Goal: Task Accomplishment & Management: Use online tool/utility

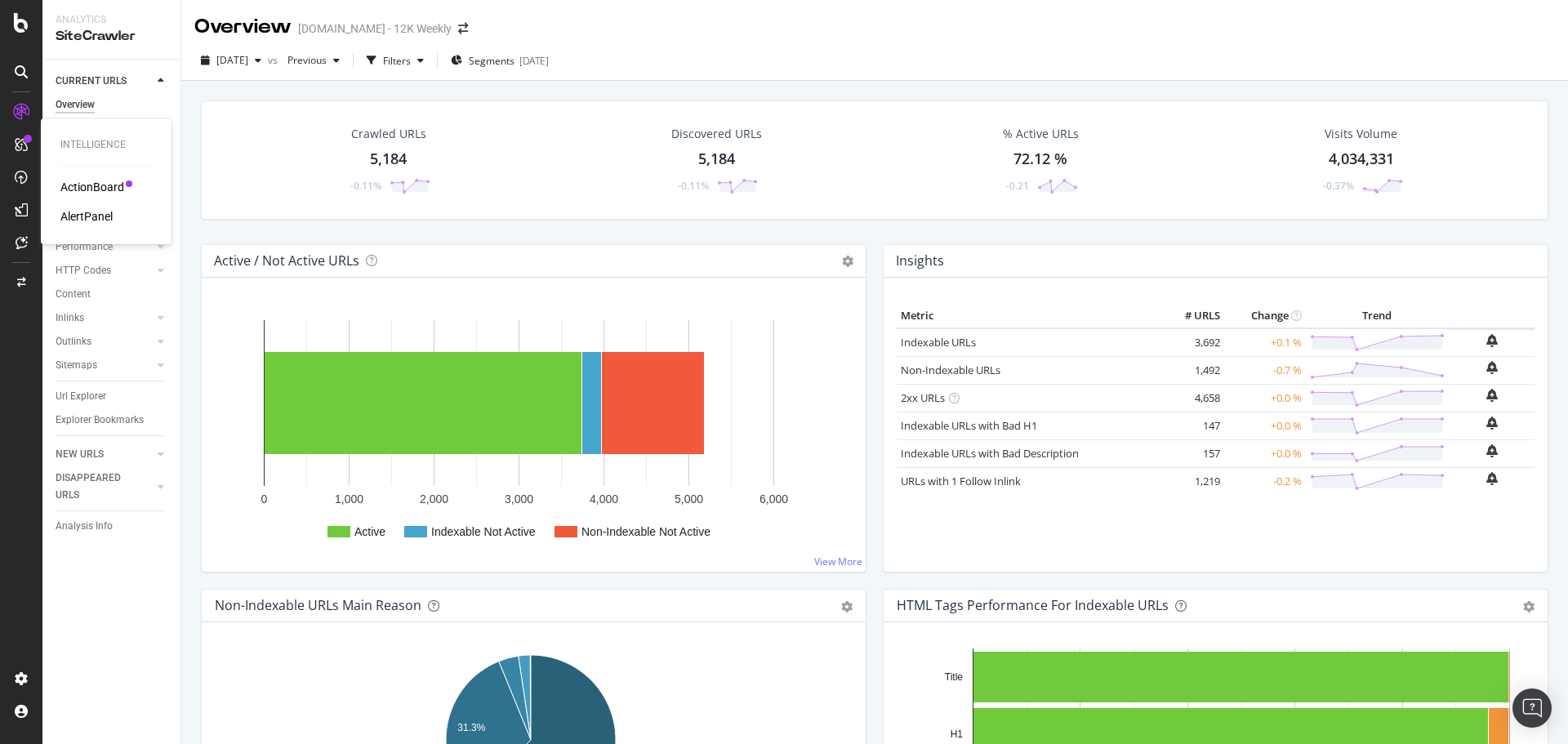
click at [73, 184] on div "ActionBoard" at bounding box center [92, 187] width 64 height 17
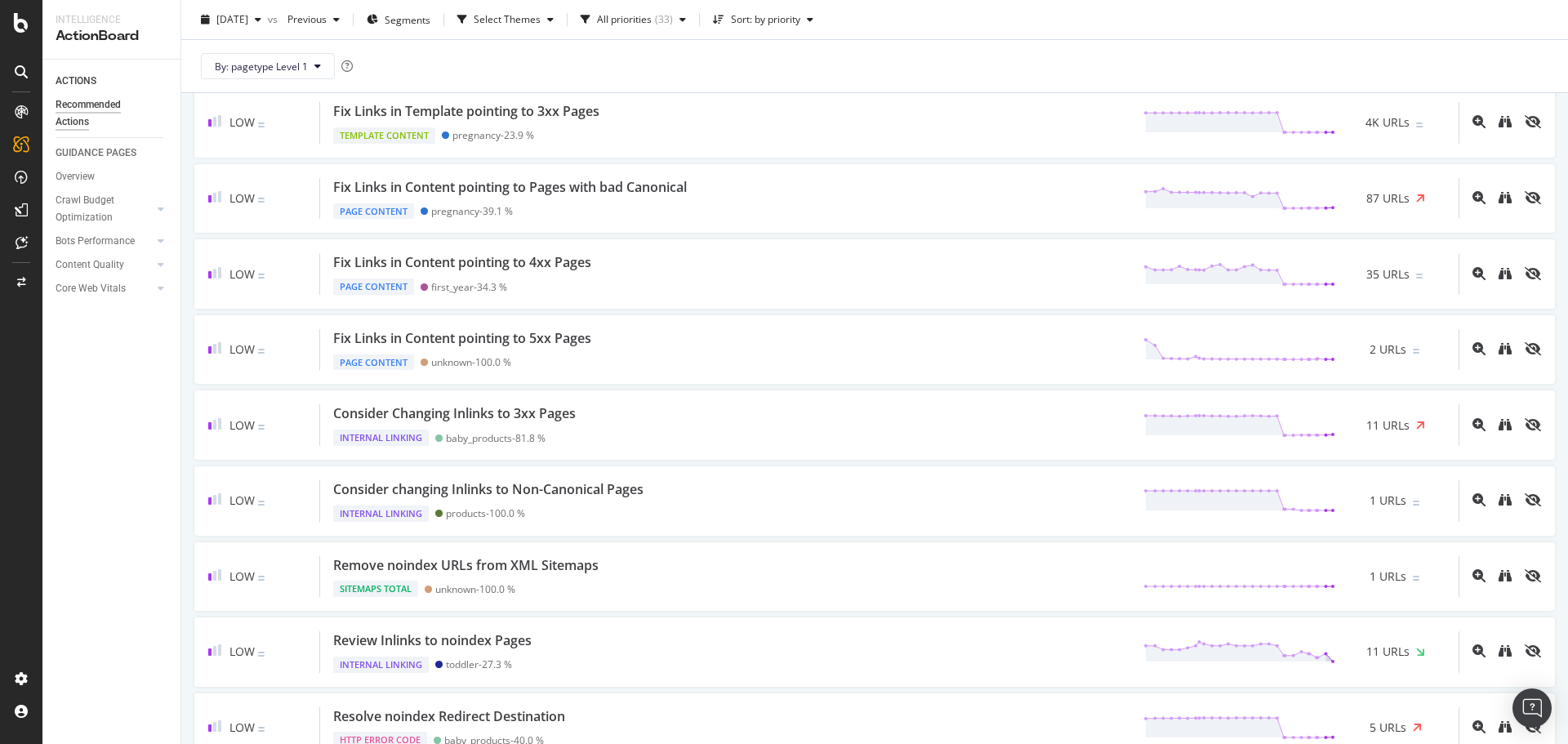
scroll to position [1797, 0]
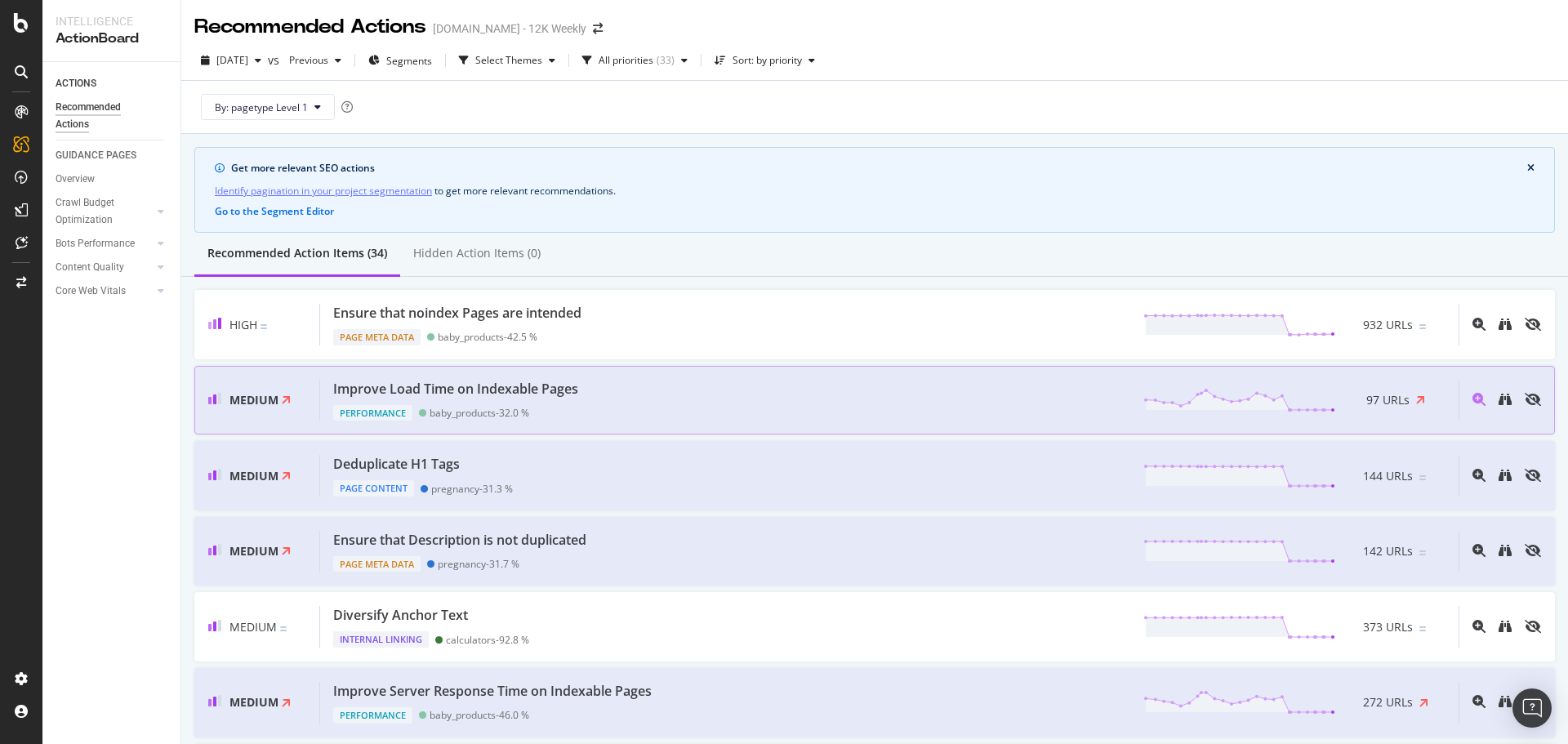
click at [1381, 396] on span "97 URLs" at bounding box center [1388, 401] width 44 height 17
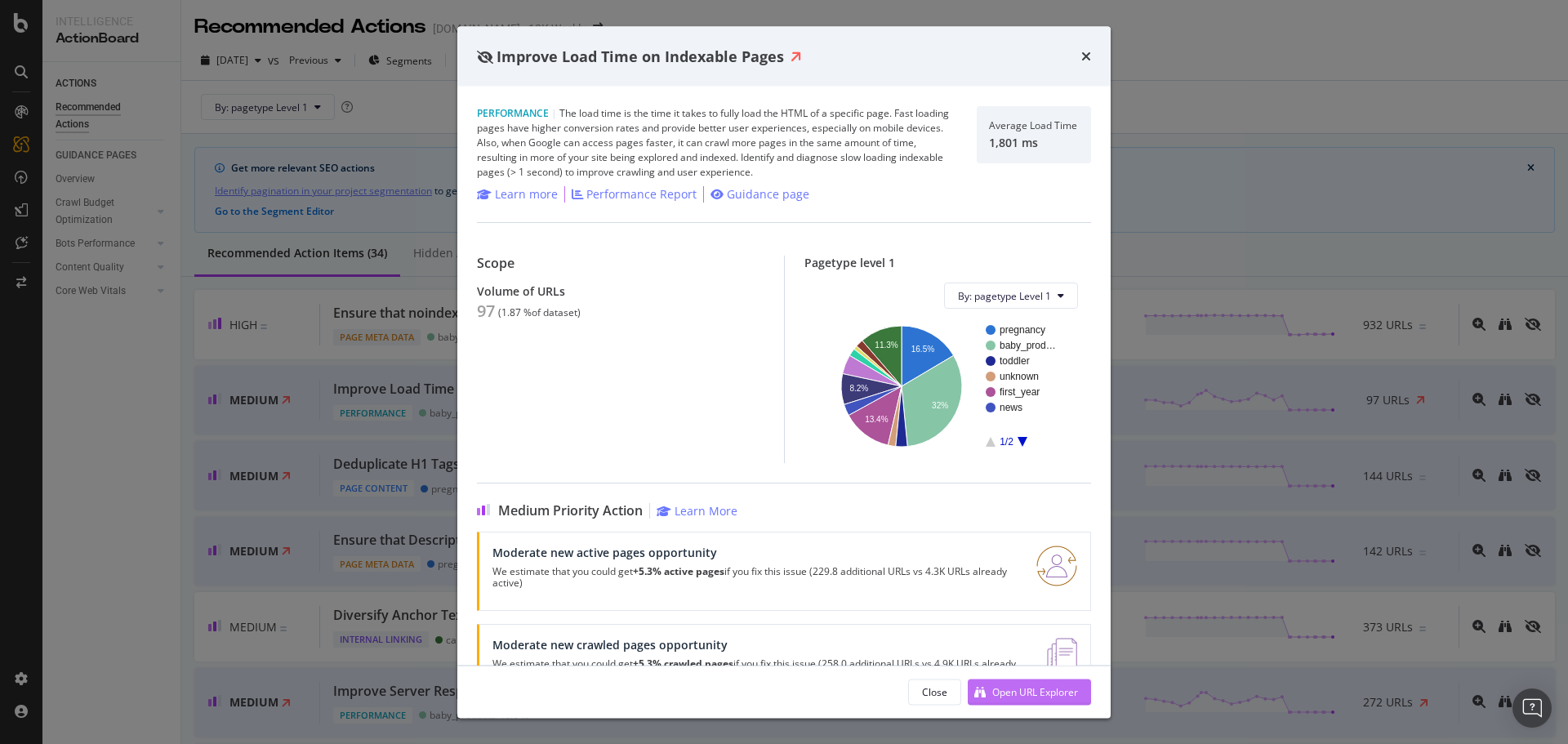
click at [1003, 691] on div "Open URL Explorer" at bounding box center [1035, 691] width 86 height 14
click at [1082, 57] on icon "times" at bounding box center [1086, 57] width 10 height 13
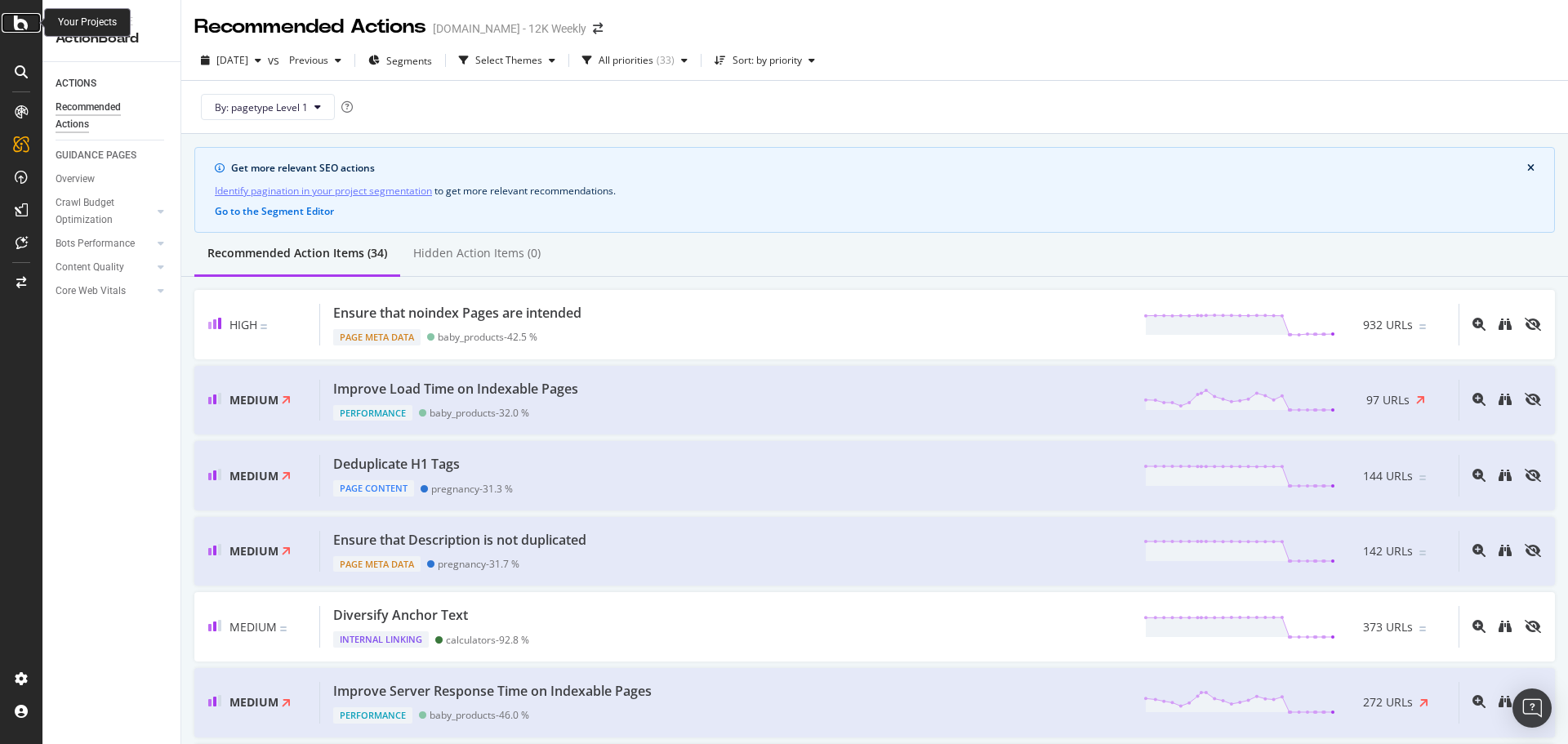
click at [20, 26] on icon at bounding box center [21, 22] width 15 height 20
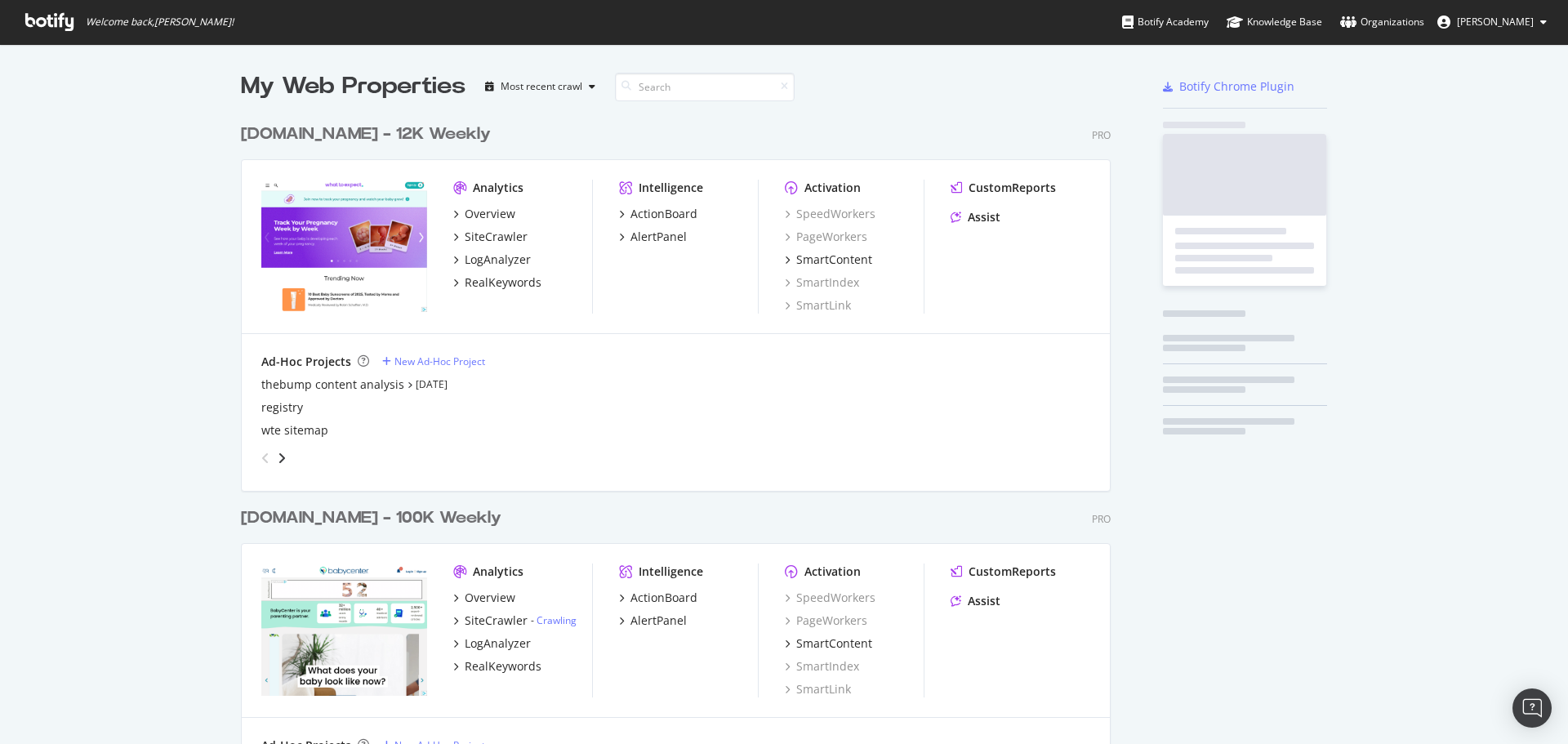
scroll to position [732, 1544]
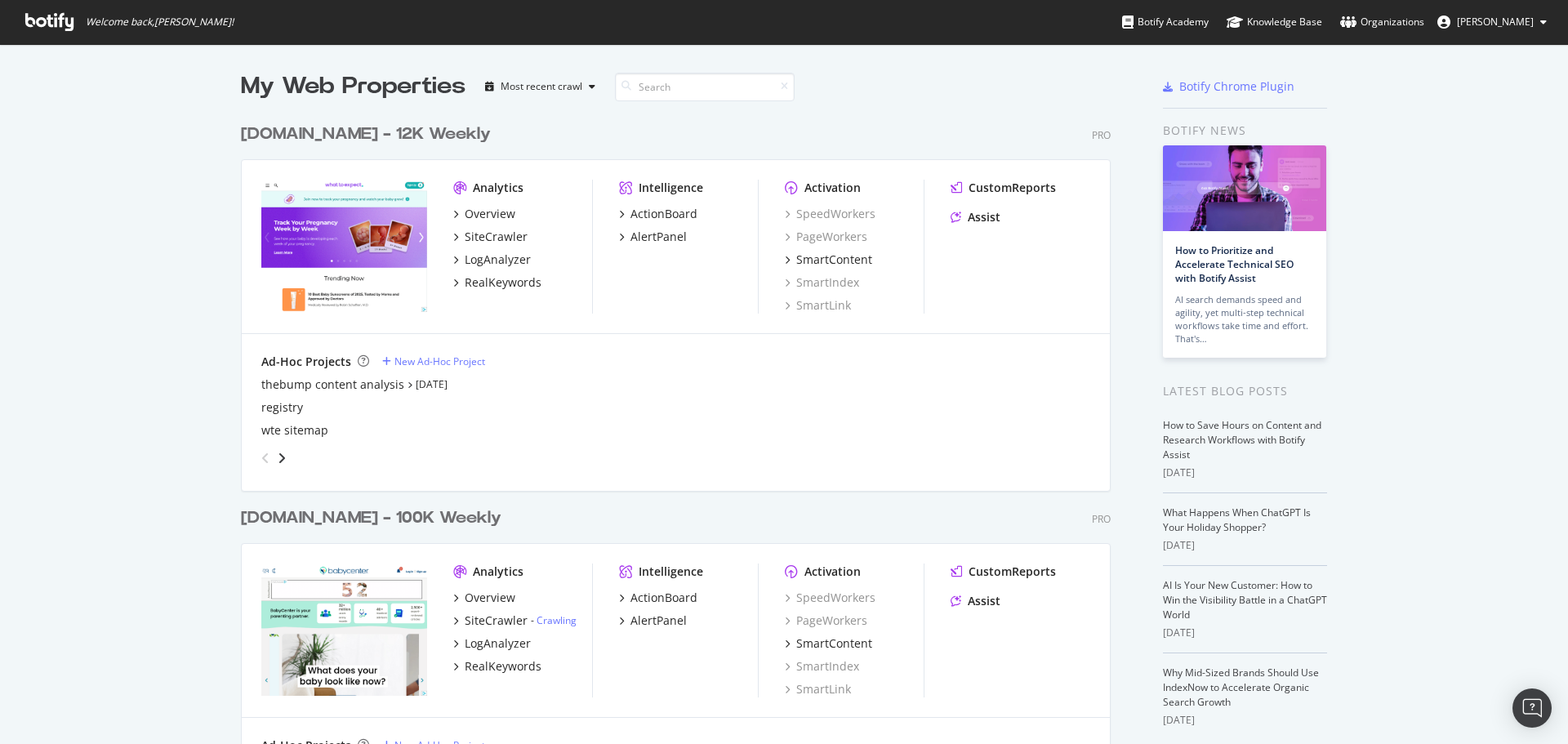
click at [336, 142] on div "[DOMAIN_NAME] - 12K Weekly" at bounding box center [365, 134] width 250 height 23
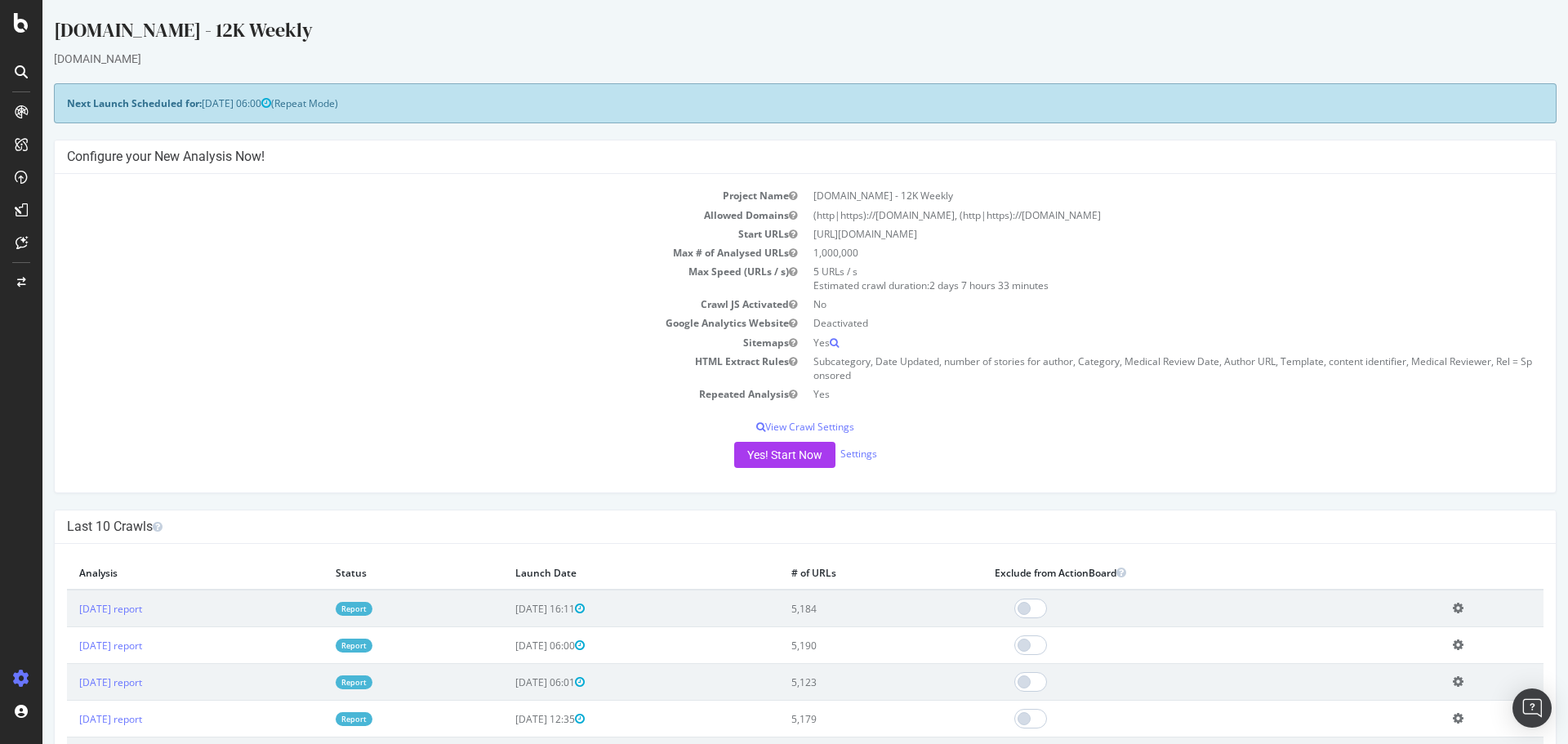
click at [103, 620] on td "2025 Sep. 4th report" at bounding box center [195, 608] width 257 height 37
click at [115, 614] on link "2025 Sep. 4th report" at bounding box center [111, 608] width 63 height 14
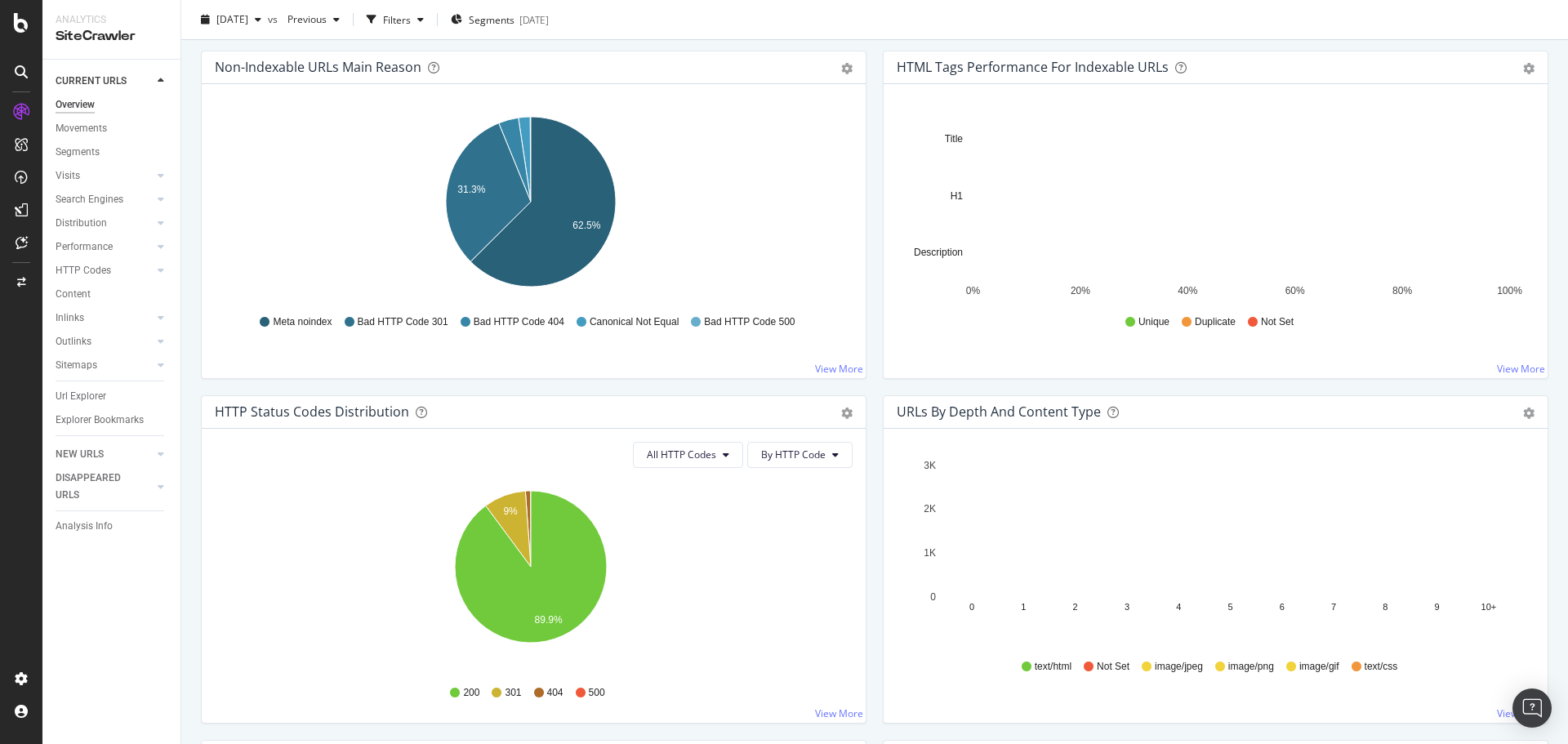
scroll to position [654, 0]
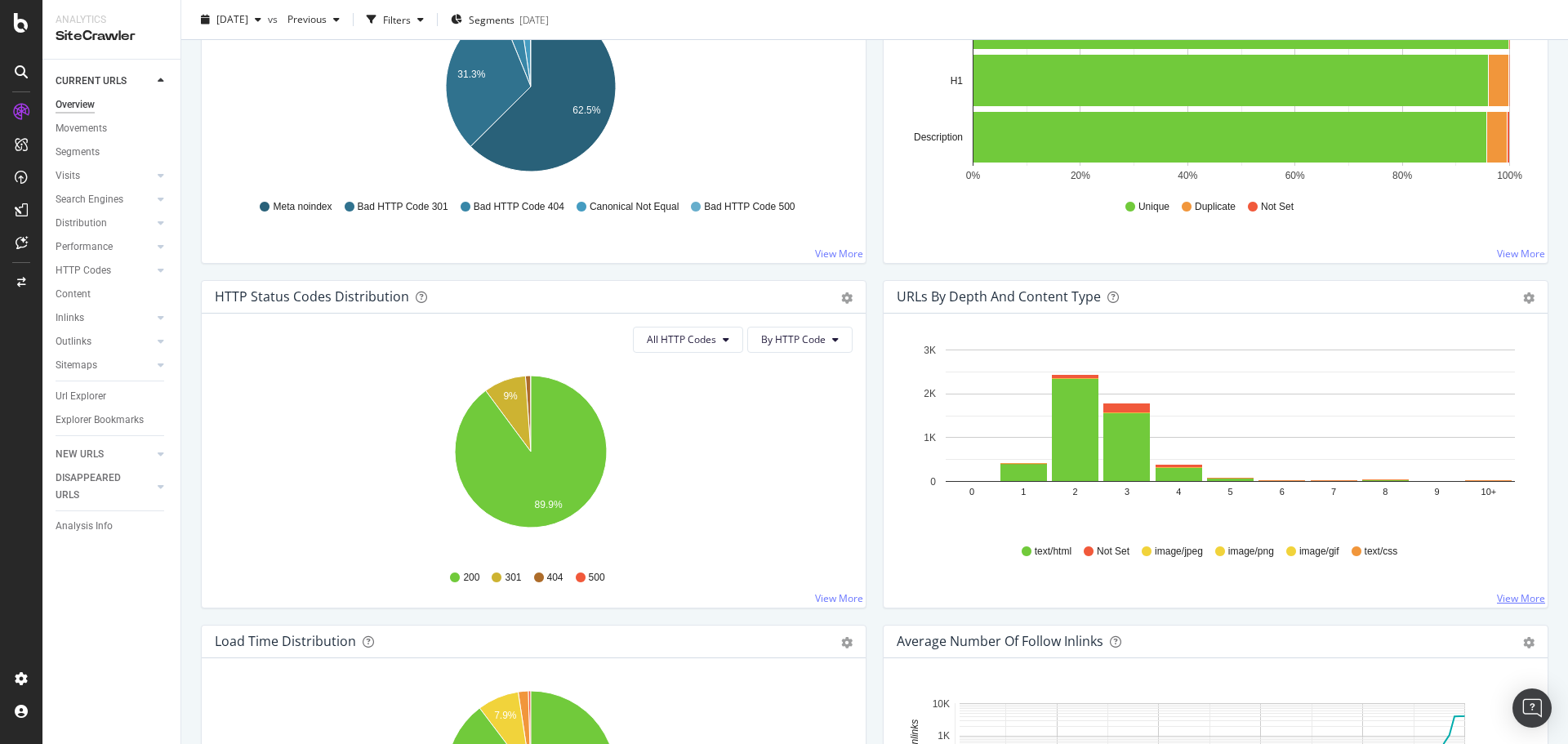
click at [1518, 596] on link "View More" at bounding box center [1521, 598] width 48 height 14
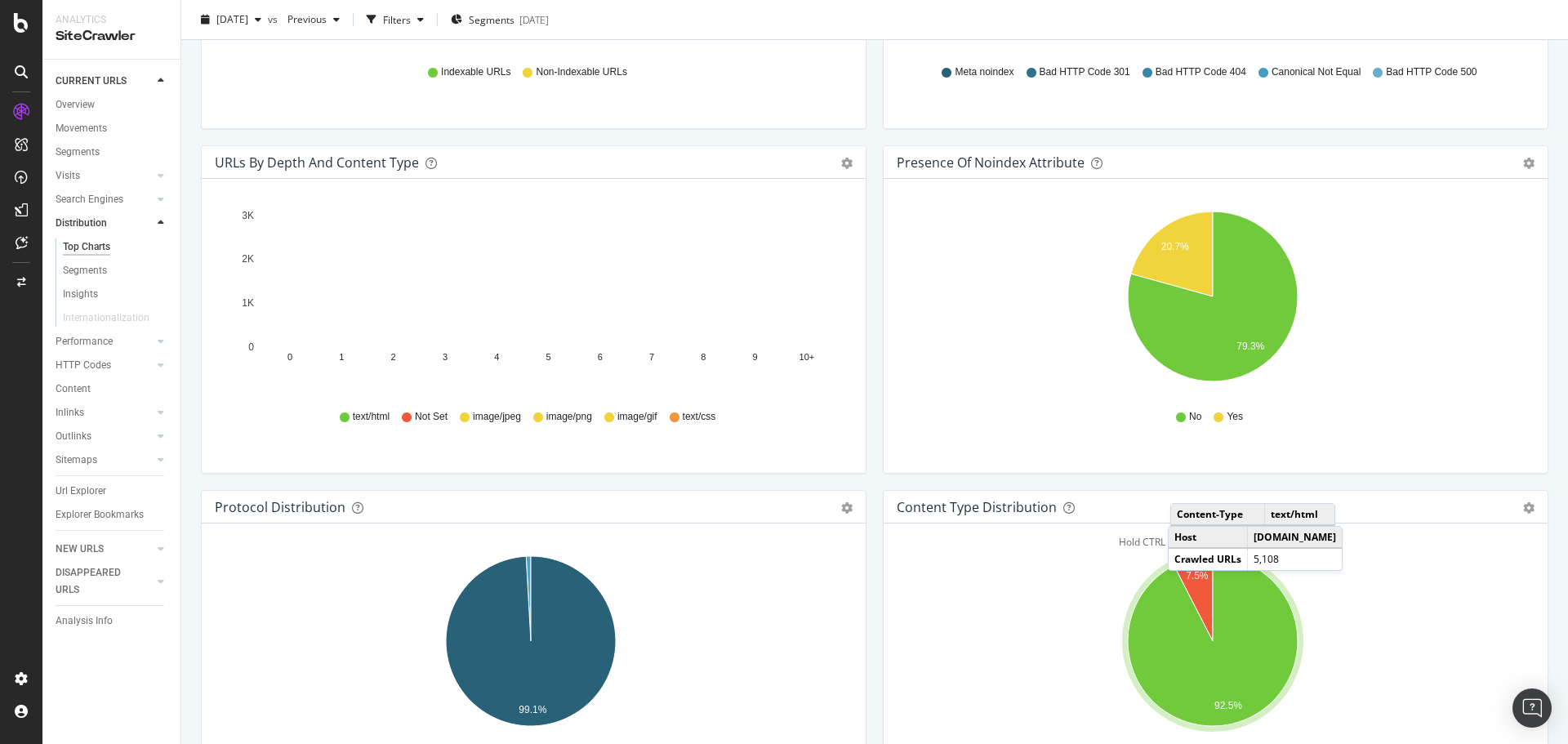
scroll to position [980, 0]
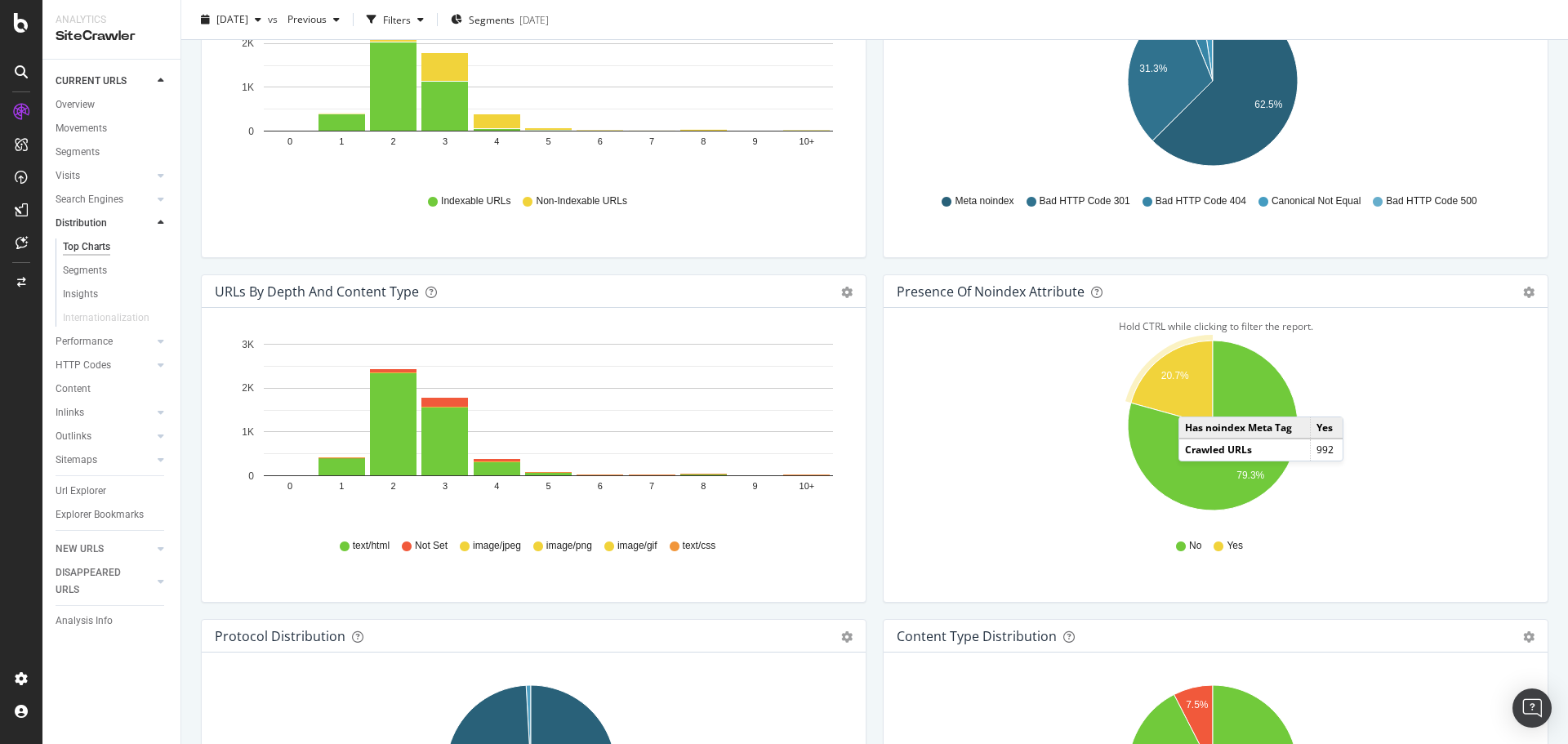
click at [1189, 400] on icon "A chart." at bounding box center [1172, 382] width 82 height 85
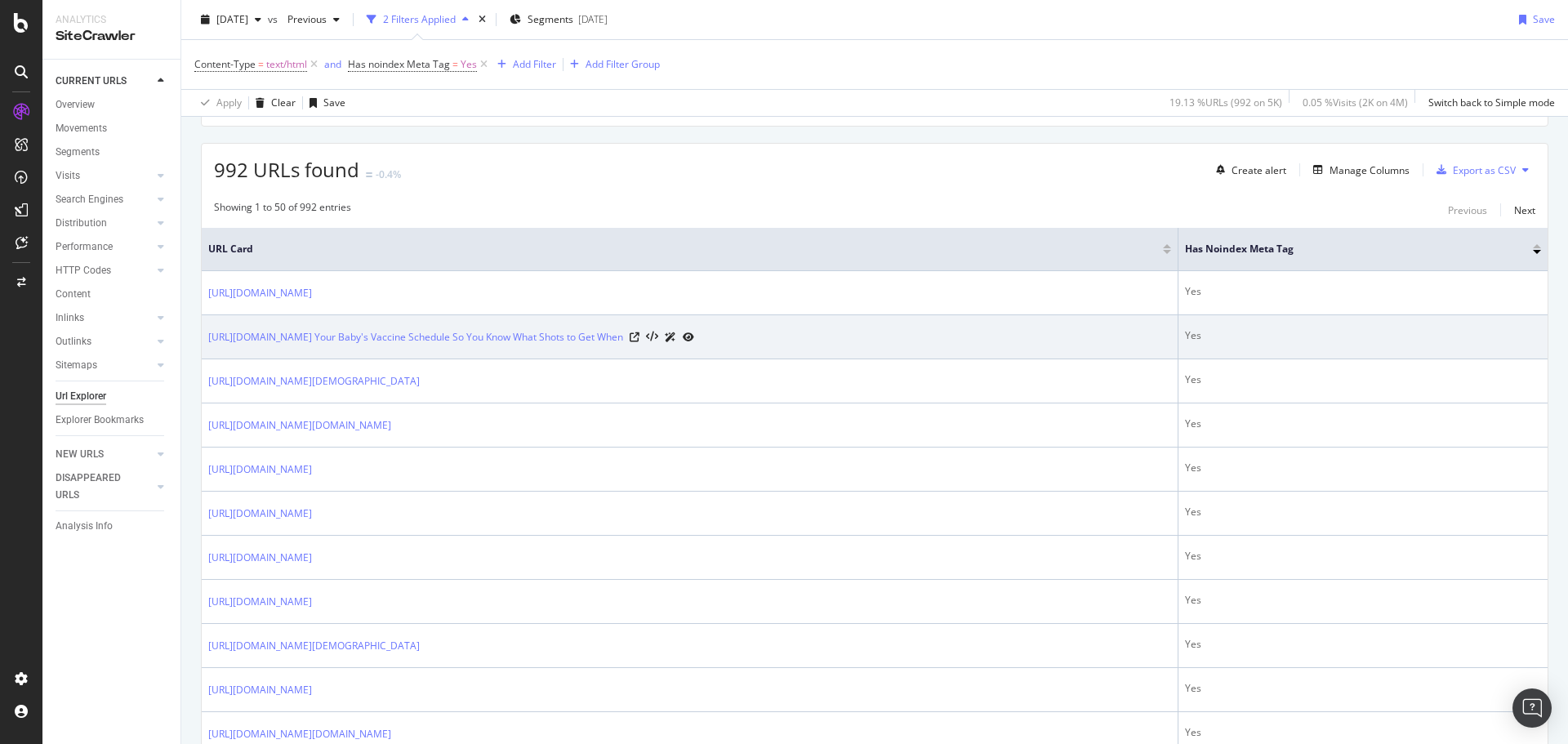
scroll to position [326, 0]
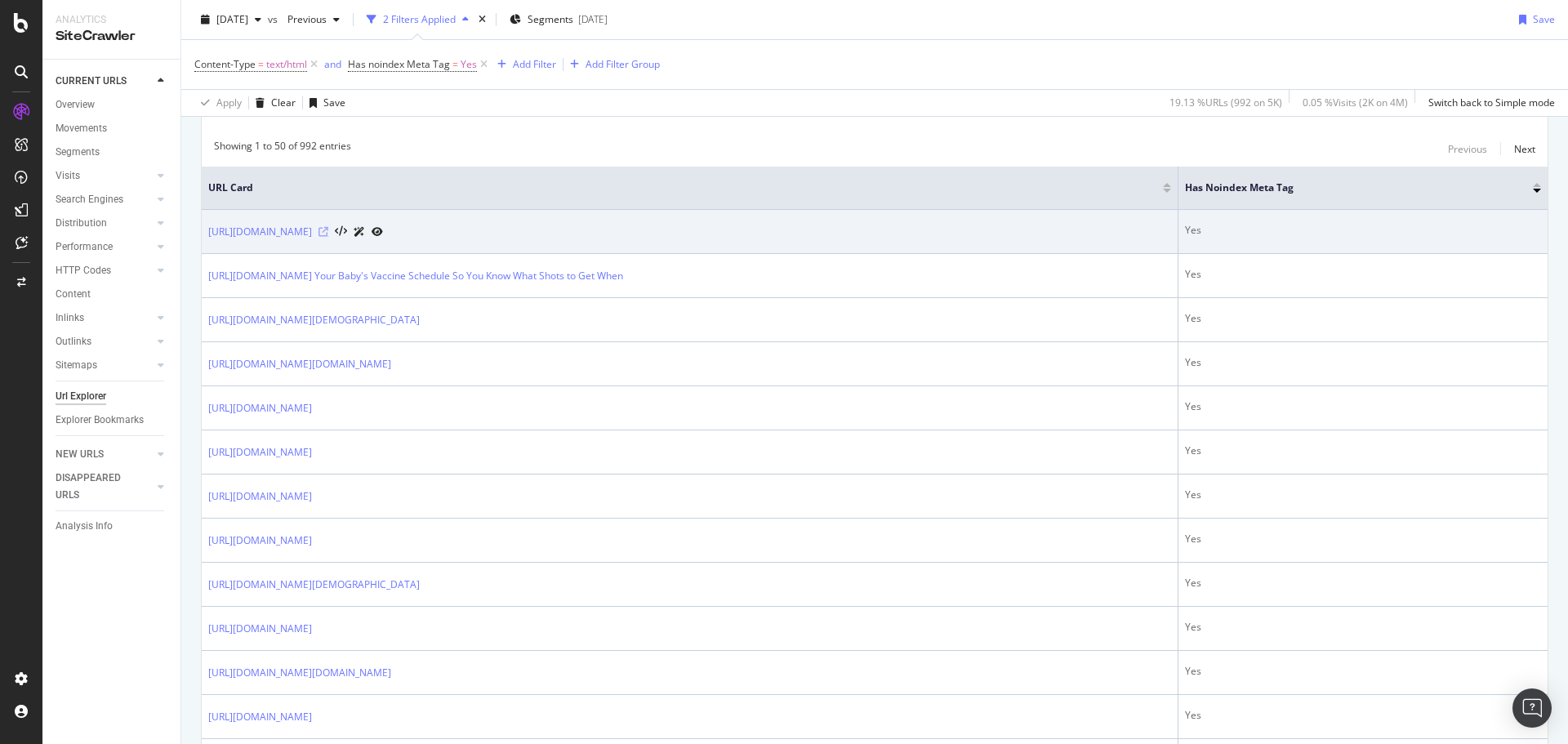
click at [328, 231] on icon at bounding box center [324, 232] width 10 height 10
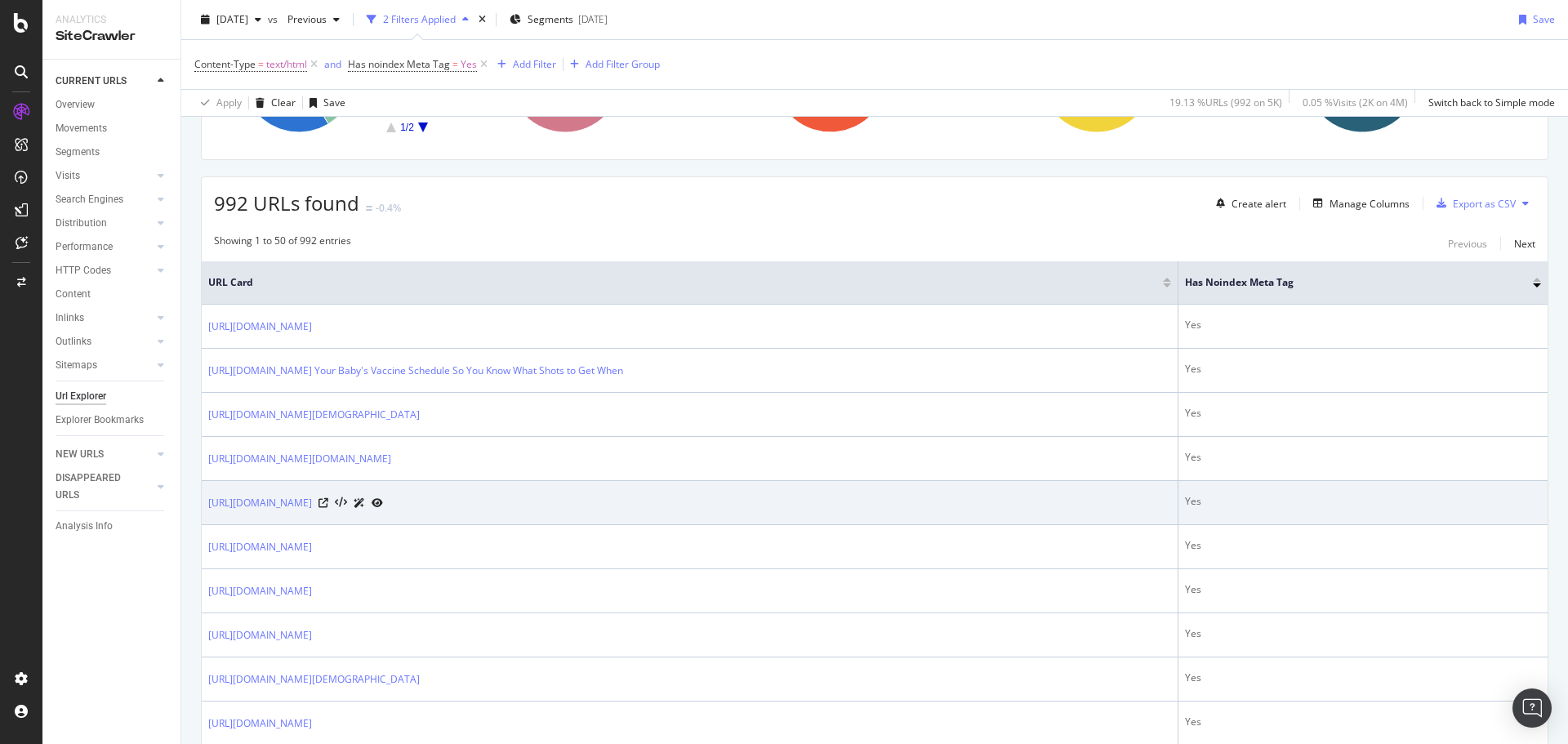
scroll to position [0, 0]
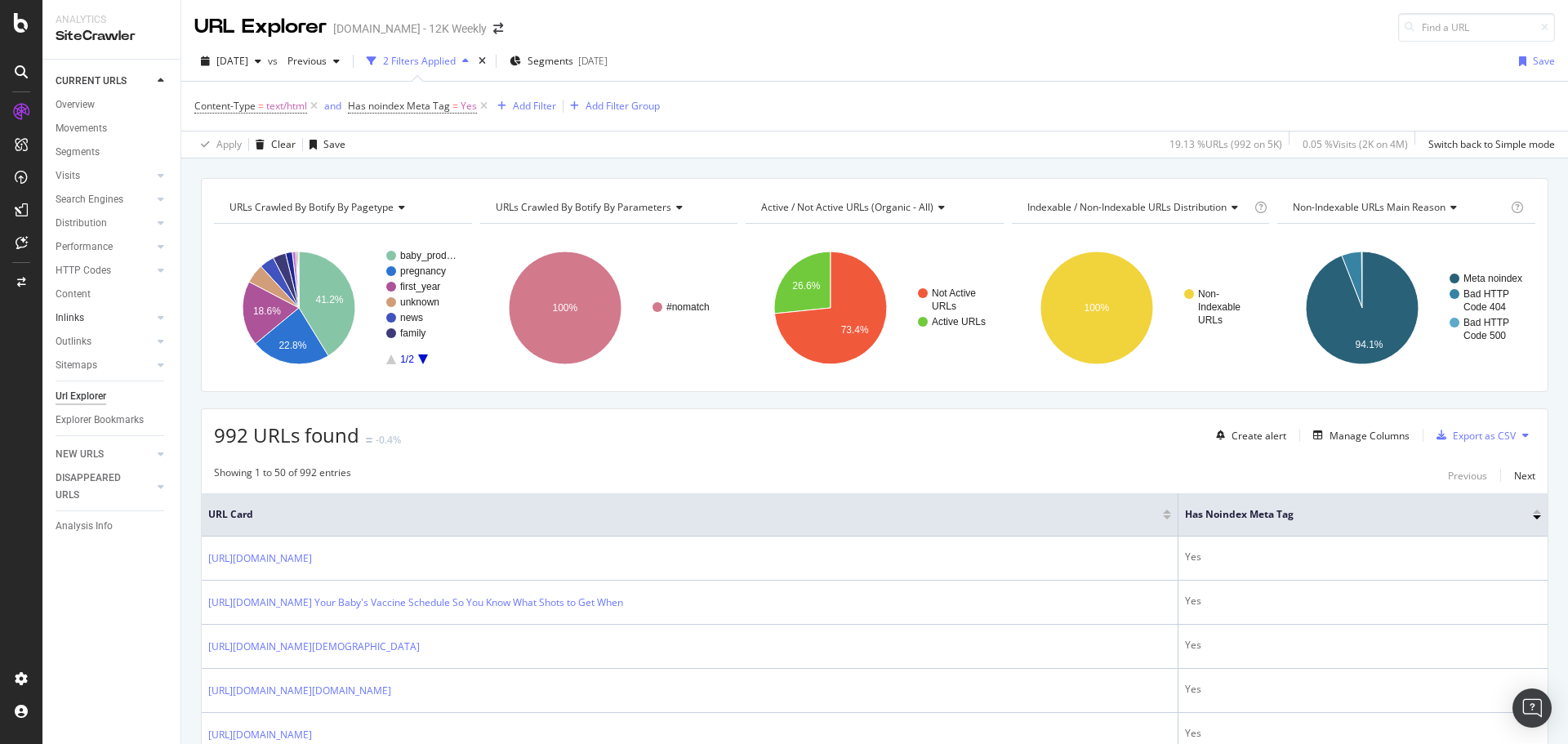
click at [94, 312] on link "Inlinks" at bounding box center [104, 318] width 98 height 17
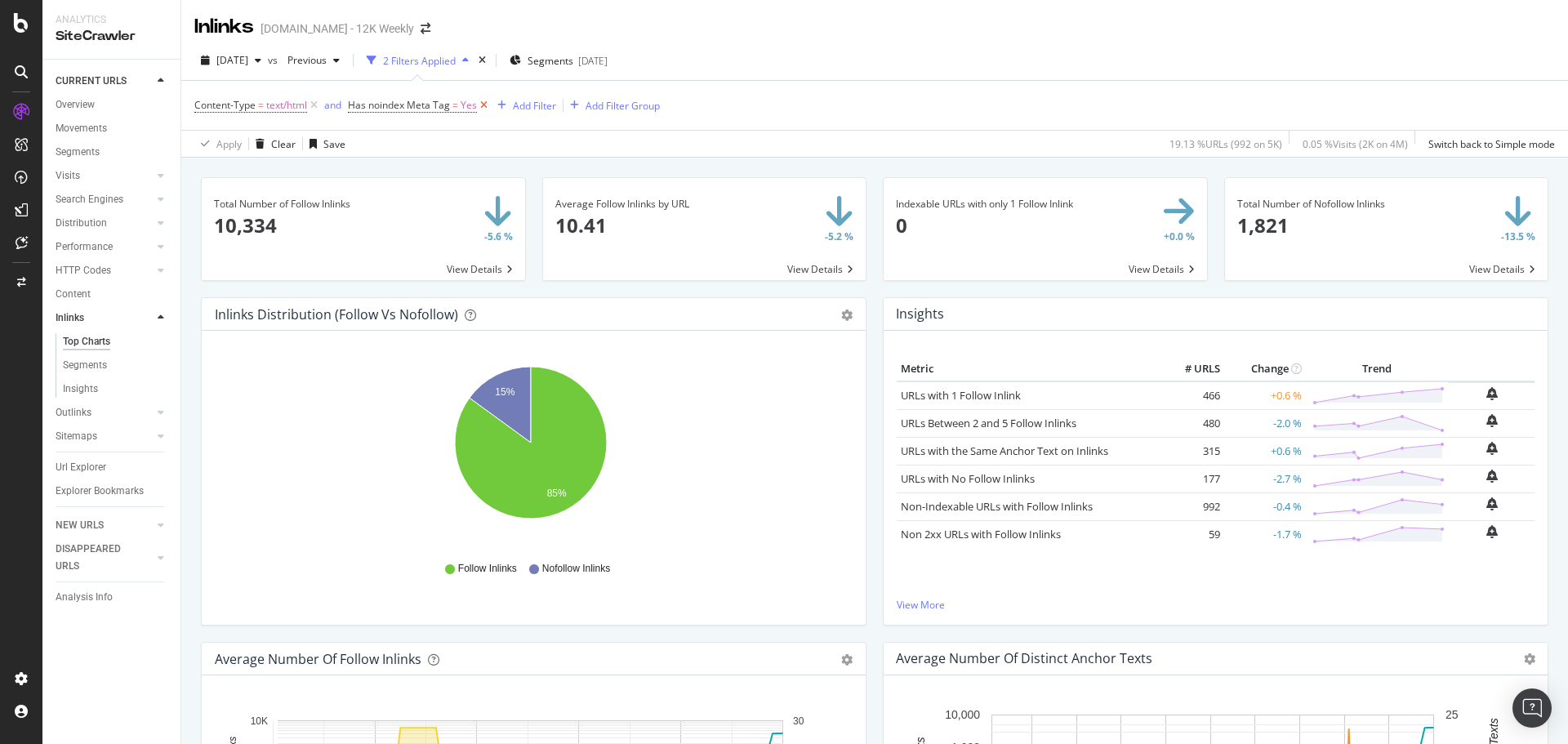
click at [485, 105] on icon at bounding box center [484, 106] width 14 height 17
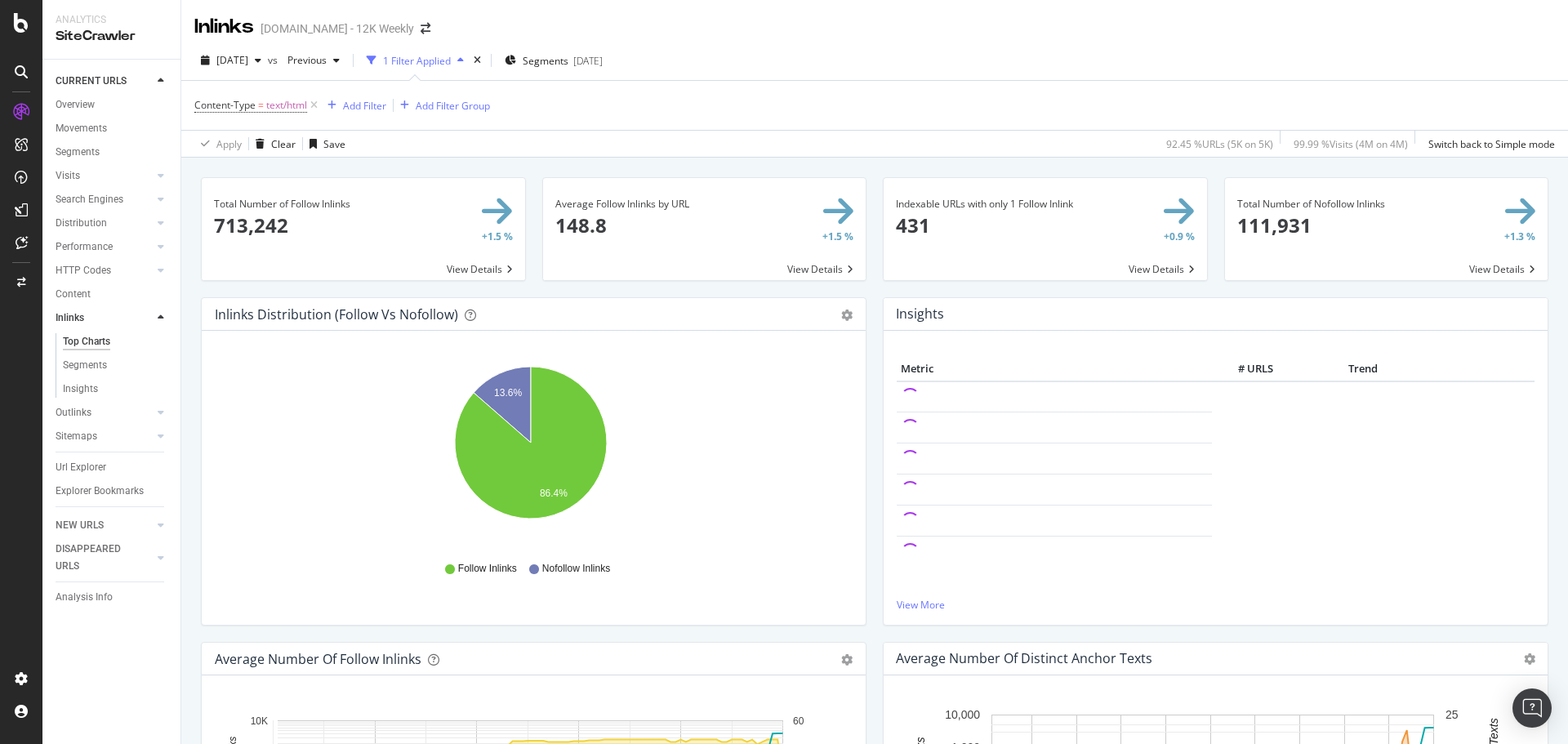
click at [1475, 269] on span at bounding box center [1387, 229] width 324 height 102
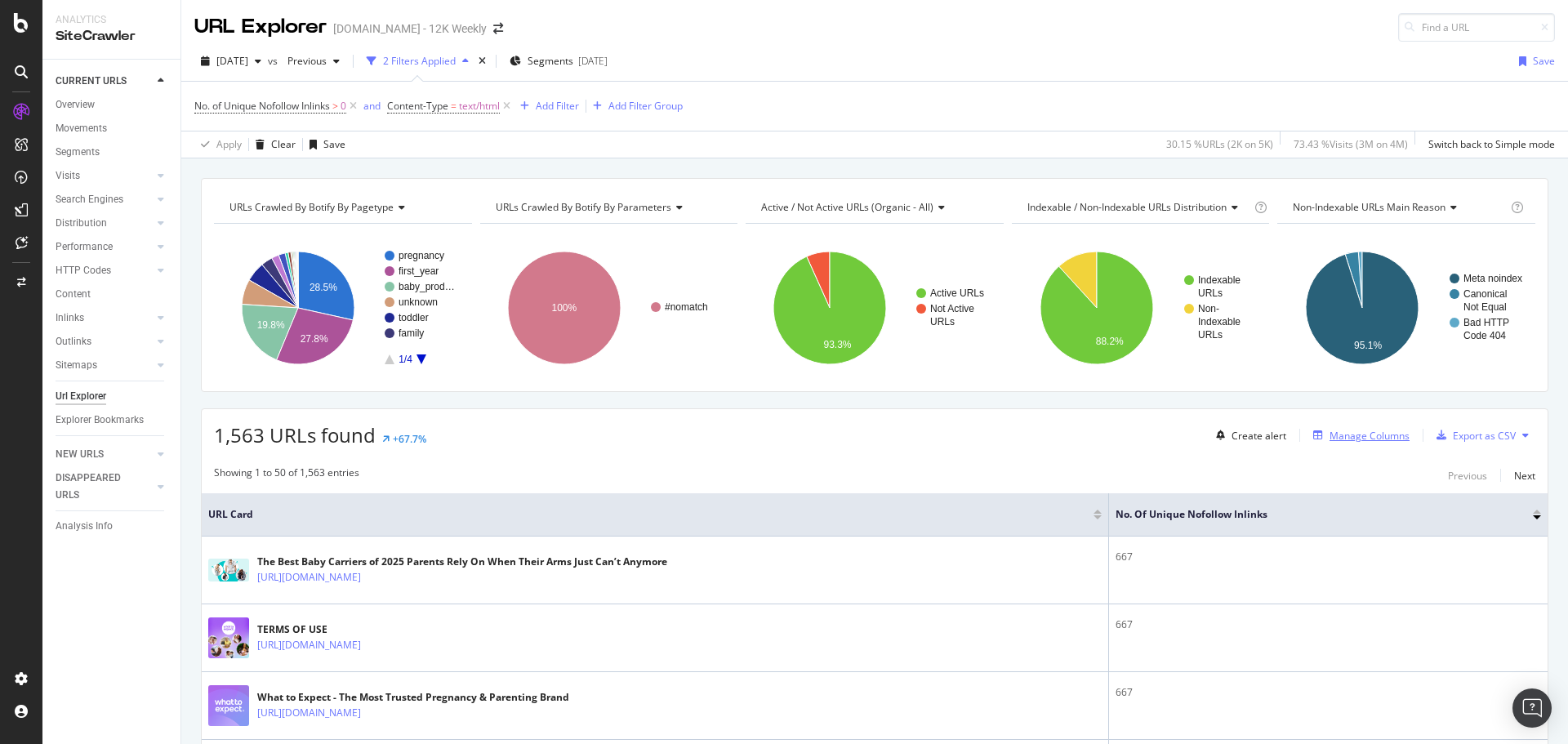
click at [1359, 437] on div "Manage Columns" at bounding box center [1370, 435] width 80 height 14
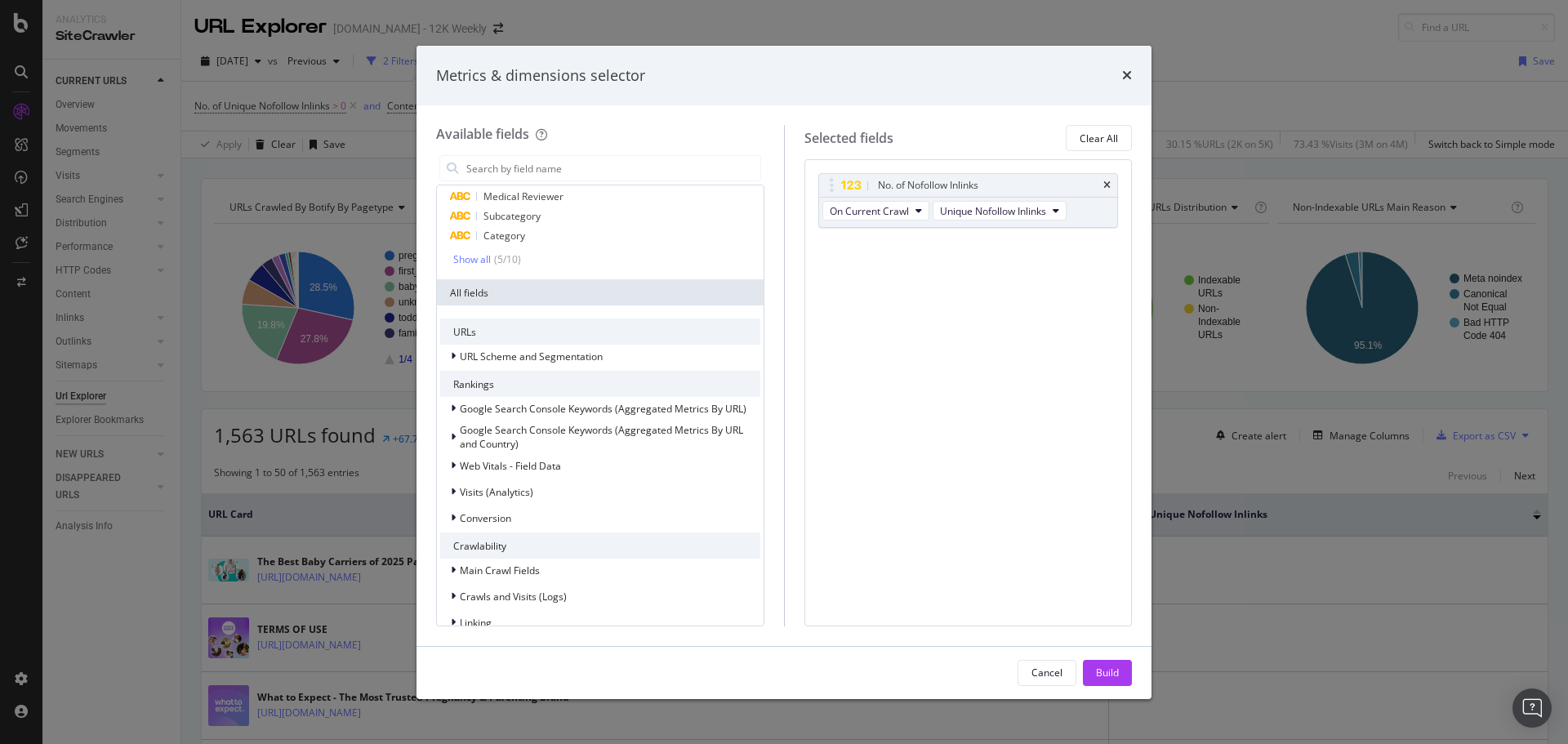
scroll to position [164, 0]
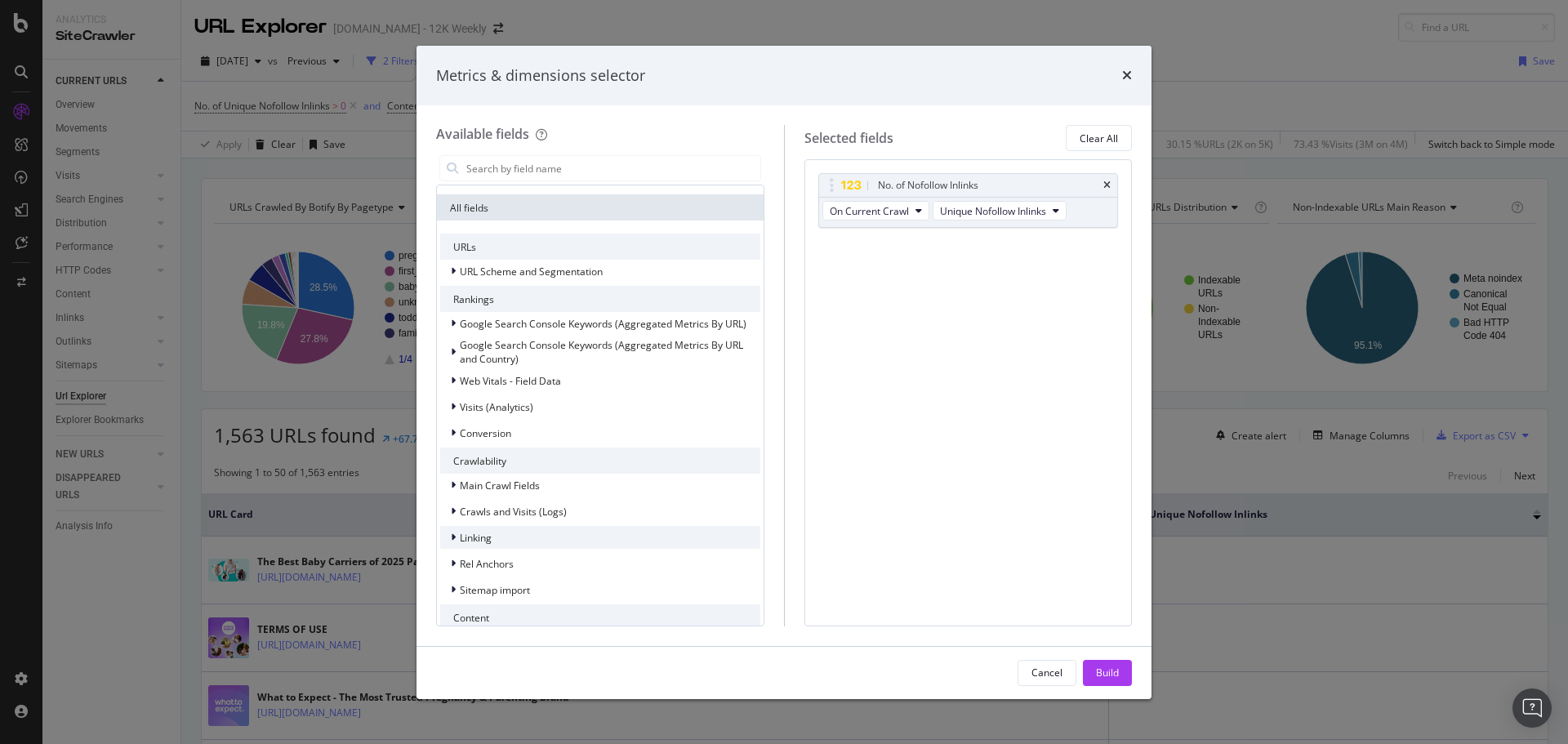
click at [499, 536] on div "Linking" at bounding box center [600, 538] width 320 height 23
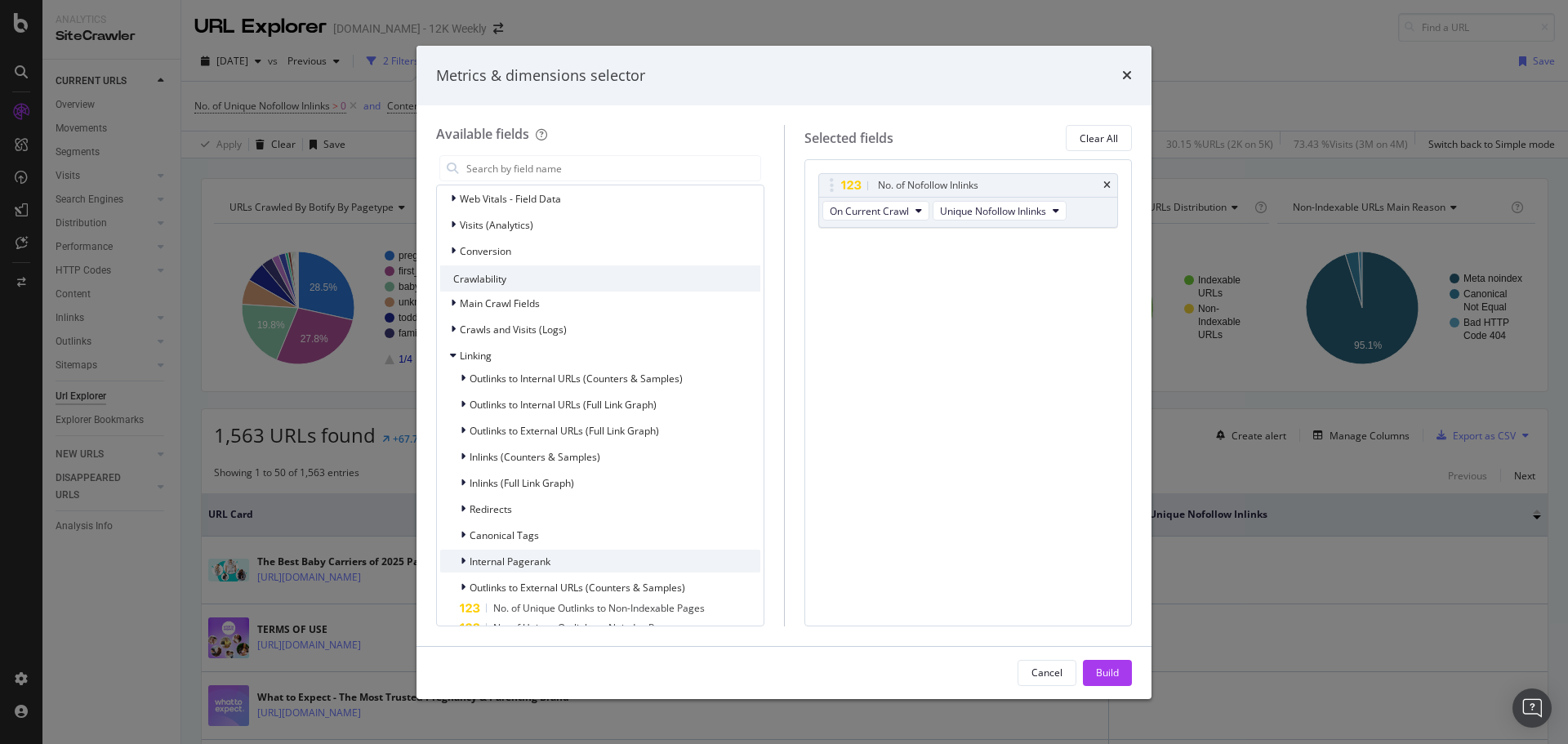
scroll to position [408, 0]
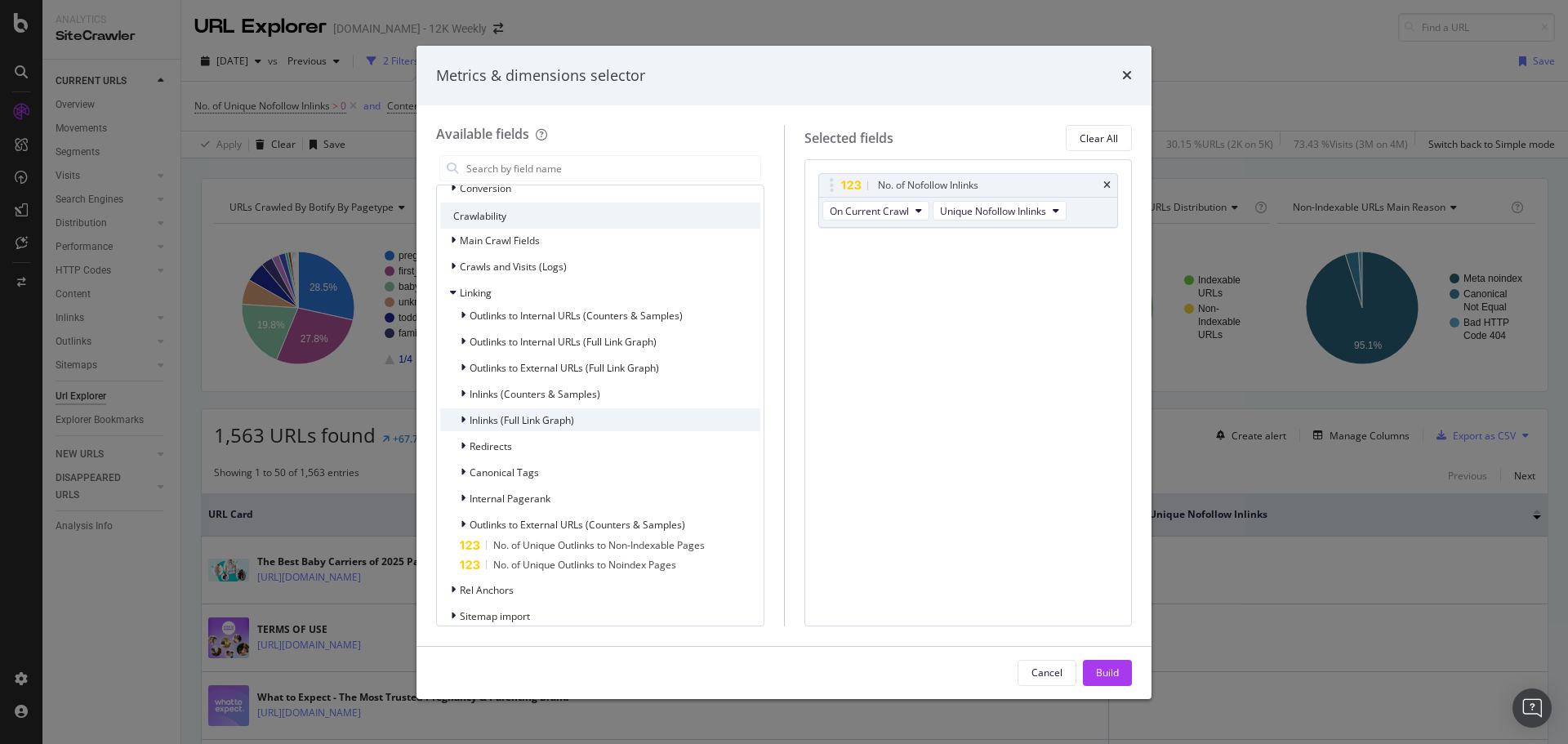
click at [529, 419] on span "Inlinks (Full Link Graph)" at bounding box center [522, 419] width 104 height 14
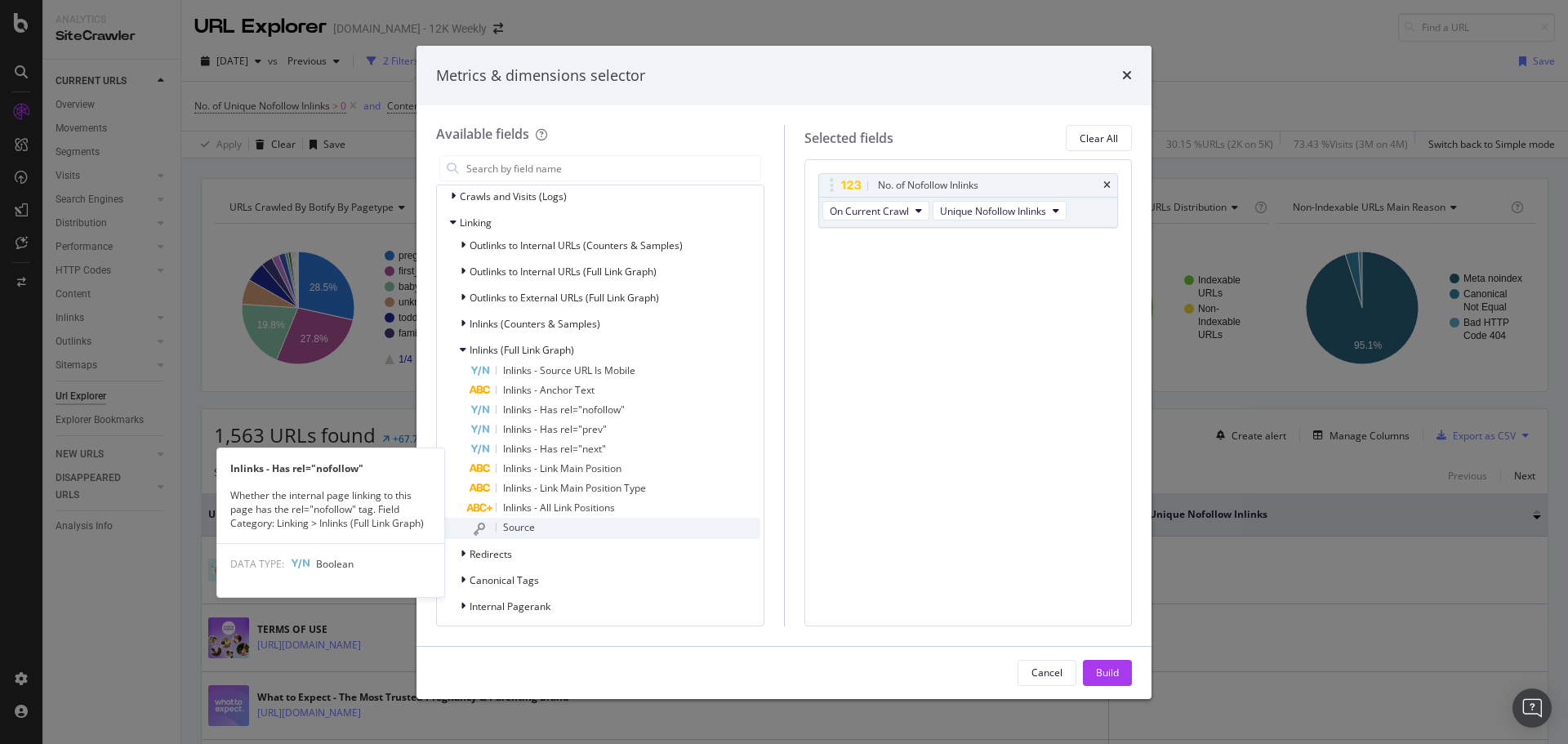
scroll to position [490, 0]
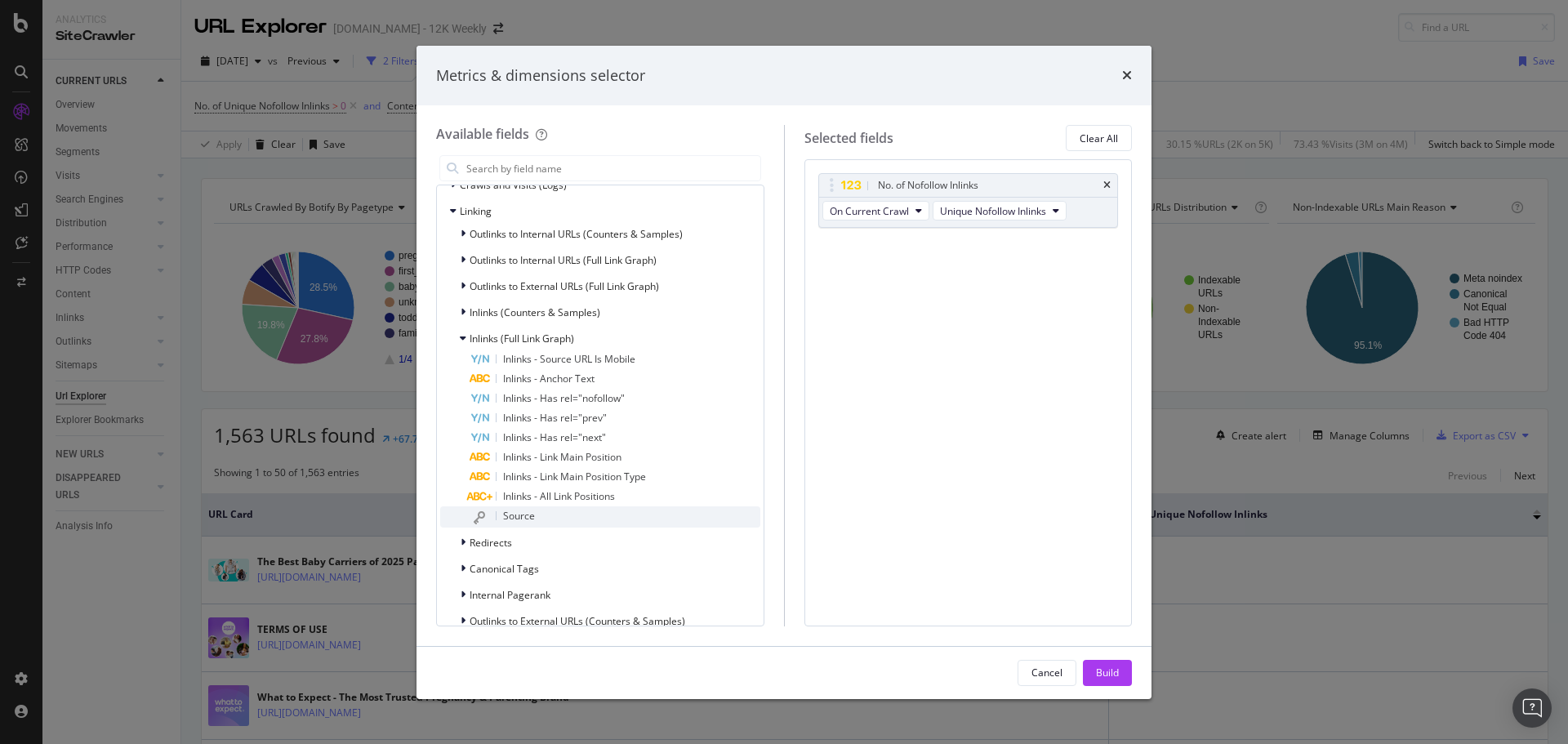
click at [538, 511] on div "Source" at bounding box center [615, 517] width 291 height 21
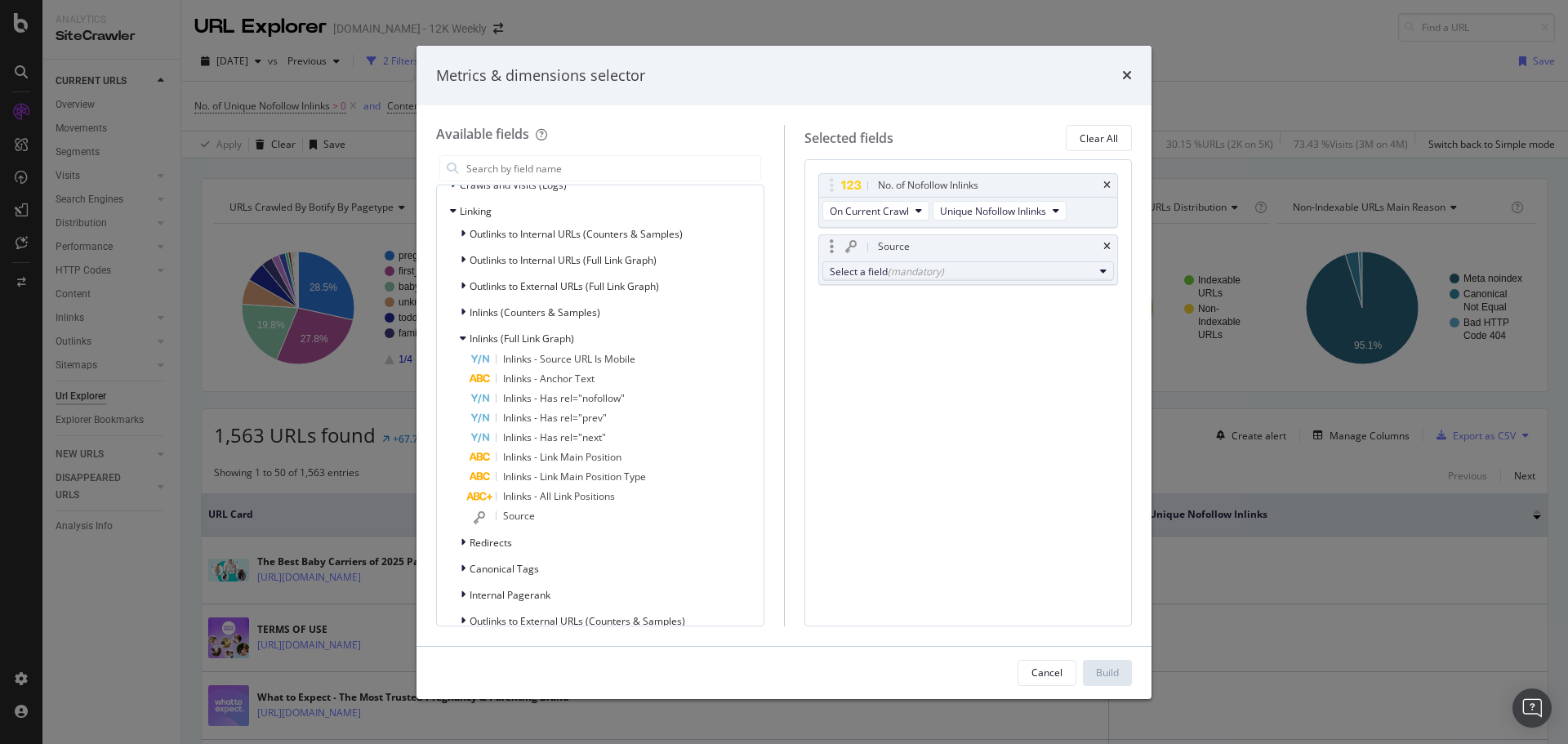
click at [937, 272] on div "(mandatory)" at bounding box center [916, 272] width 57 height 14
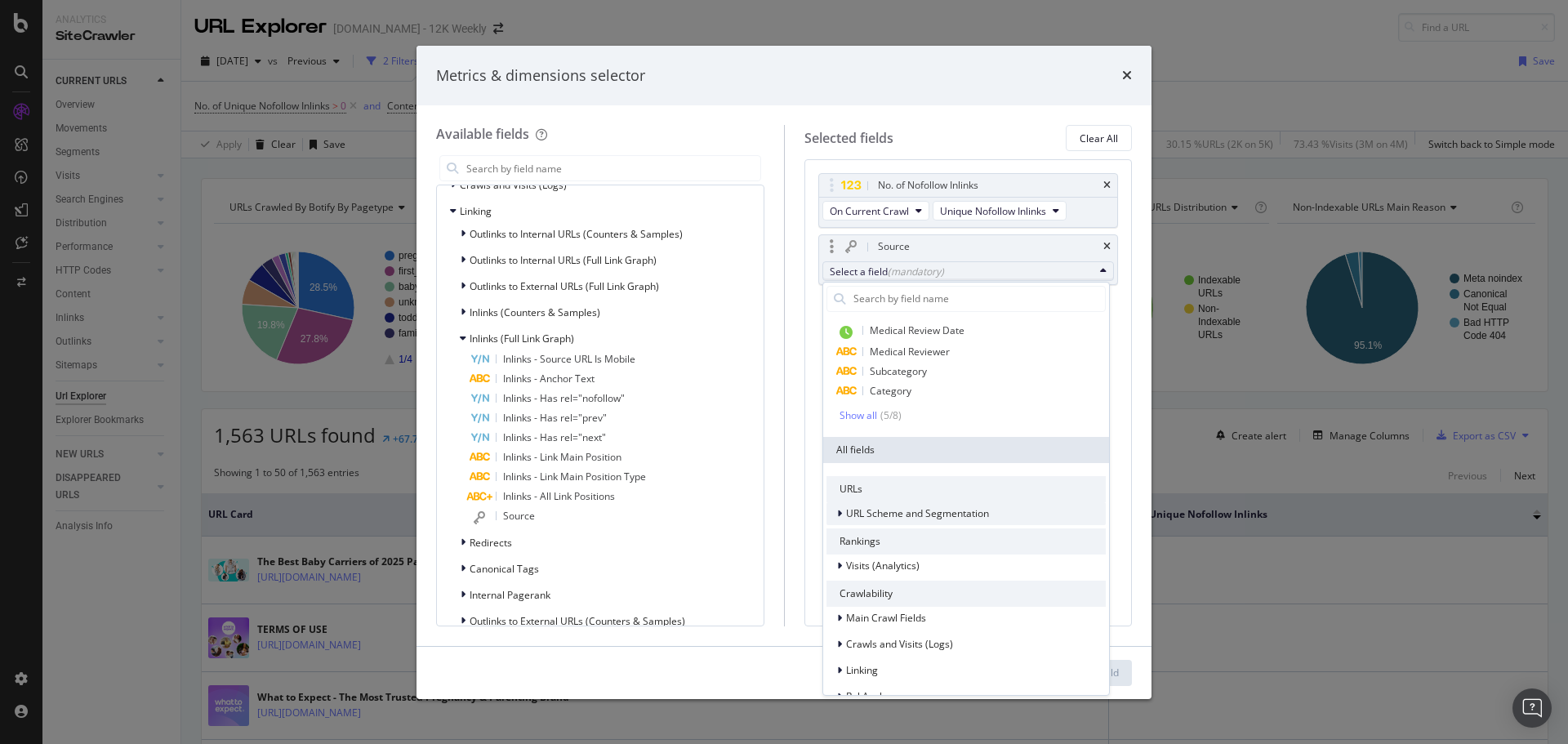
scroll to position [82, 0]
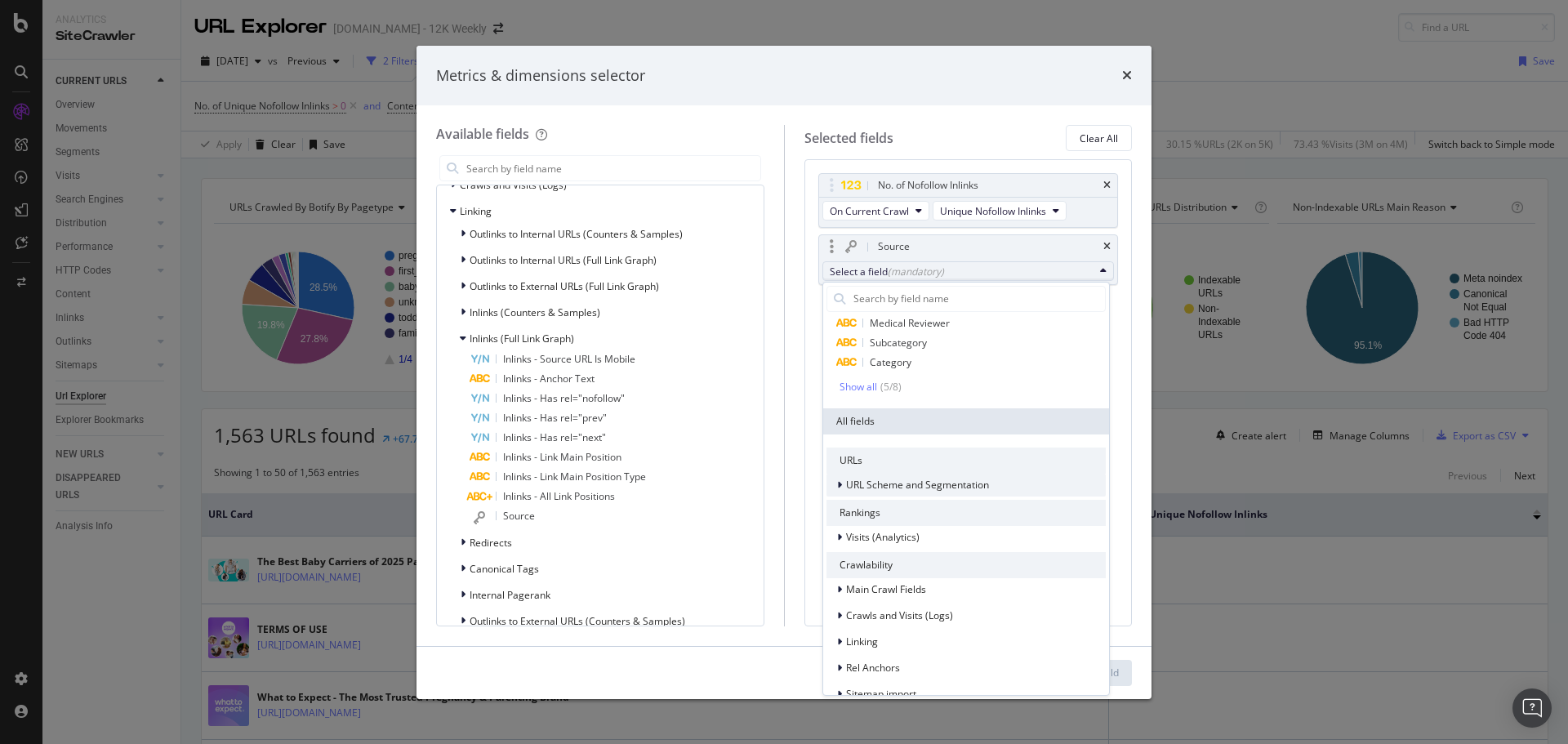
click at [924, 491] on span "URL Scheme and Segmentation" at bounding box center [918, 485] width 143 height 14
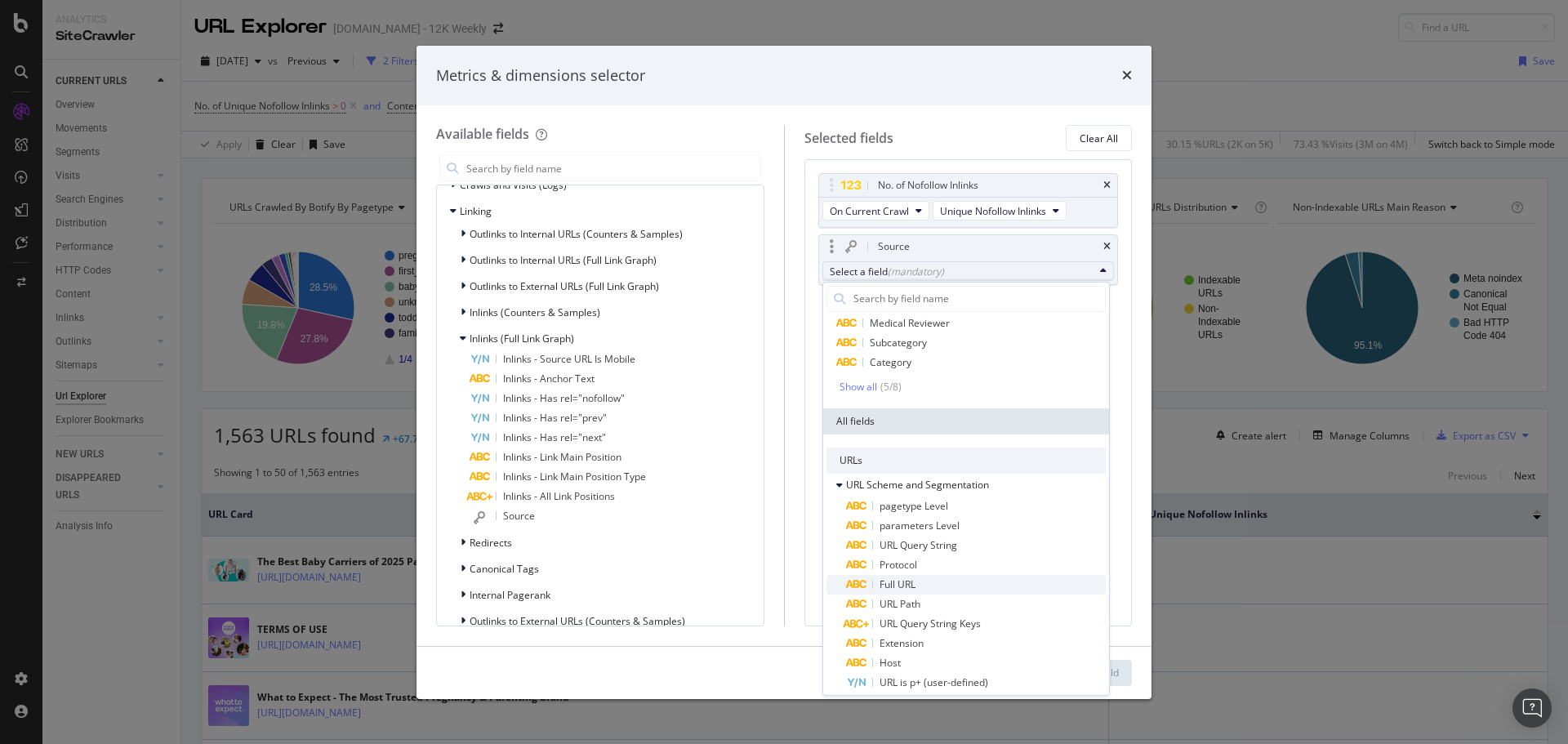
click at [909, 576] on div "Full URL" at bounding box center [881, 584] width 70 height 20
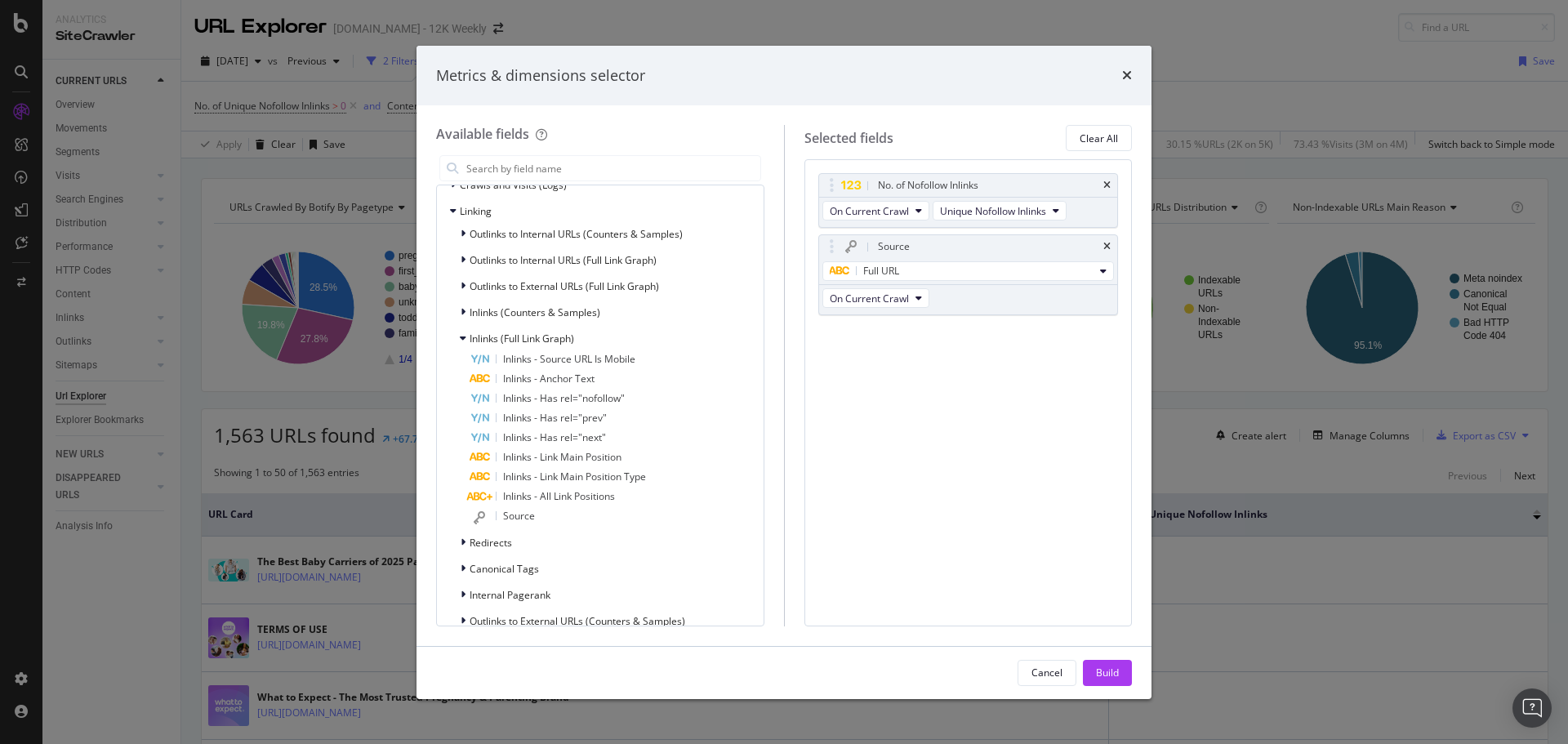
drag, startPoint x: 1110, startPoint y: 674, endPoint x: 1118, endPoint y: 665, distance: 12.0
click at [1111, 674] on div "Build" at bounding box center [1108, 672] width 23 height 14
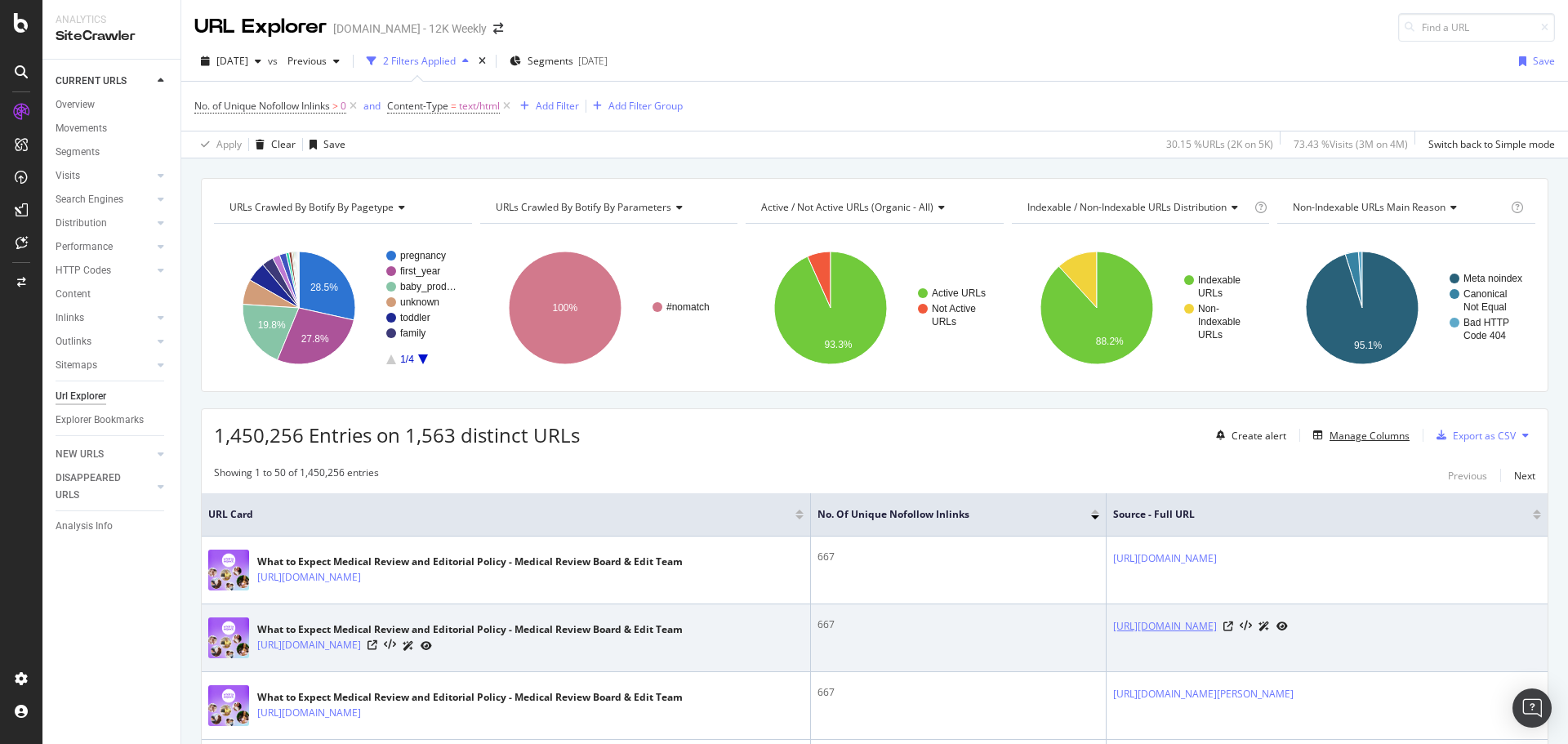
scroll to position [164, 0]
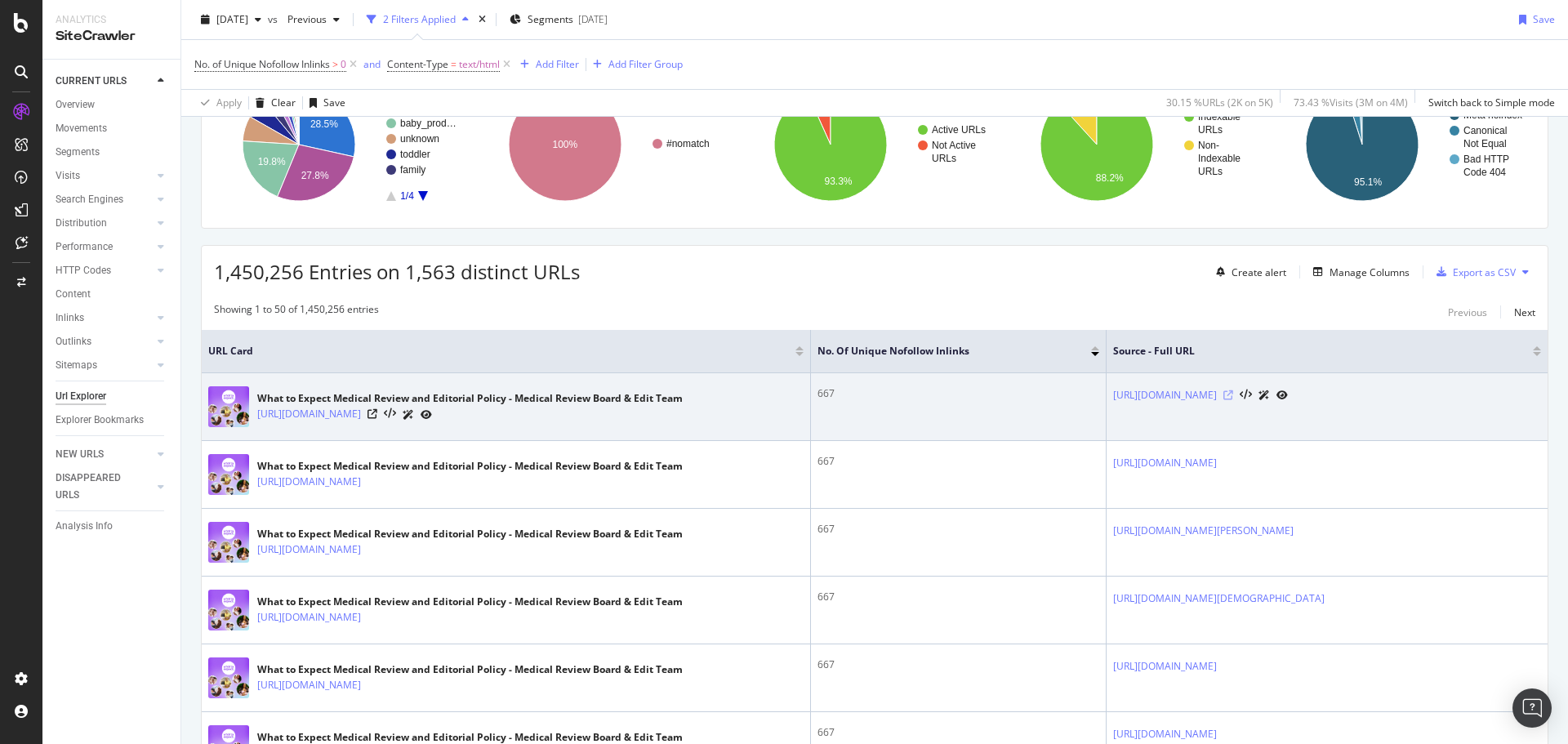
click at [1233, 397] on icon at bounding box center [1229, 395] width 10 height 10
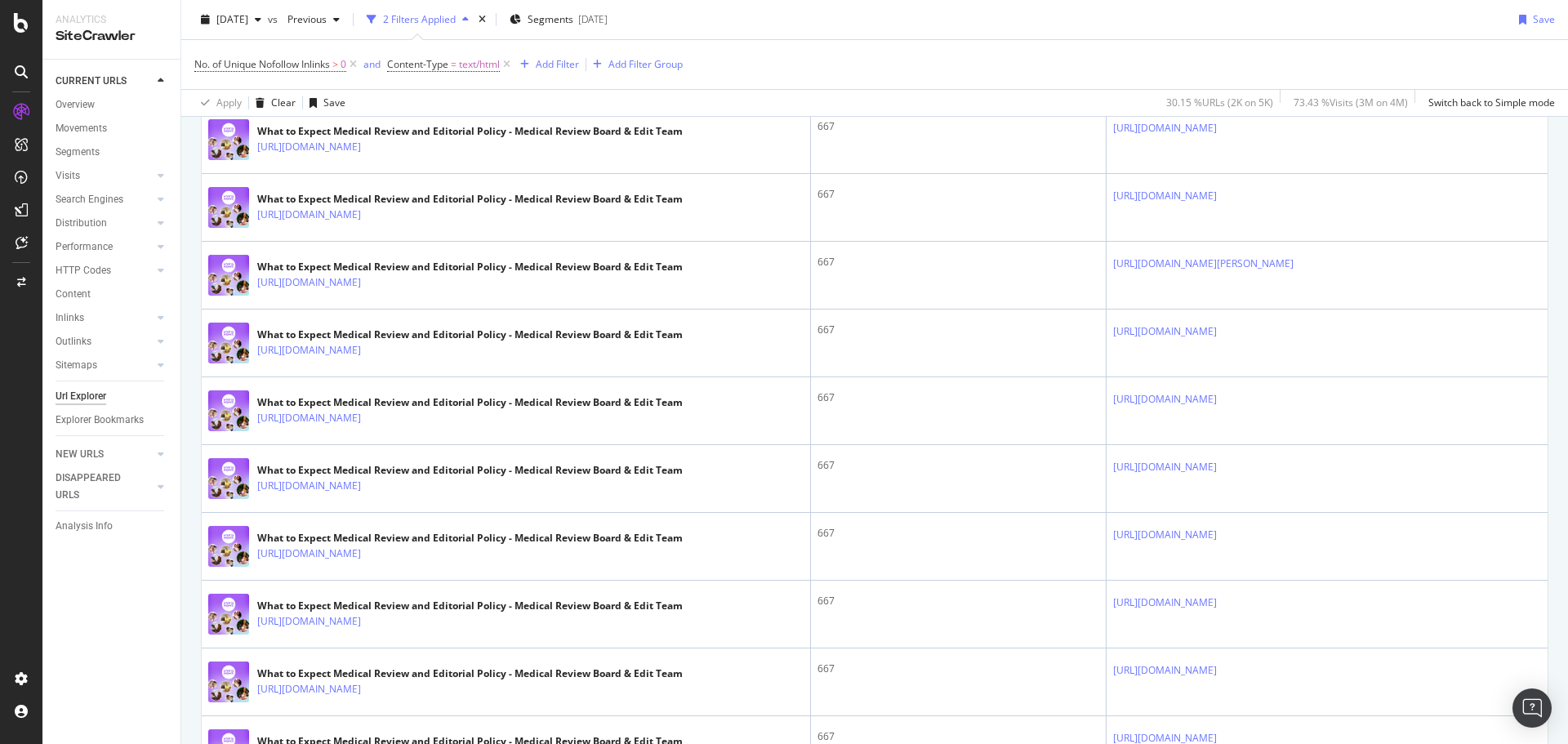
scroll to position [3185, 0]
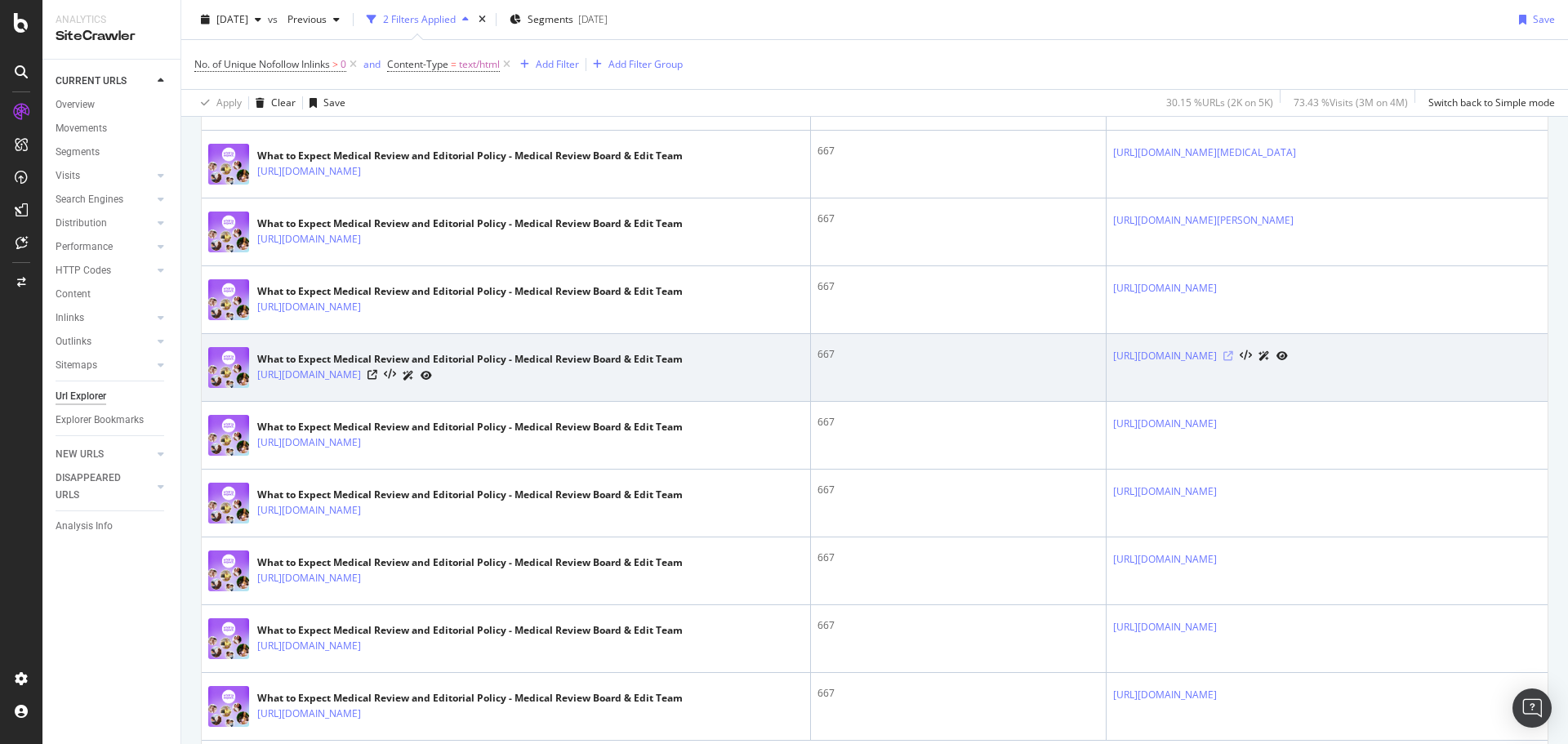
click at [1233, 357] on icon at bounding box center [1229, 356] width 10 height 10
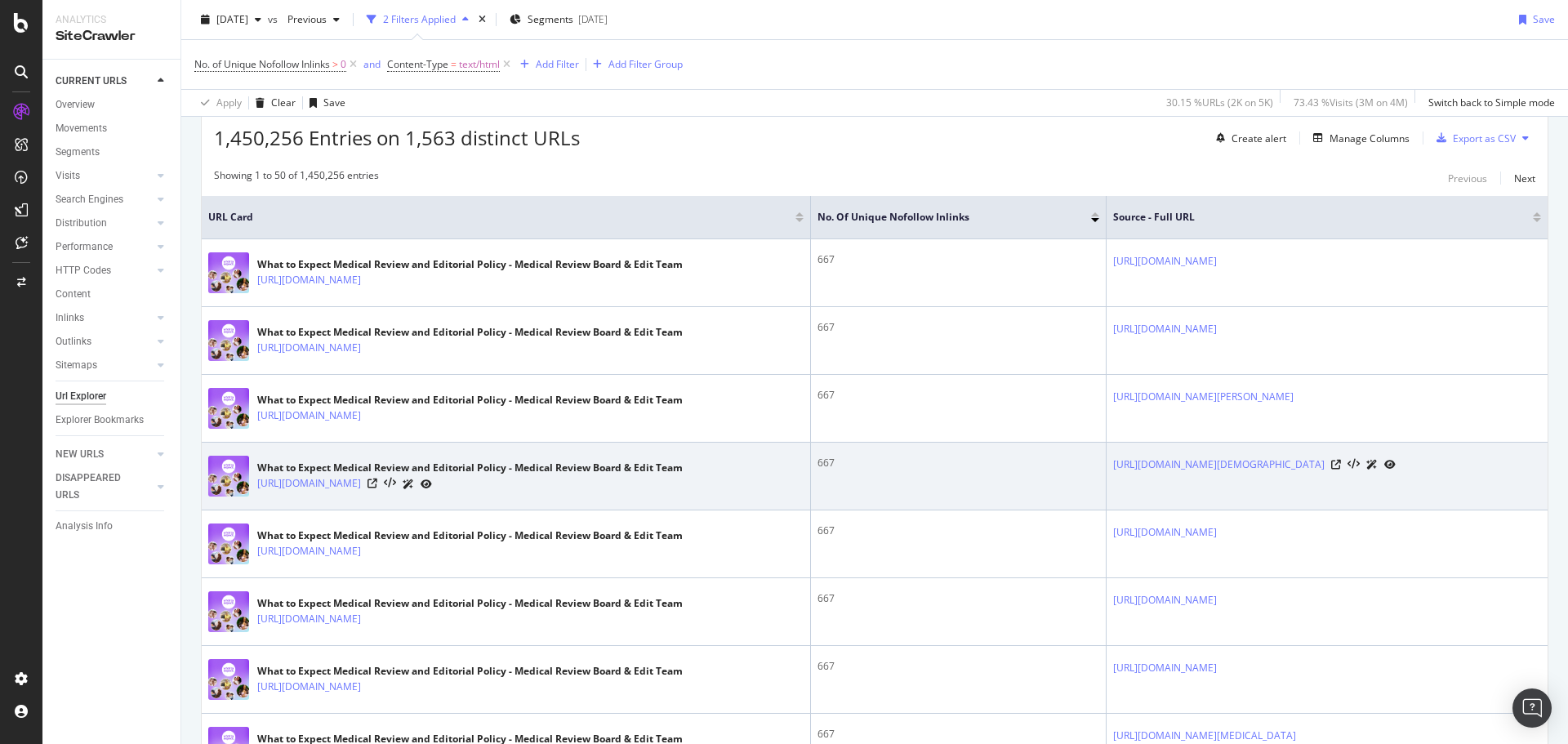
scroll to position [172, 0]
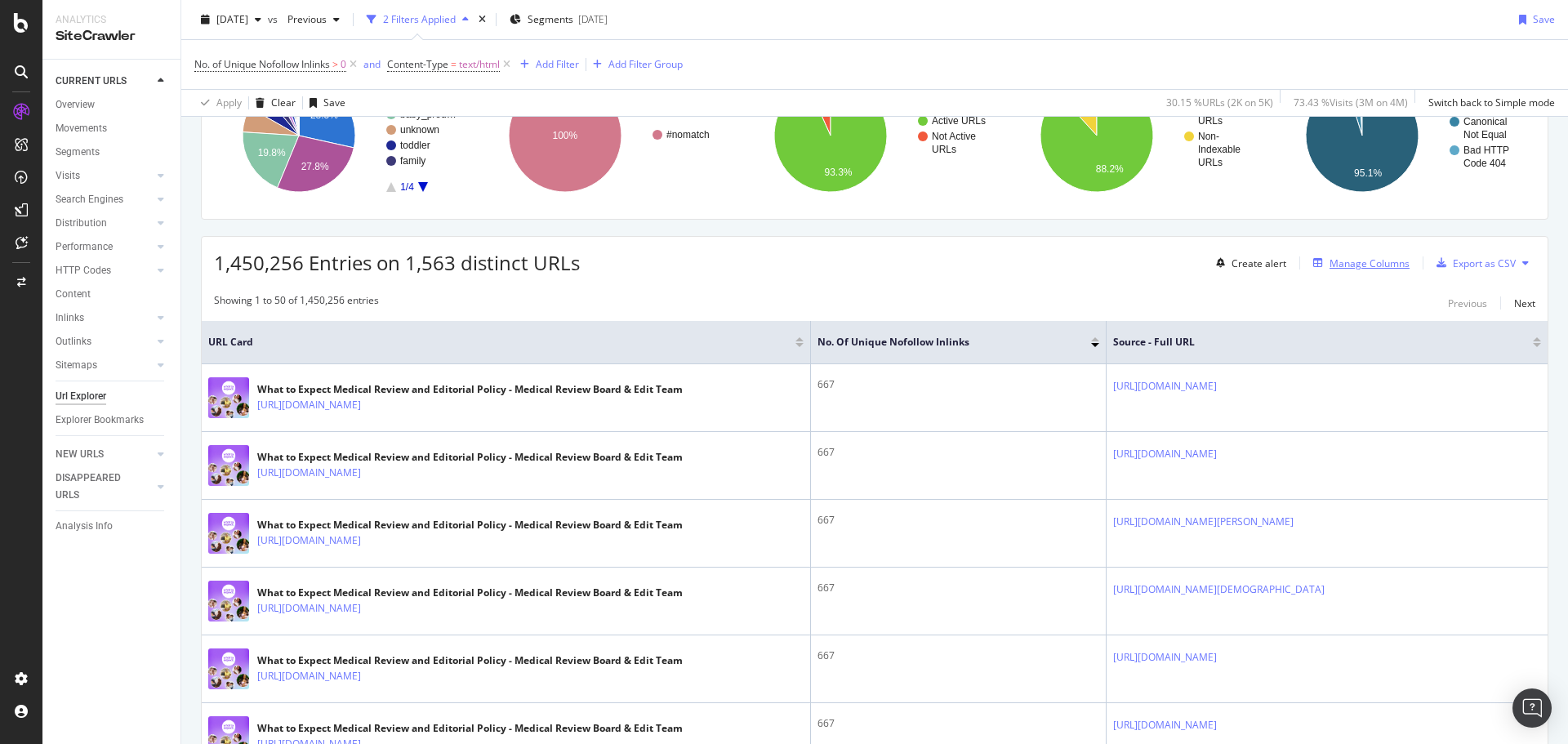
click at [1344, 272] on button "Manage Columns" at bounding box center [1358, 262] width 103 height 20
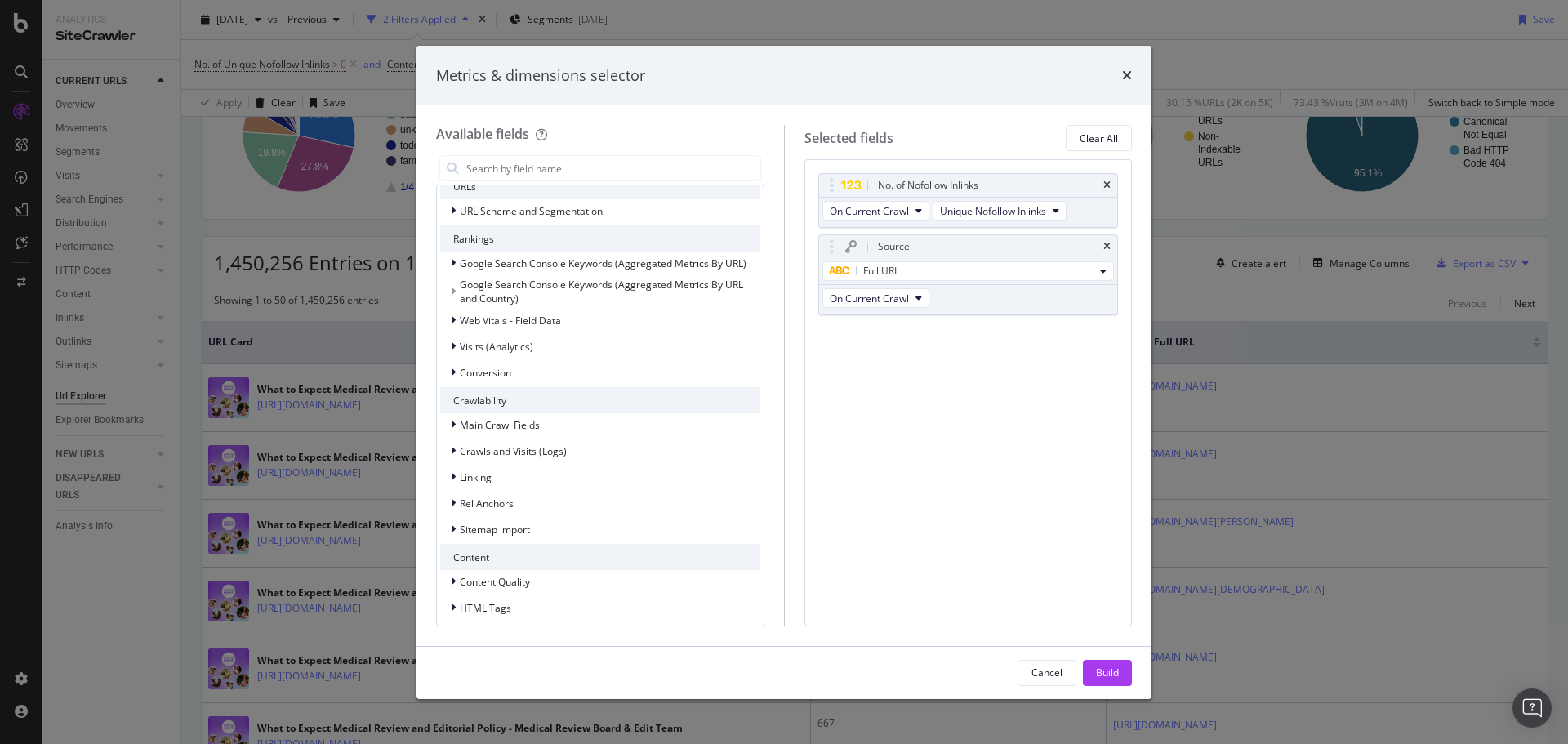
scroll to position [245, 0]
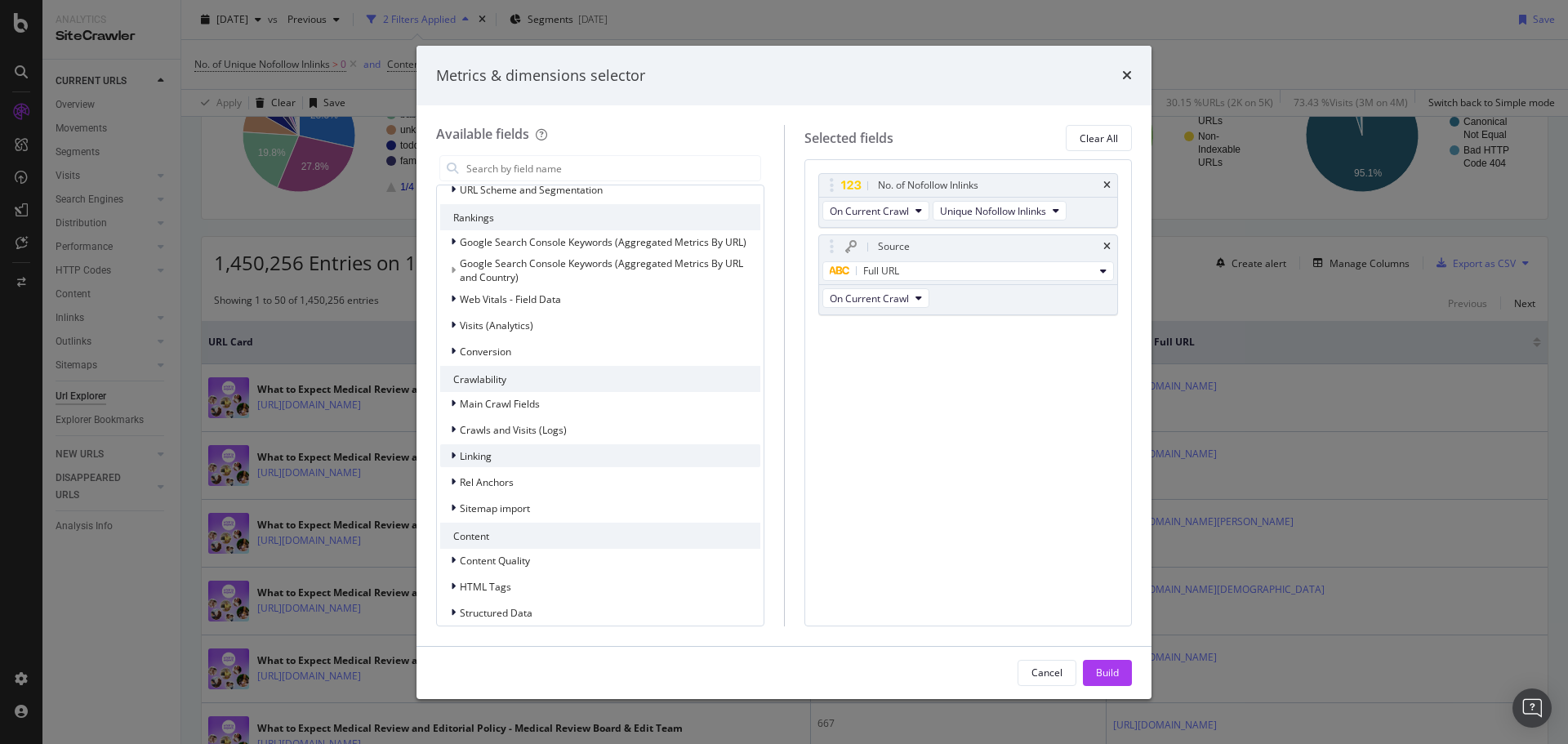
click at [487, 459] on span "Linking" at bounding box center [475, 456] width 32 height 14
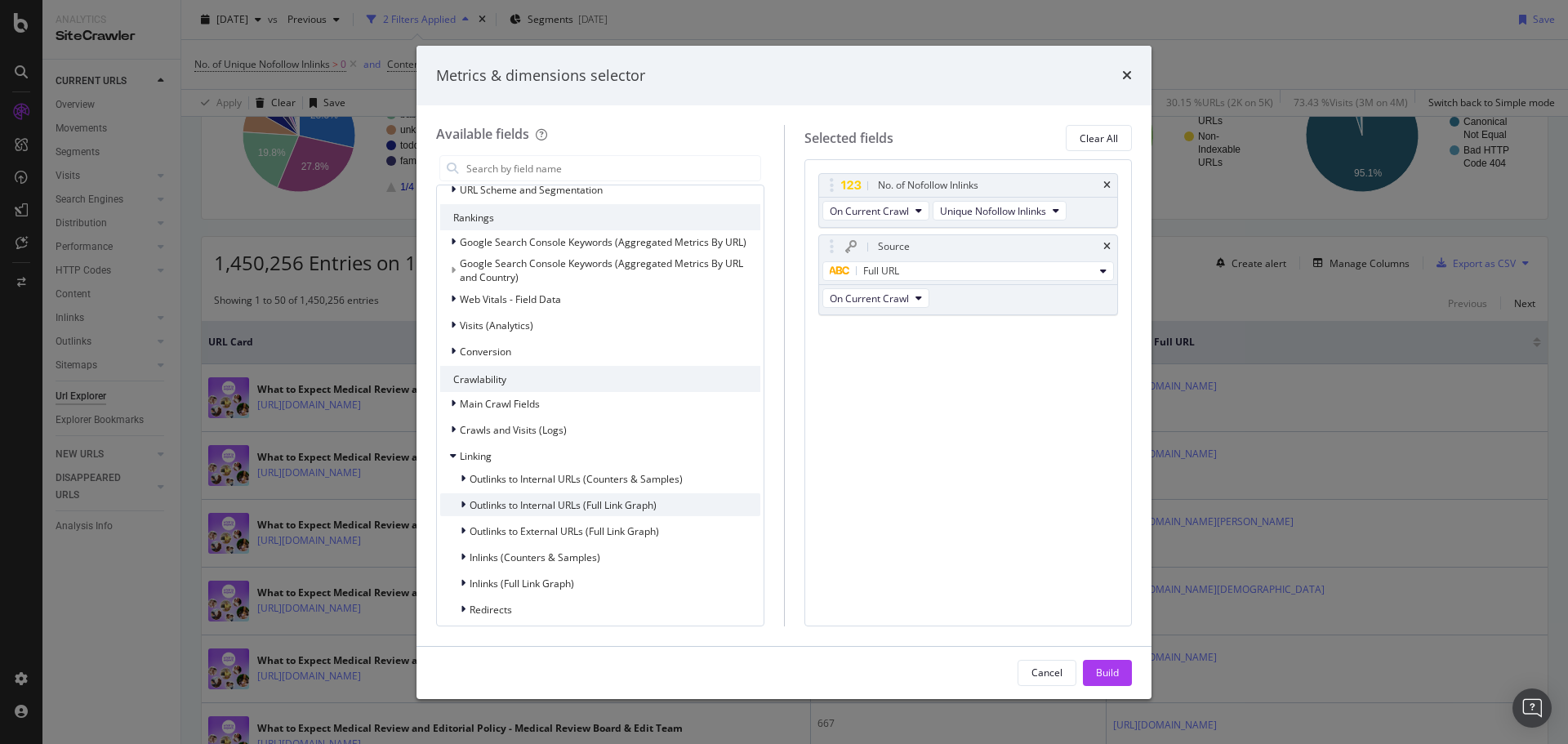
scroll to position [408, 0]
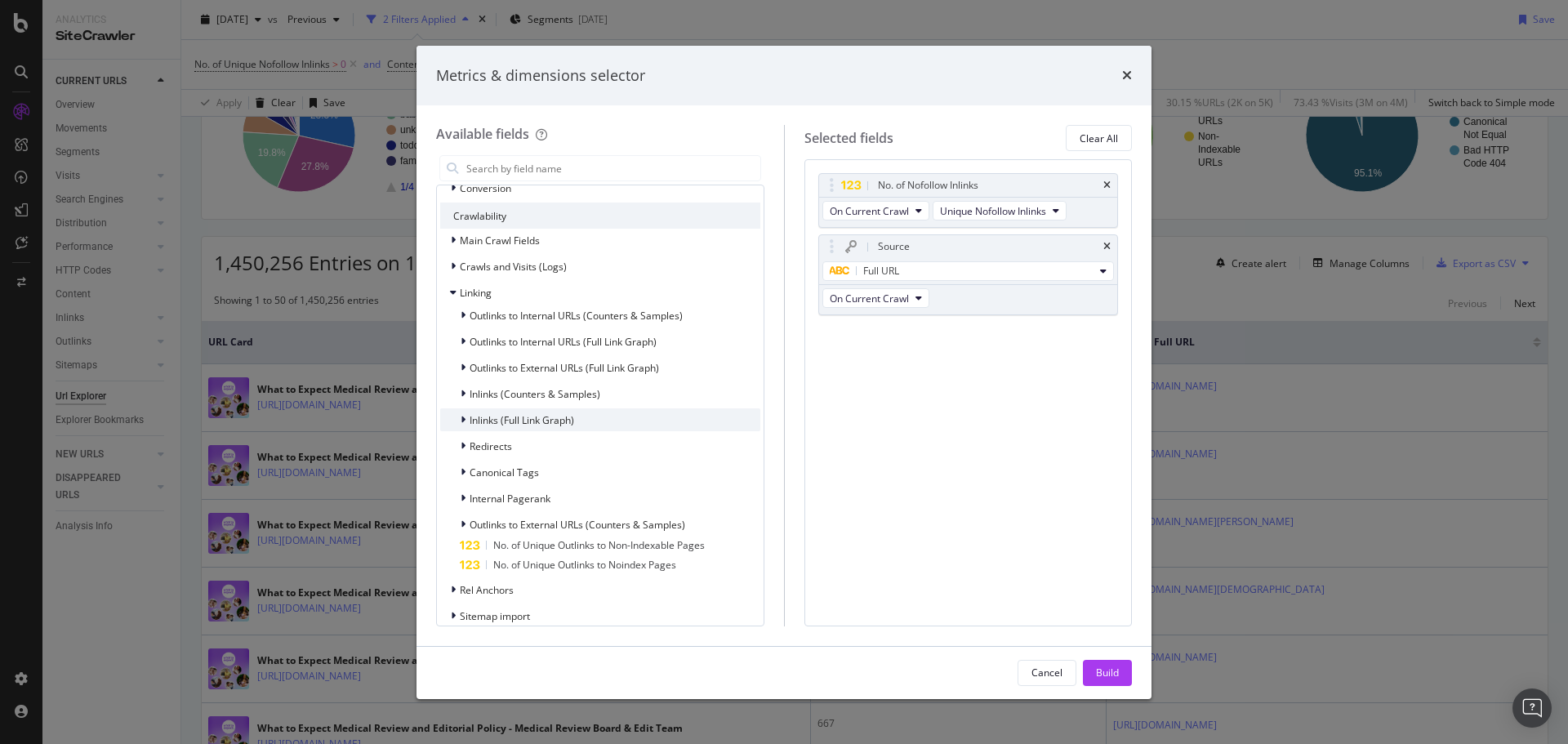
click at [510, 423] on span "Inlinks (Full Link Graph)" at bounding box center [522, 419] width 104 height 14
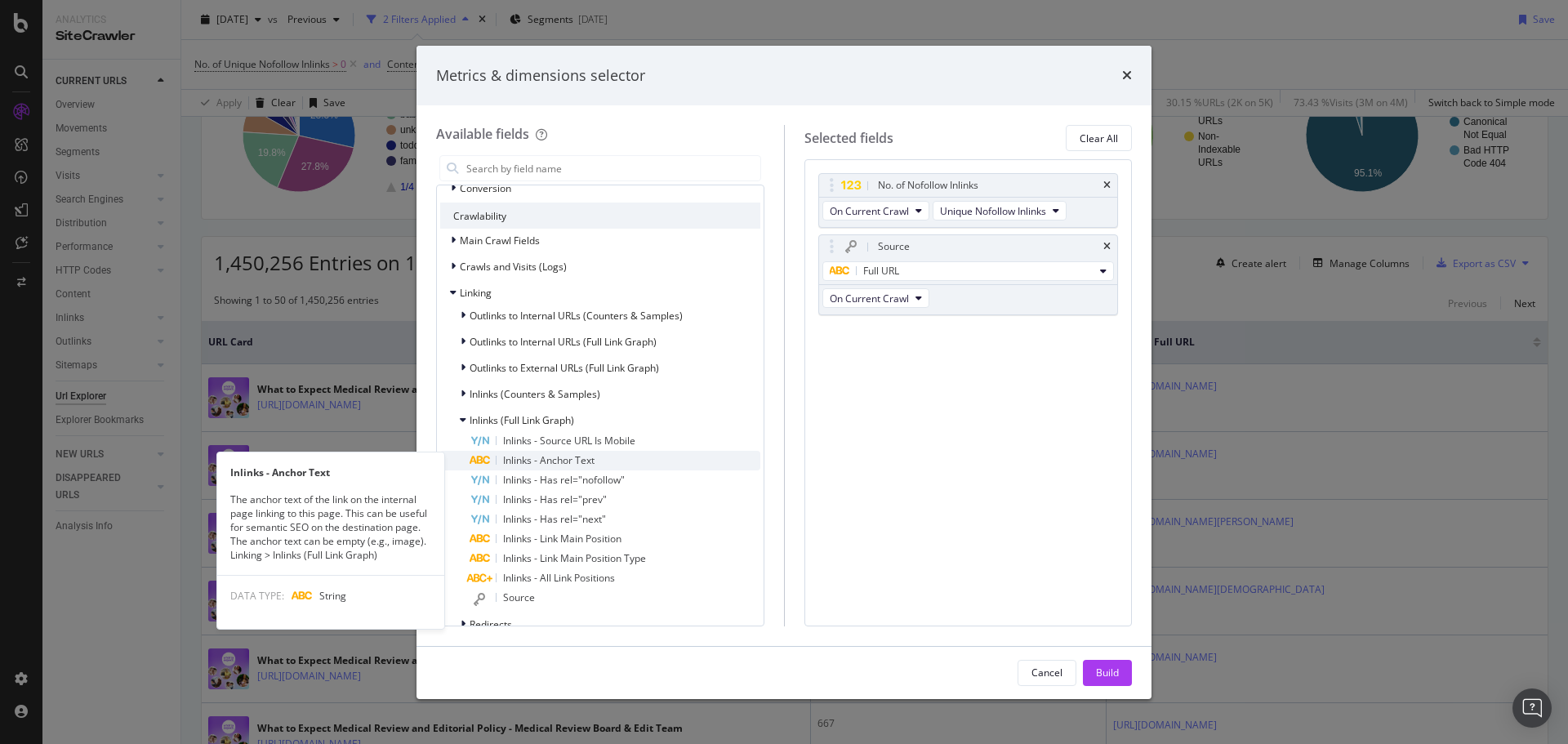
click at [574, 459] on span "Inlinks - Anchor Text" at bounding box center [549, 459] width 91 height 14
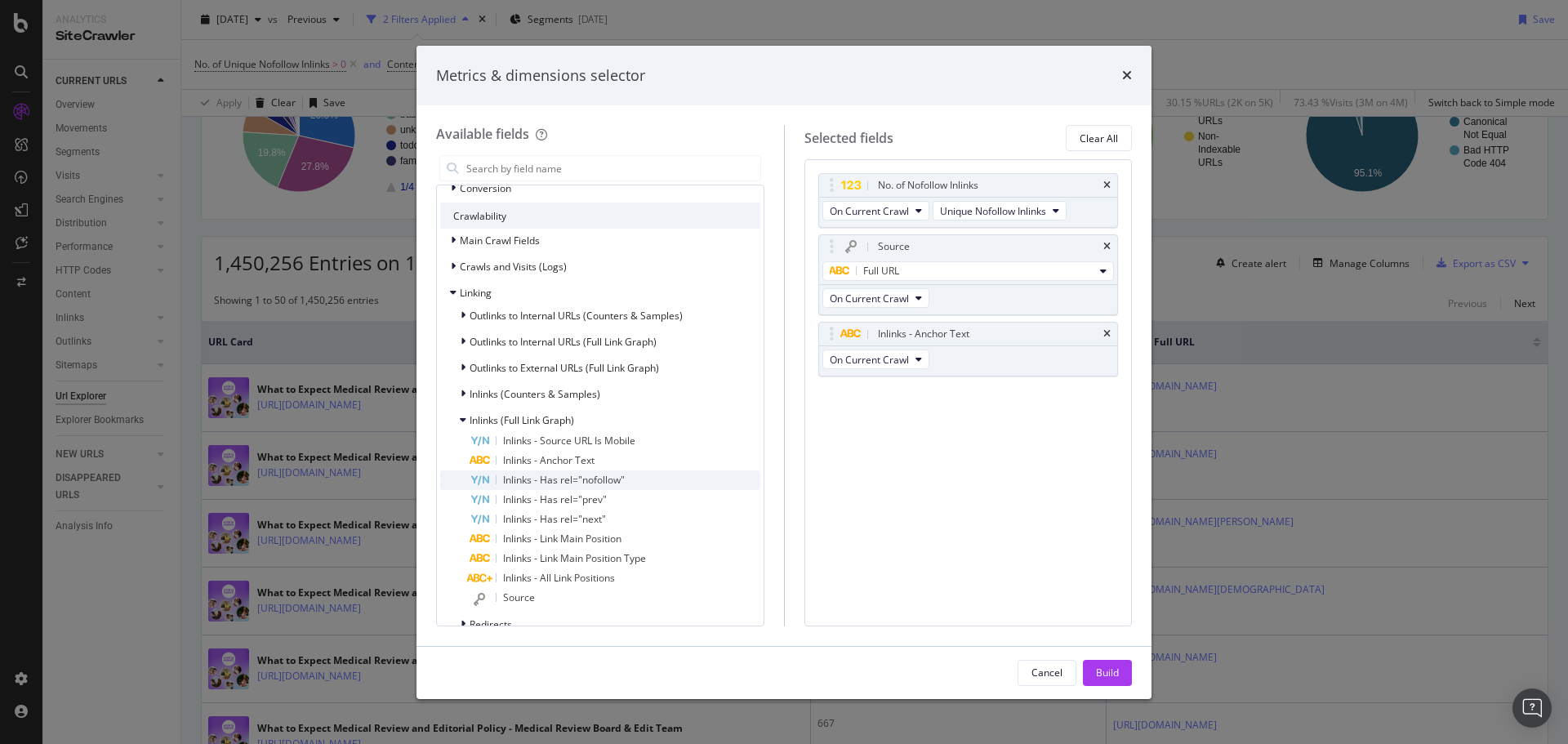
click at [597, 481] on span "Inlinks - Has rel="nofollow"" at bounding box center [564, 479] width 122 height 14
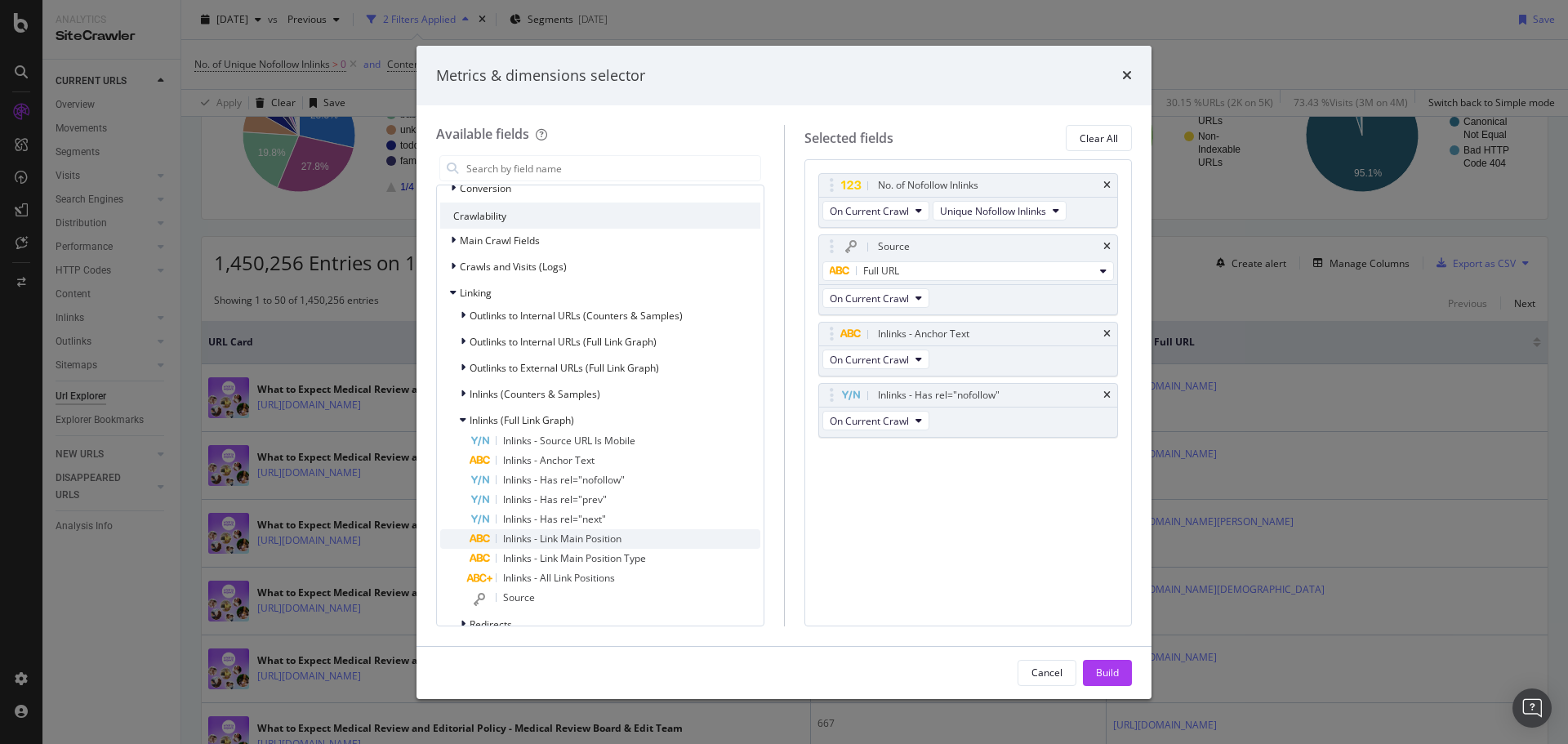
click at [586, 537] on span "Inlinks - Link Main Position" at bounding box center [562, 538] width 118 height 14
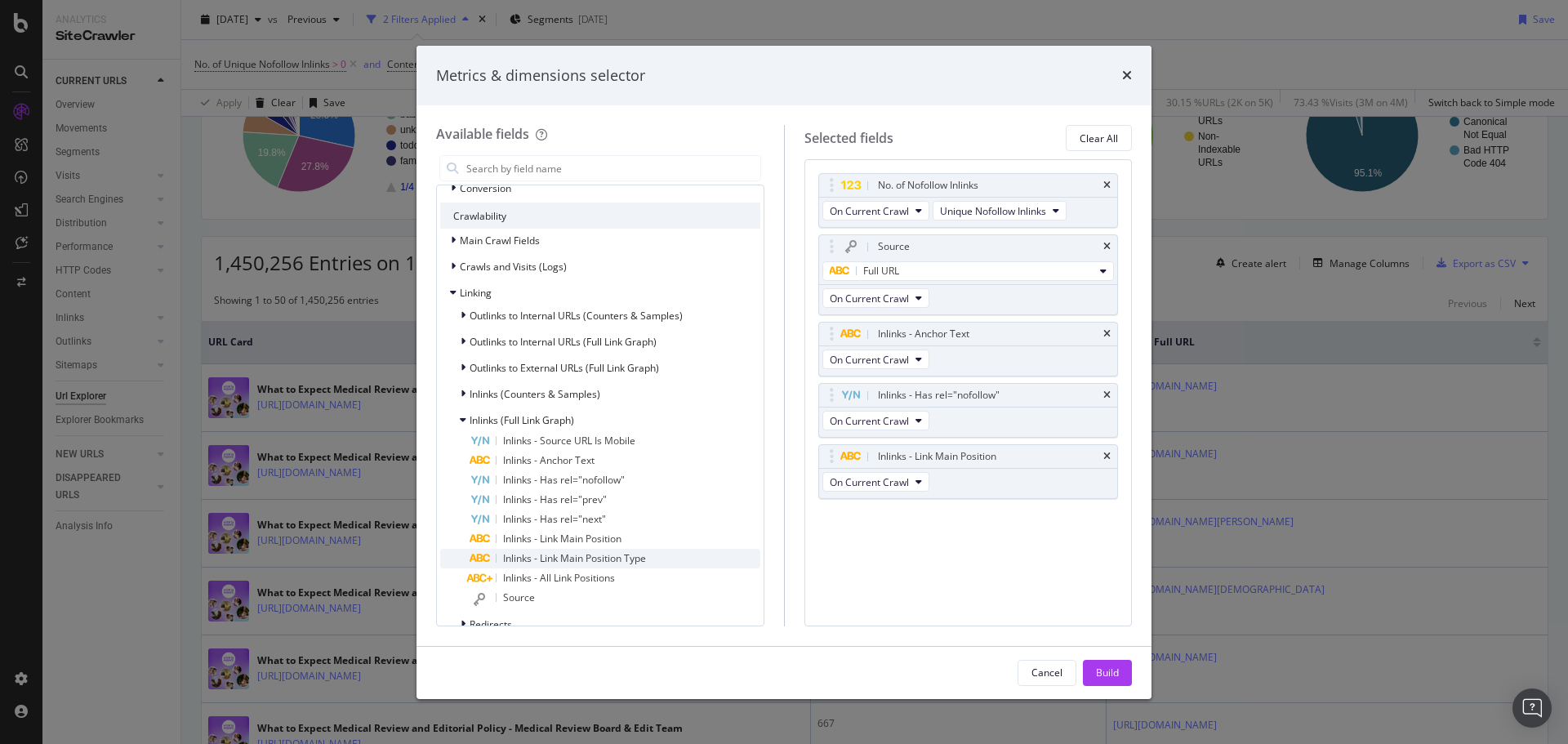
click at [600, 562] on span "Inlinks - Link Main Position Type" at bounding box center [575, 558] width 143 height 14
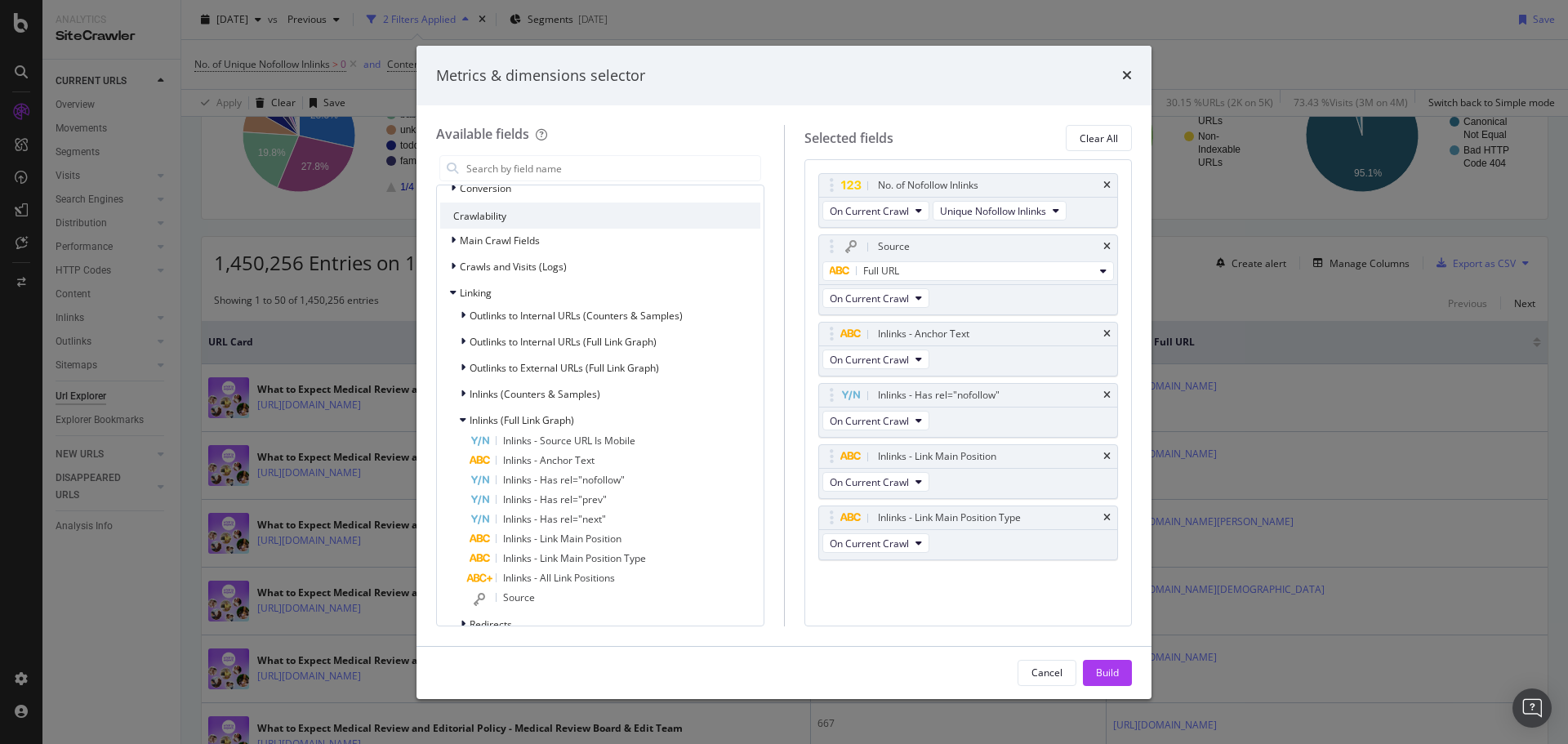
click at [1099, 677] on div "Build" at bounding box center [1108, 672] width 23 height 14
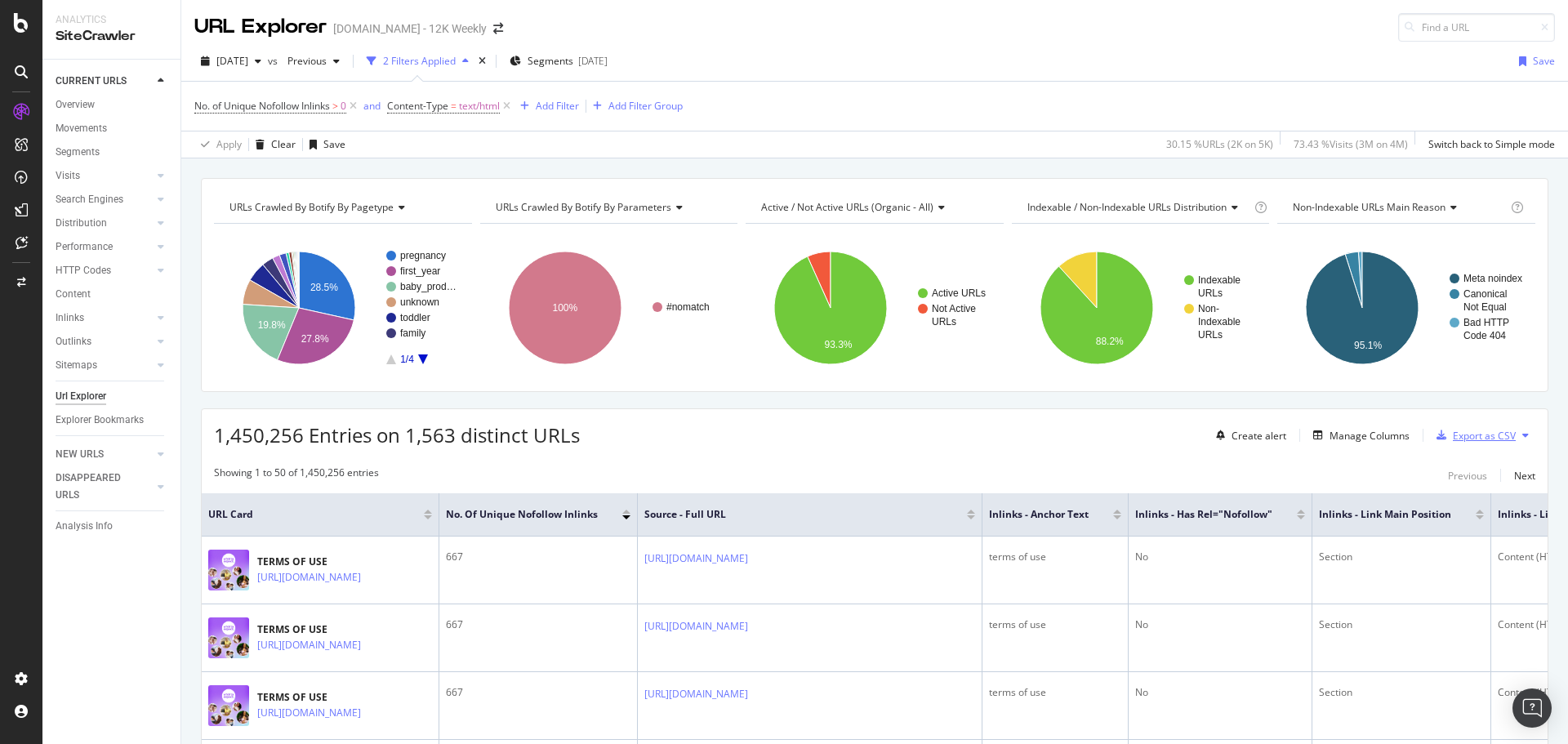
click at [1482, 439] on div "Export as CSV" at bounding box center [1484, 435] width 63 height 14
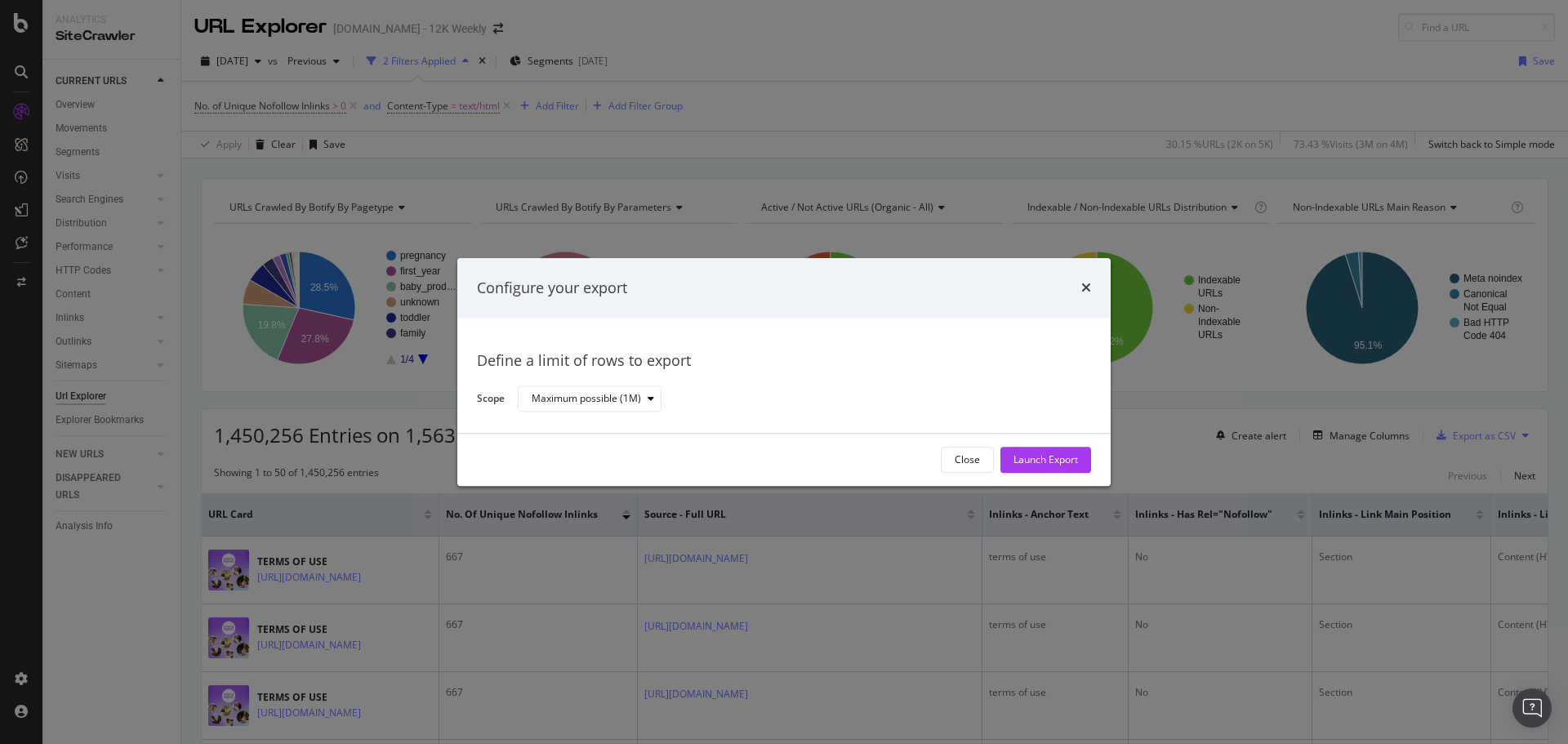
click at [1083, 286] on icon "times" at bounding box center [1086, 288] width 10 height 13
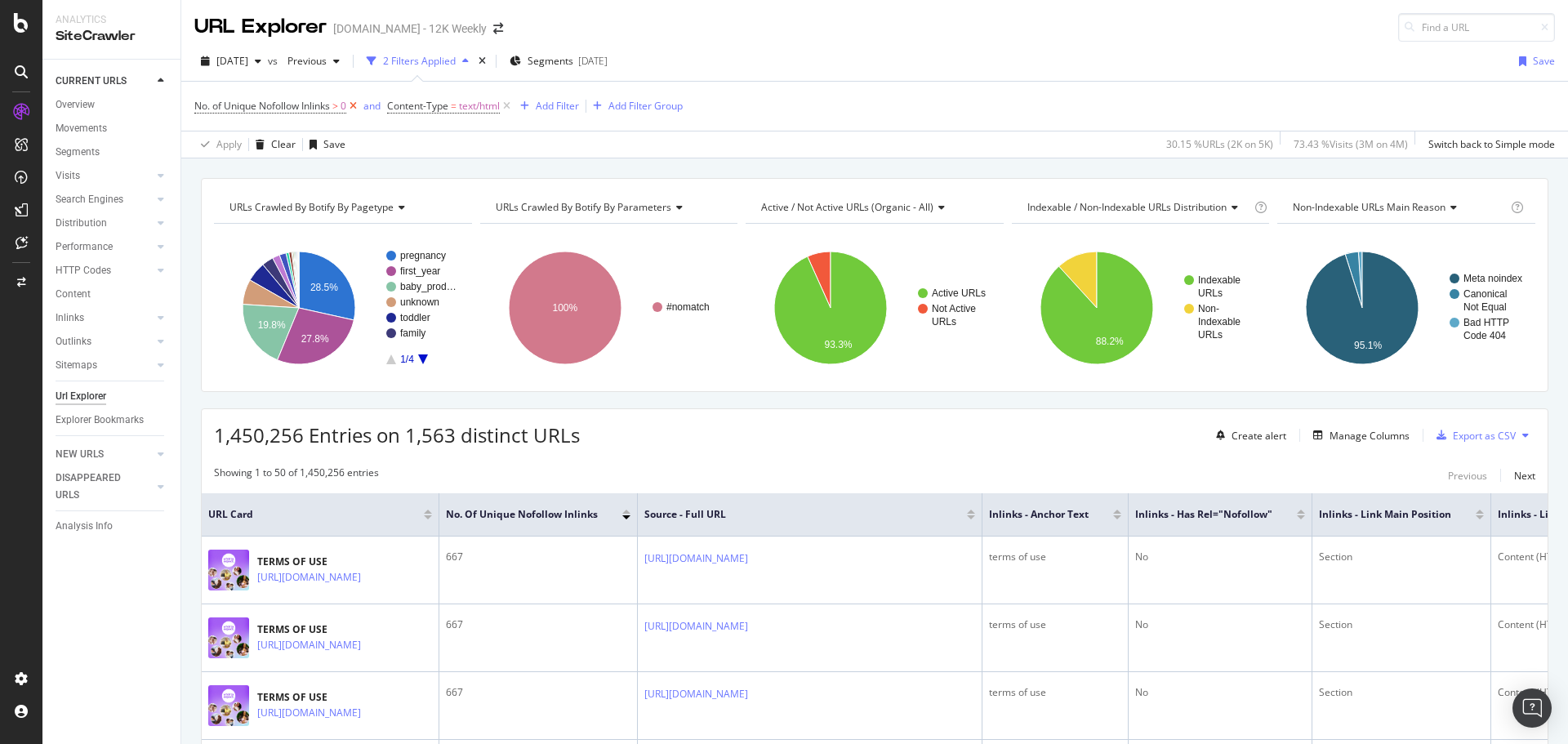
click at [355, 109] on icon at bounding box center [352, 106] width 14 height 17
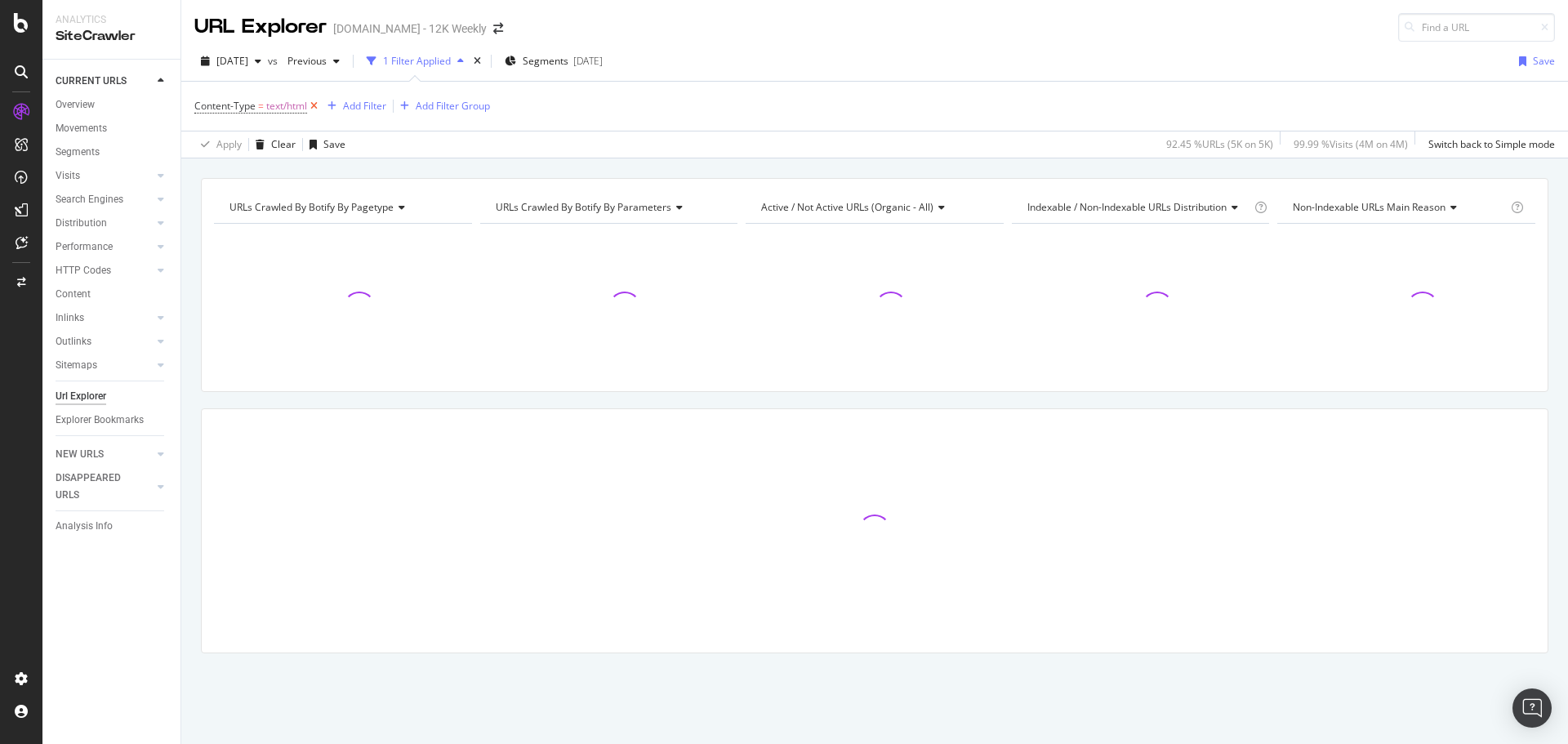
click at [318, 107] on icon at bounding box center [313, 106] width 14 height 17
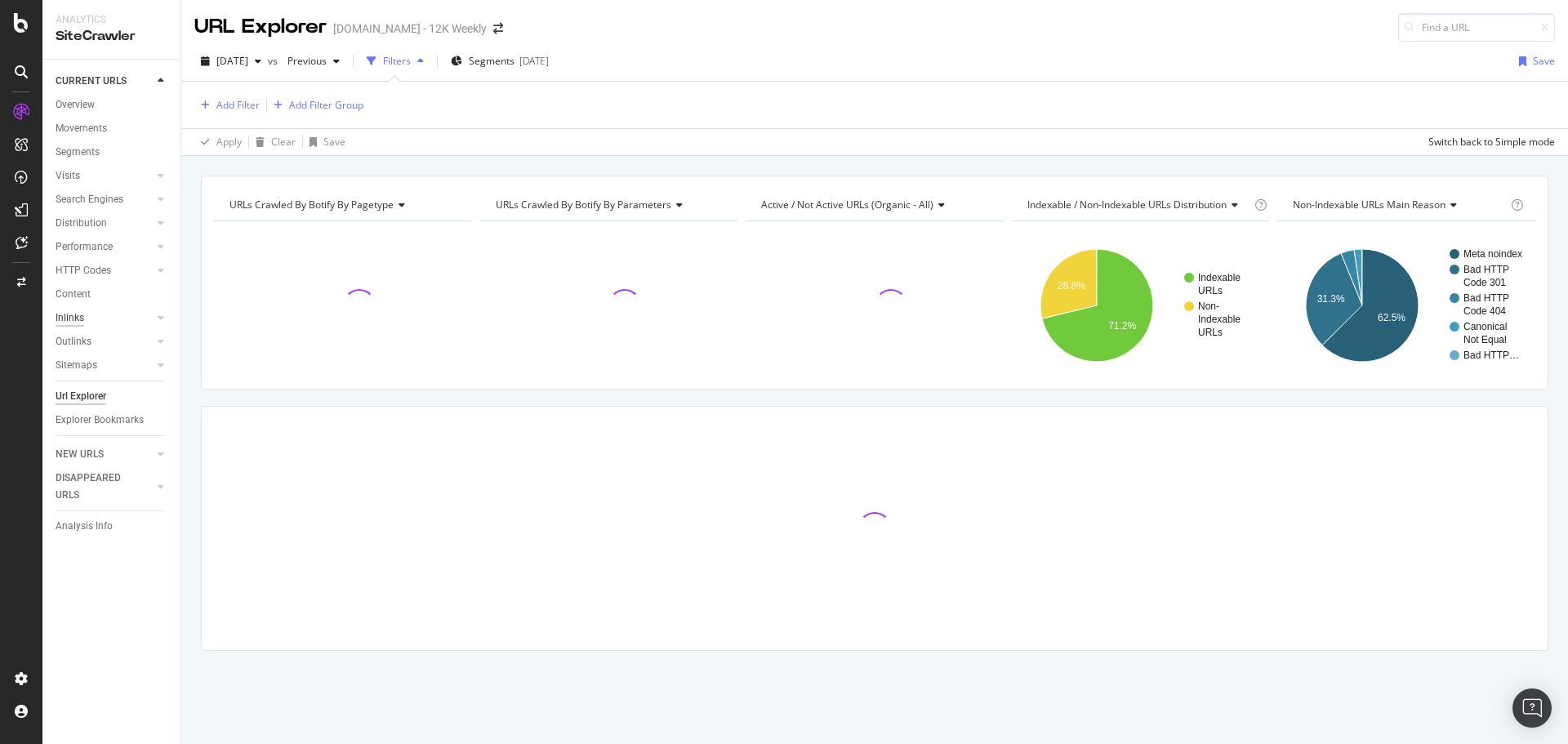
click at [77, 318] on div "Inlinks" at bounding box center [70, 318] width 29 height 17
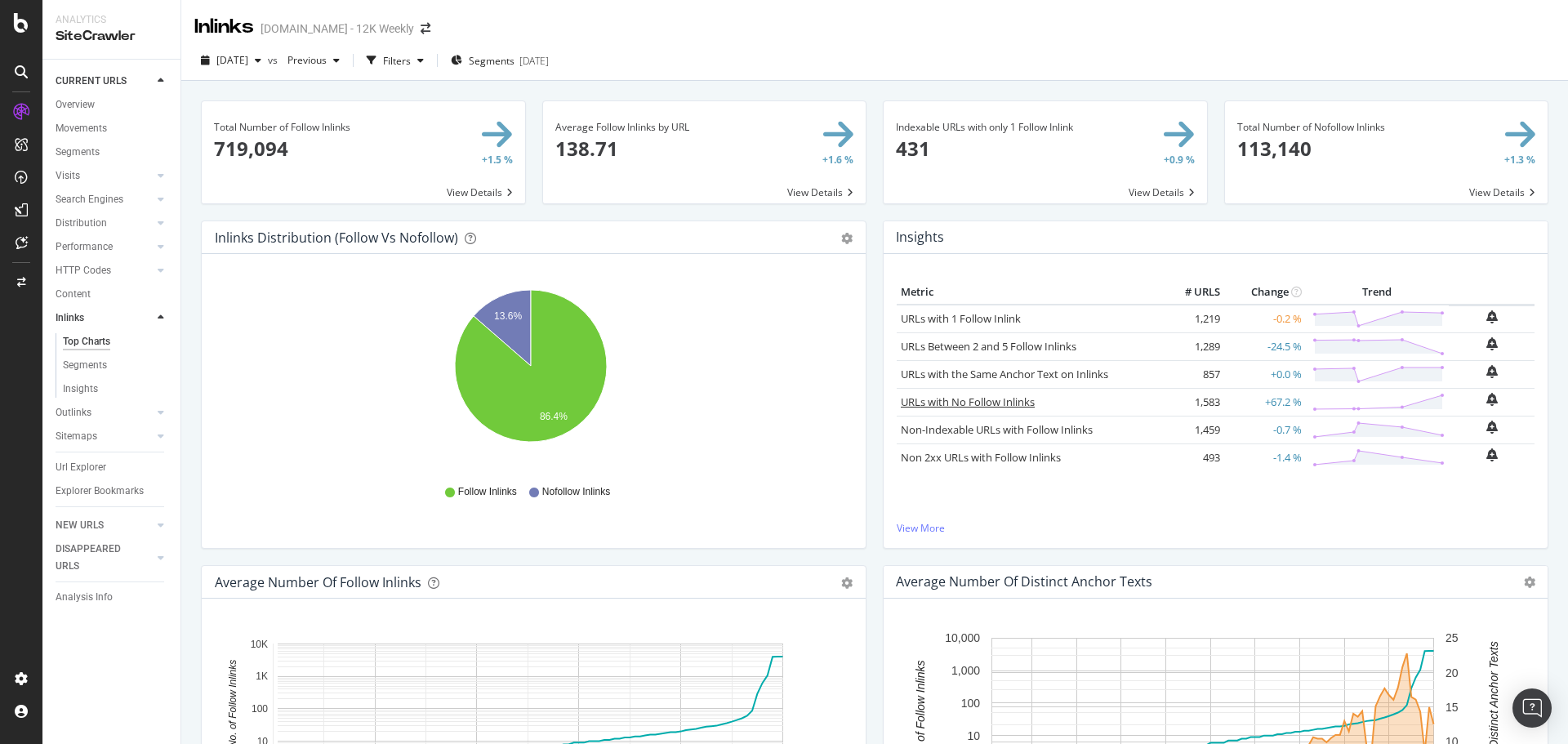
click at [996, 399] on link "URLs with No Follow Inlinks" at bounding box center [968, 402] width 134 height 15
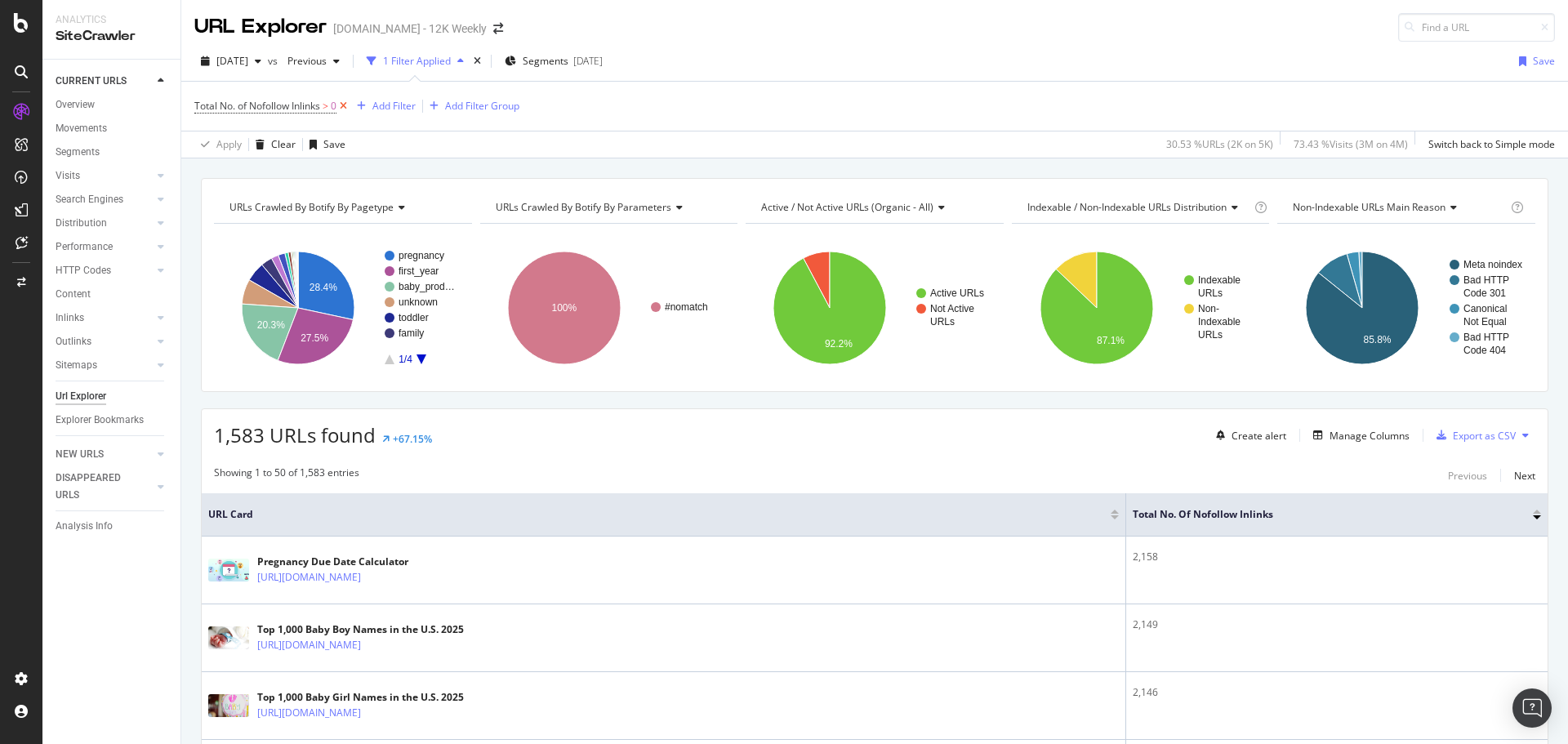
click at [351, 107] on icon at bounding box center [343, 106] width 14 height 17
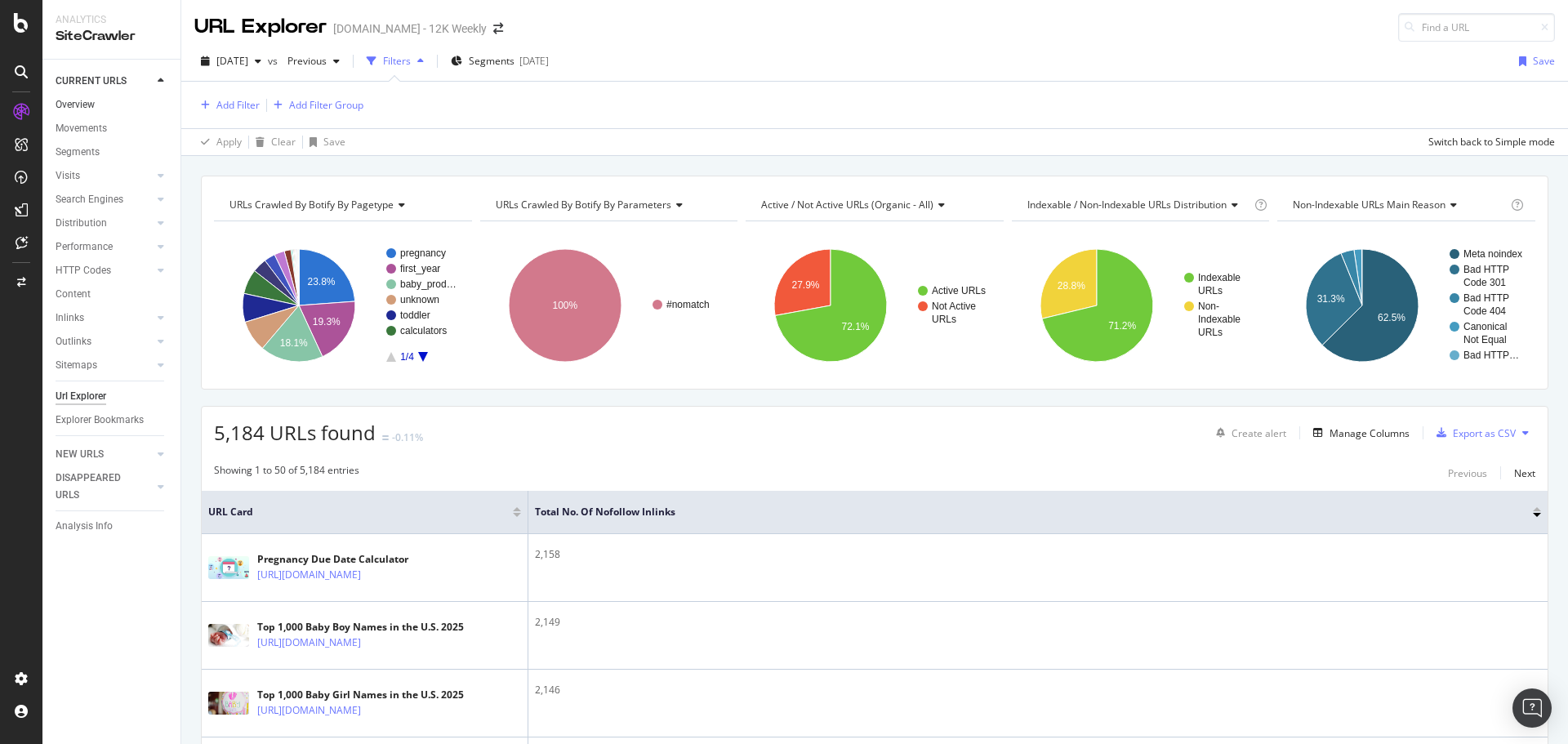
click at [93, 107] on div "Overview" at bounding box center [75, 105] width 39 height 17
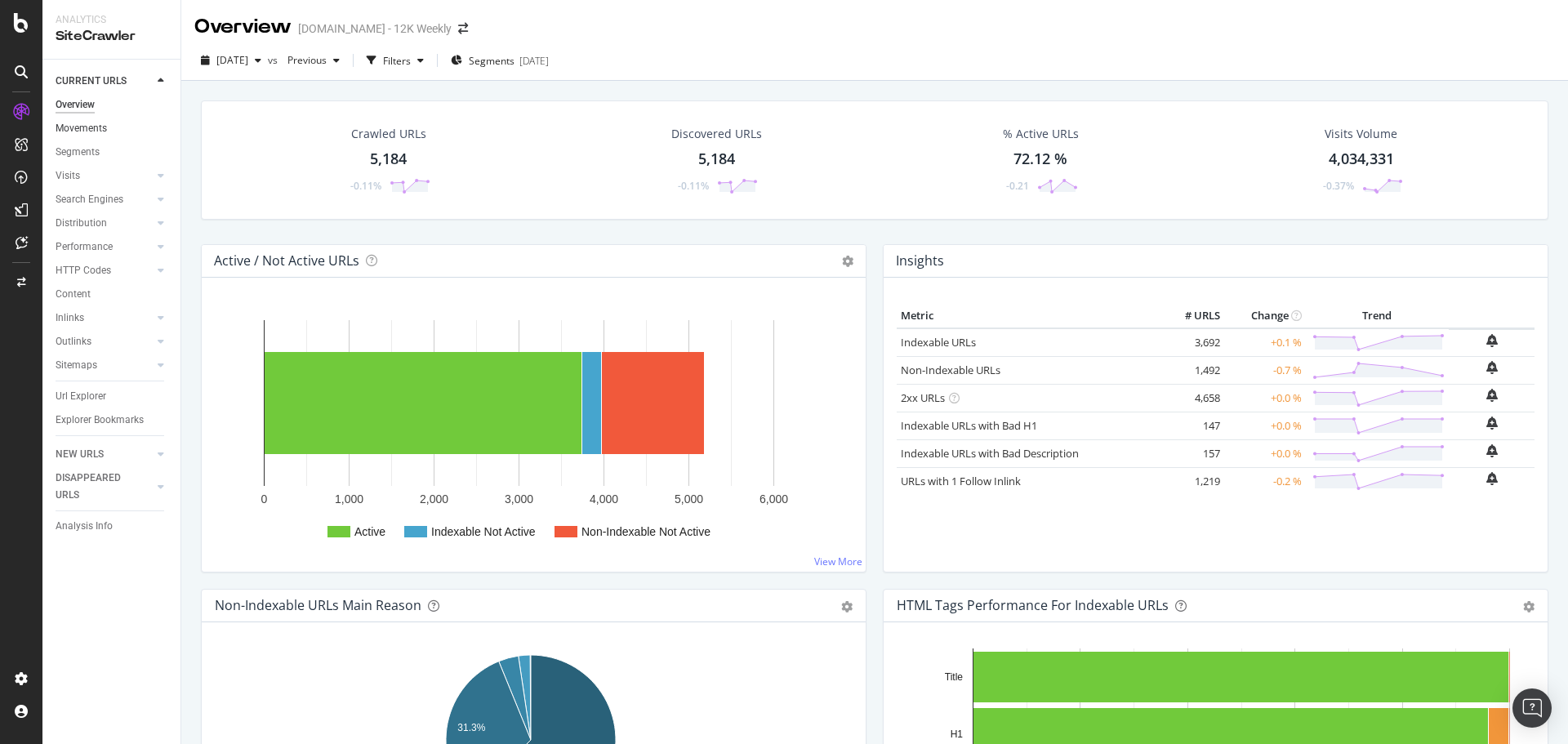
click at [110, 131] on link "Movements" at bounding box center [113, 128] width 113 height 17
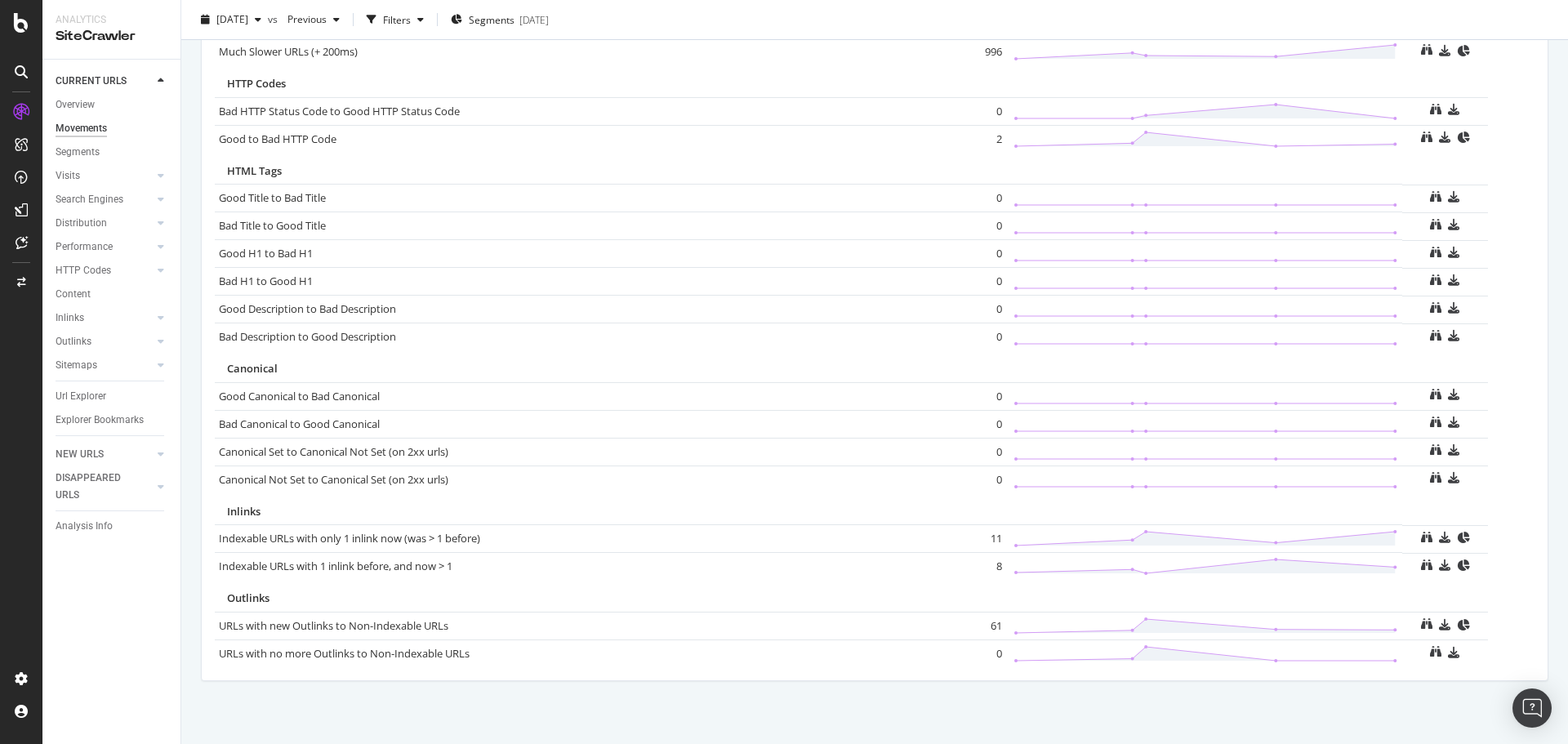
scroll to position [994, 0]
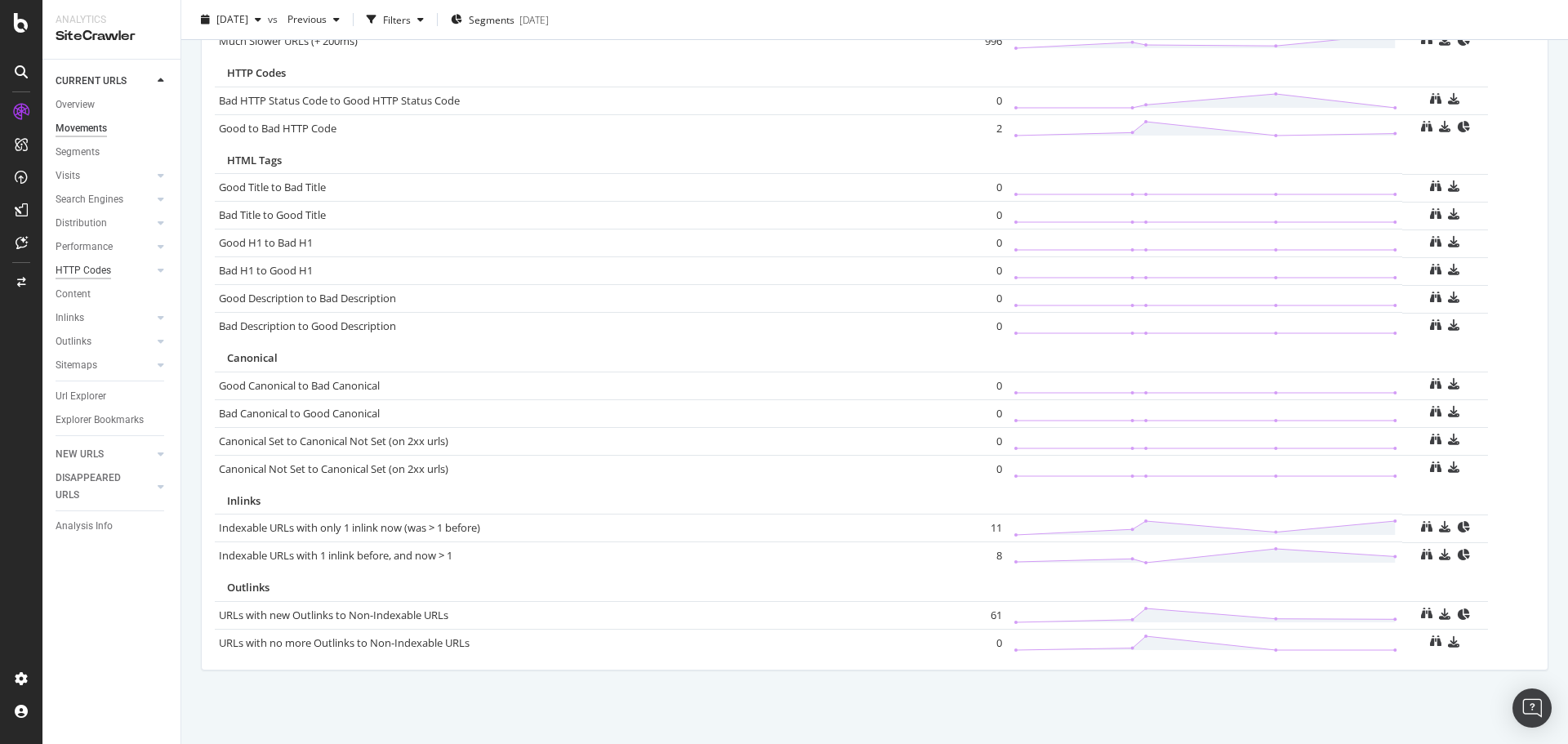
click at [99, 266] on div "HTTP Codes" at bounding box center [84, 271] width 56 height 17
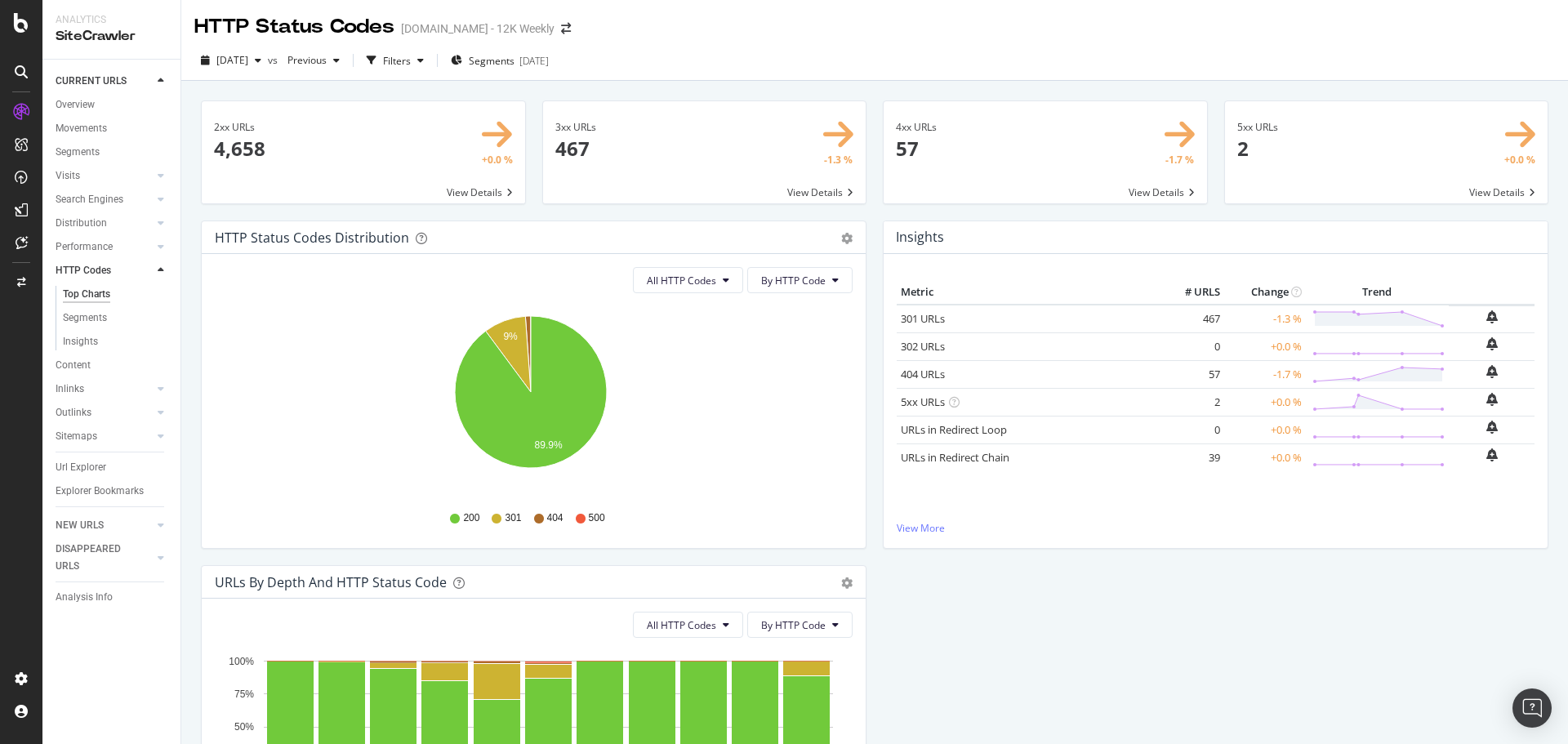
click at [968, 148] on span at bounding box center [1045, 153] width 324 height 102
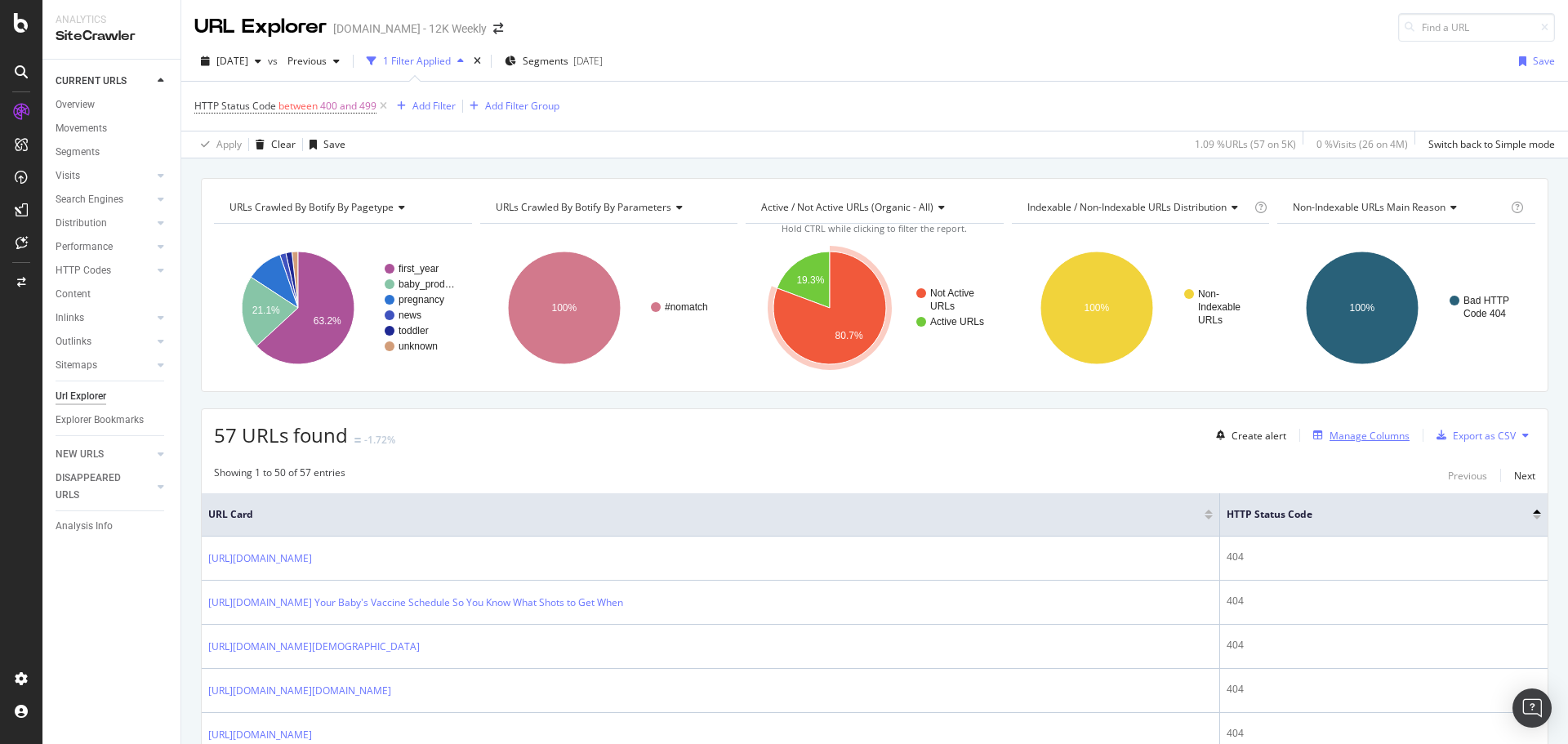
click at [1331, 438] on div "Manage Columns" at bounding box center [1370, 435] width 80 height 14
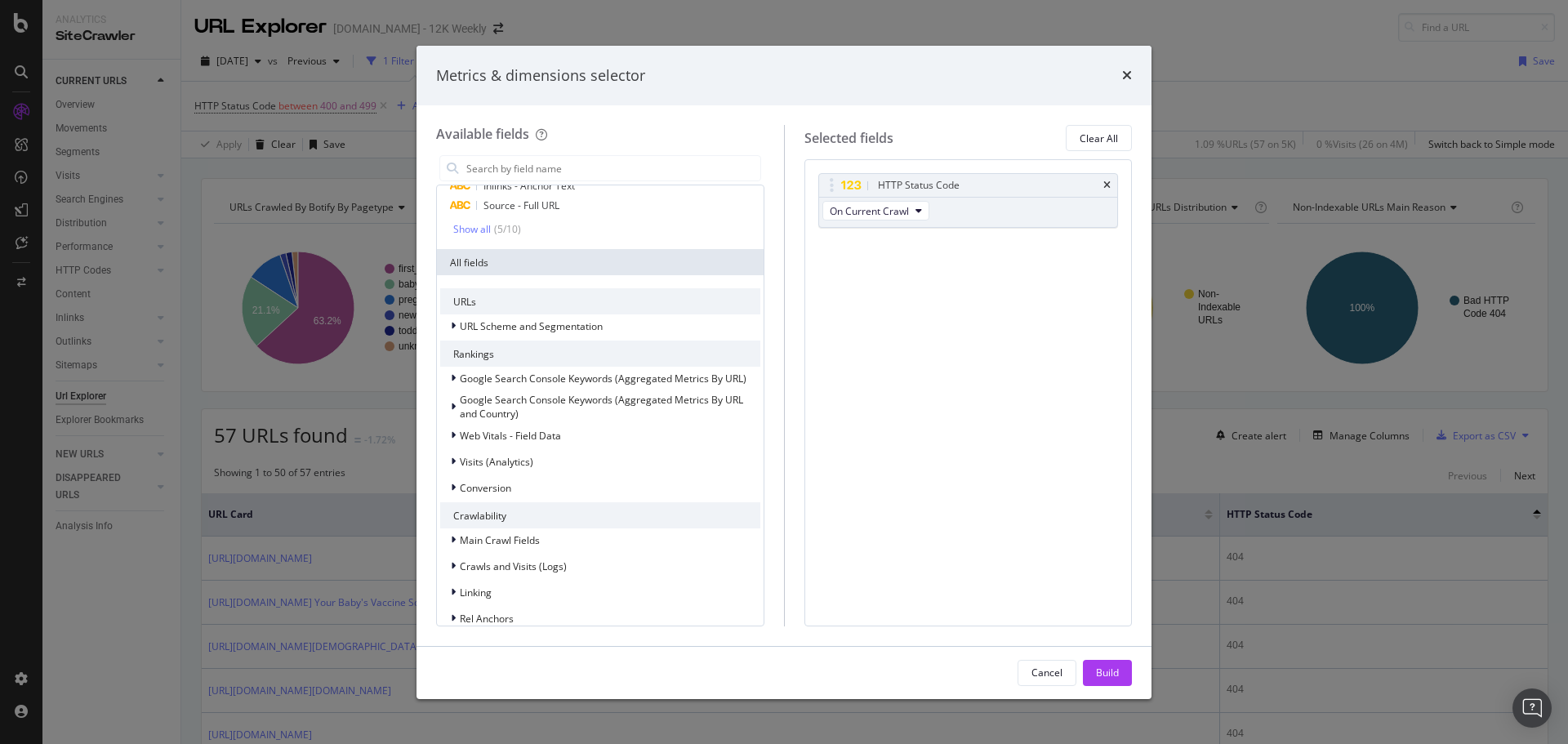
scroll to position [245, 0]
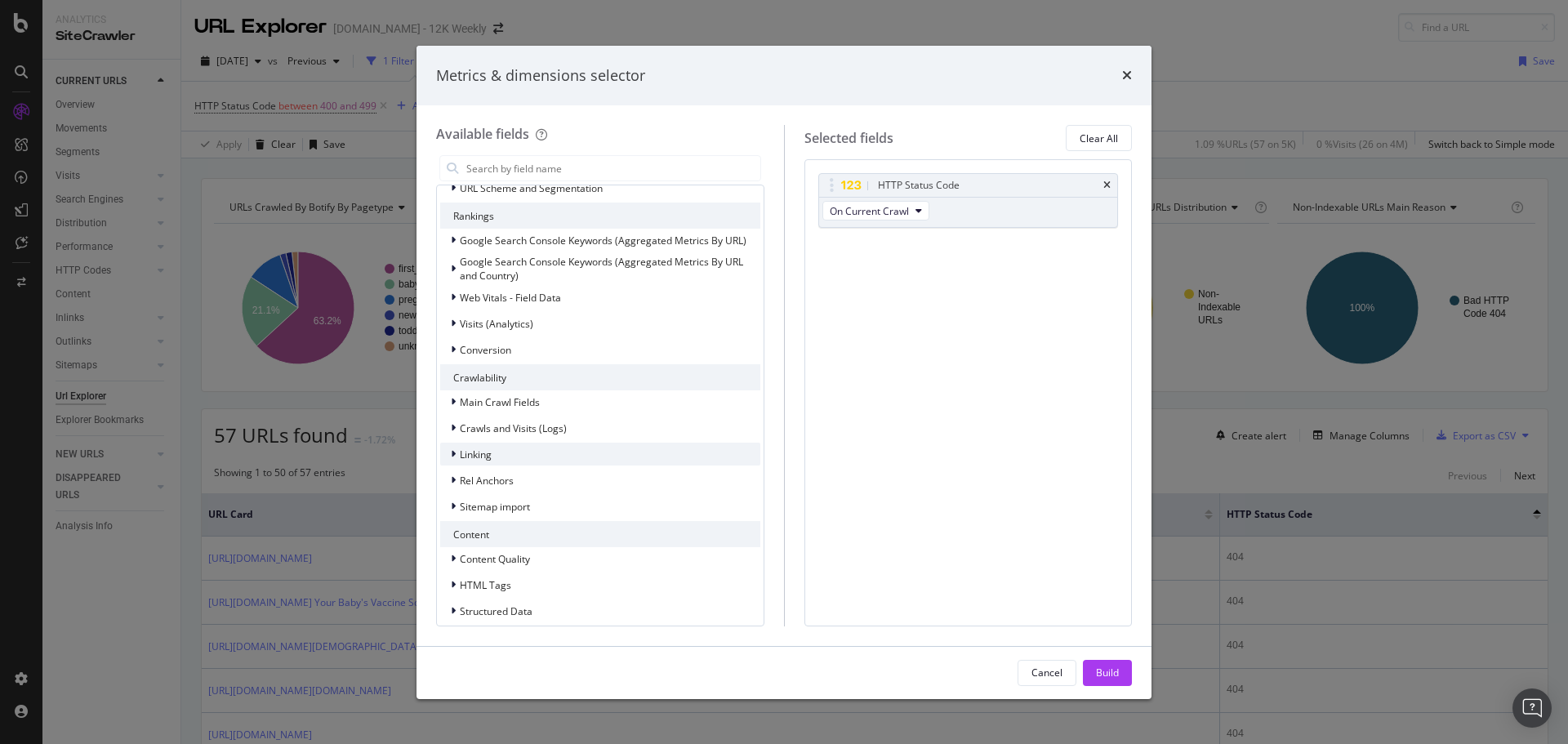
click at [546, 446] on div "Linking" at bounding box center [600, 454] width 320 height 23
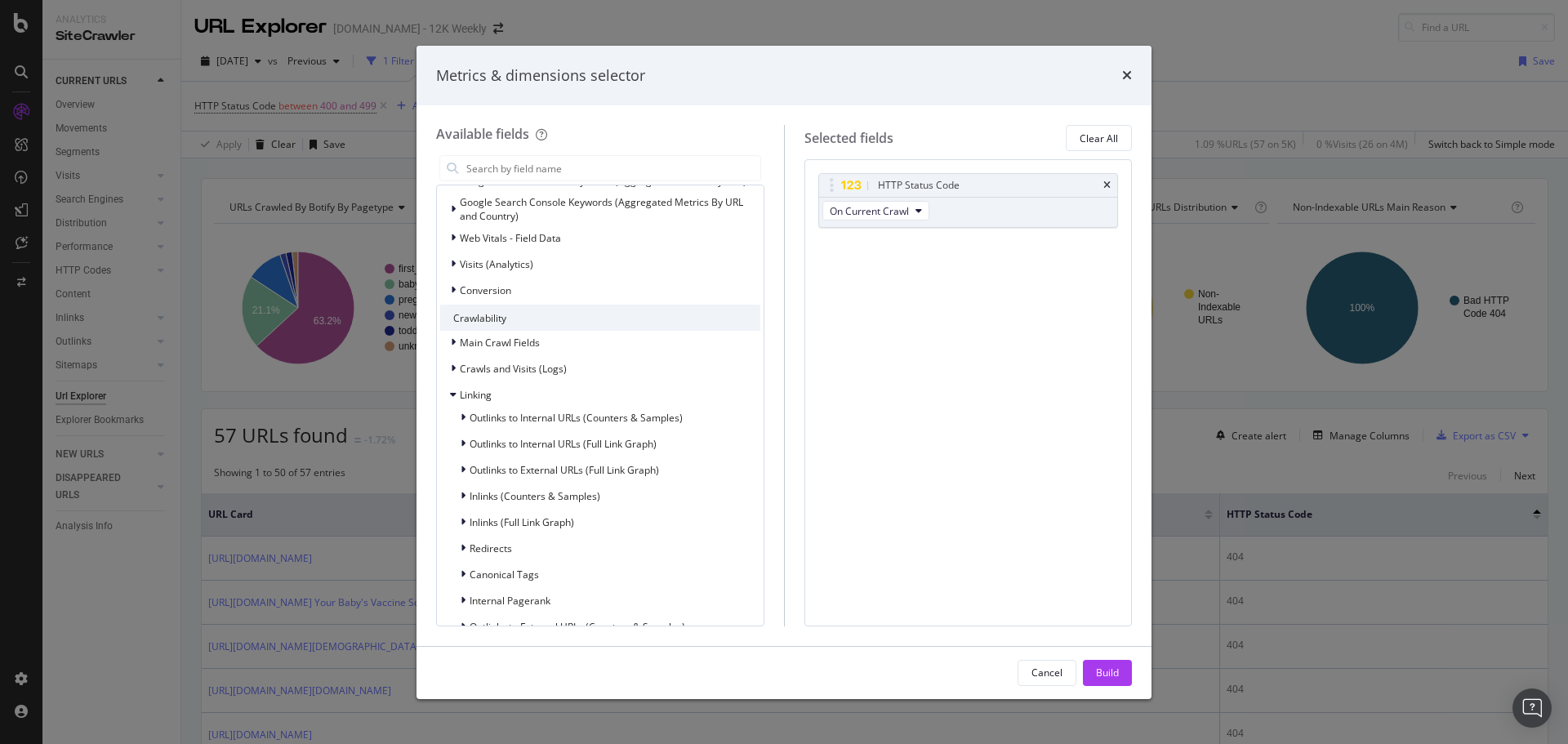
scroll to position [326, 0]
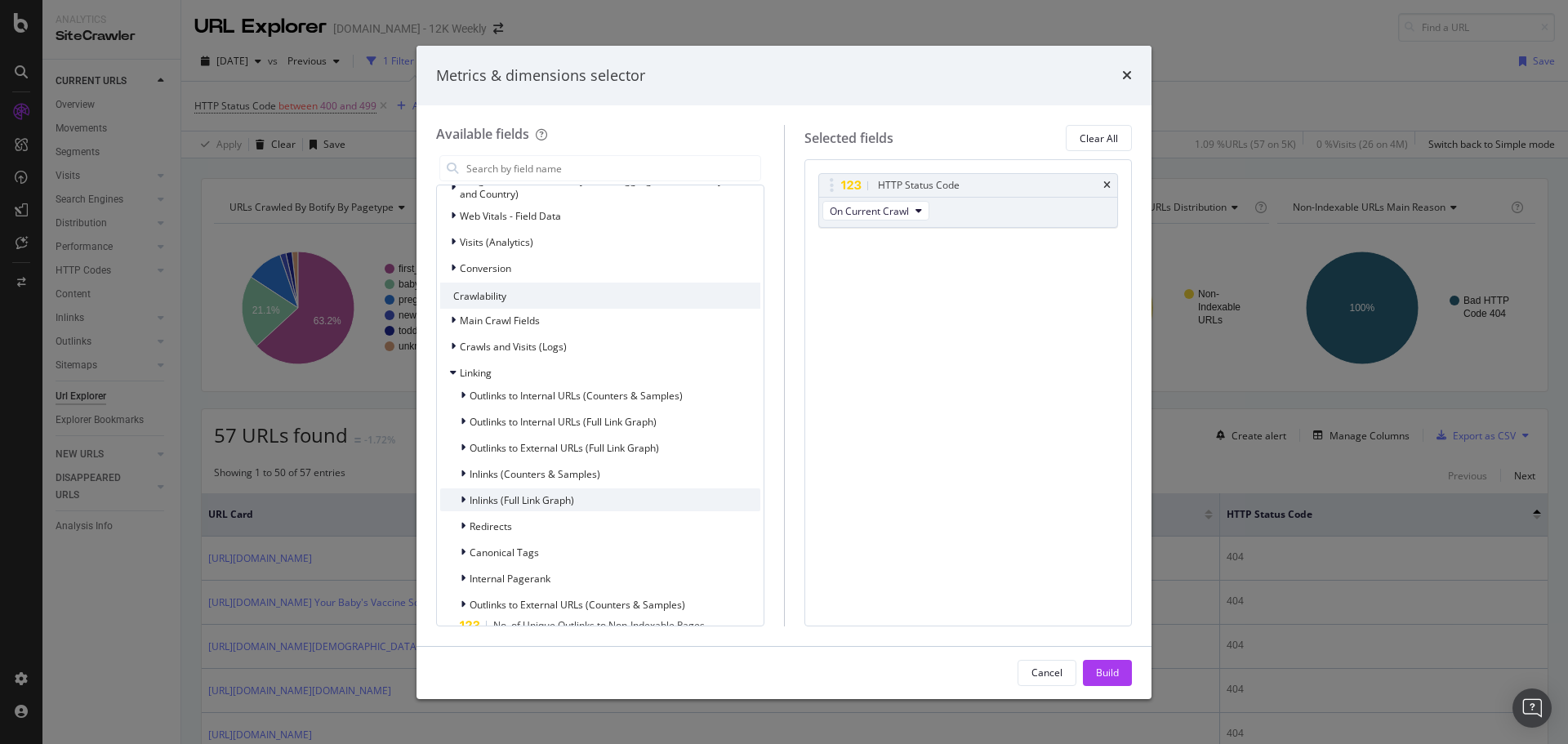
click at [555, 499] on span "Inlinks (Full Link Graph)" at bounding box center [522, 499] width 104 height 14
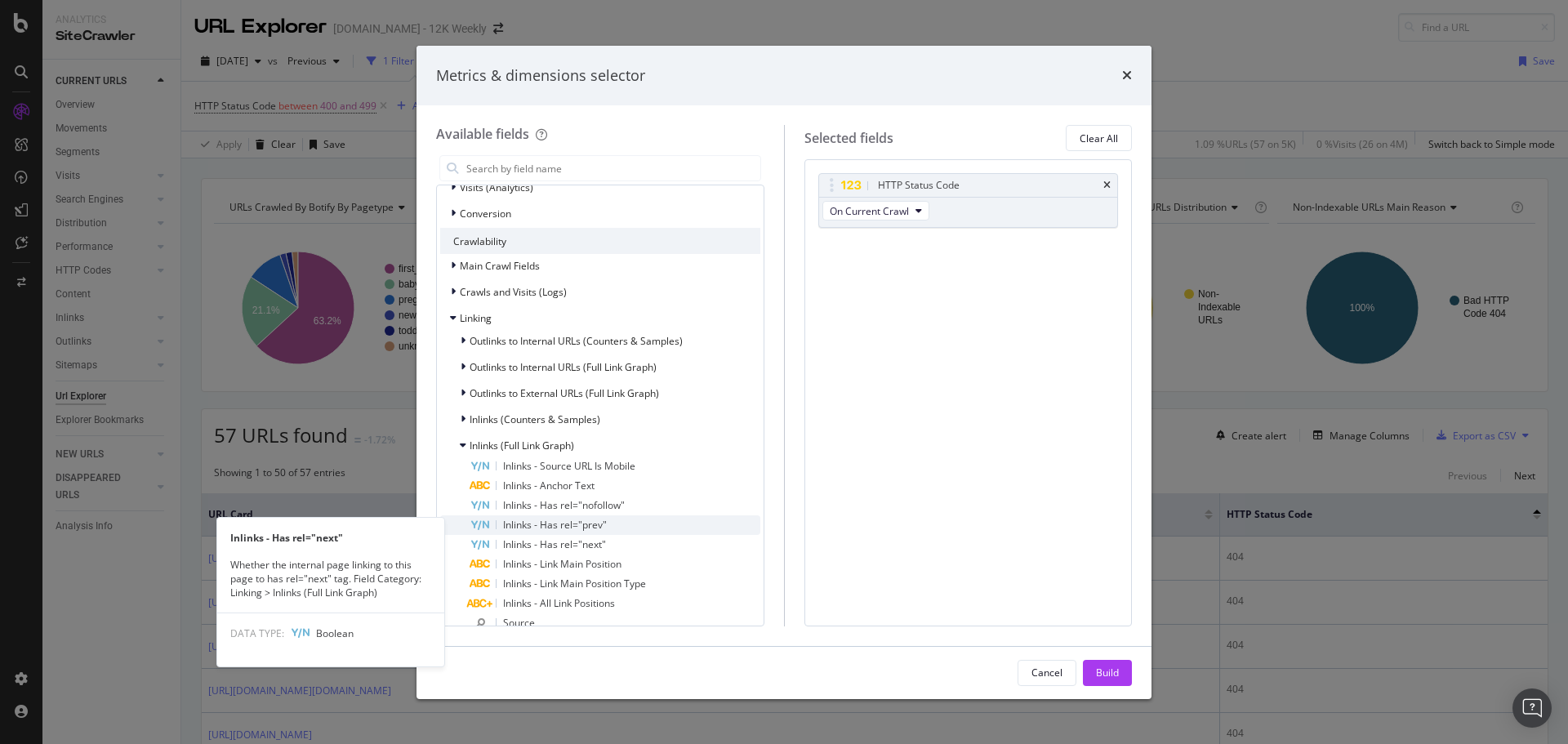
scroll to position [408, 0]
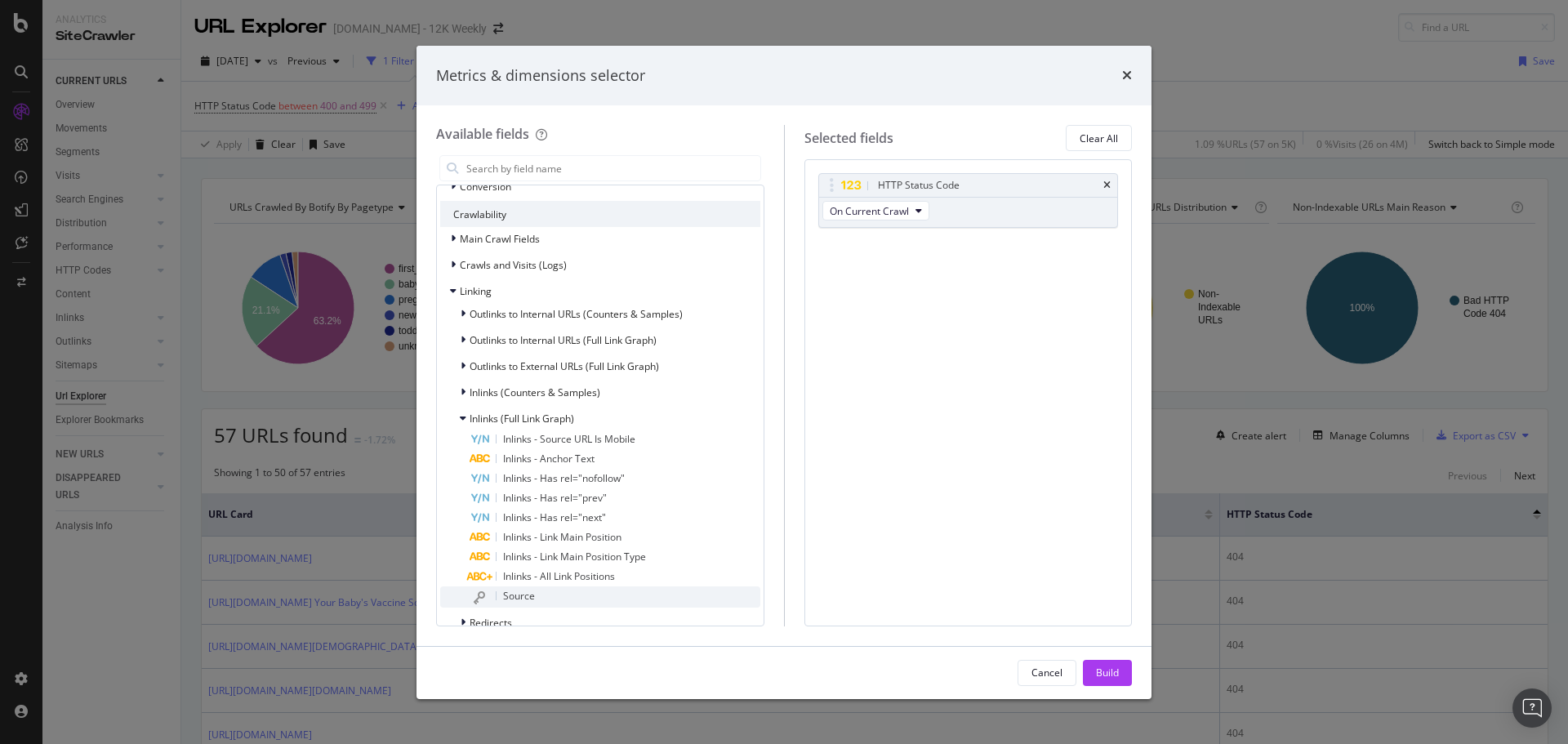
click at [570, 596] on div "Source" at bounding box center [615, 597] width 291 height 21
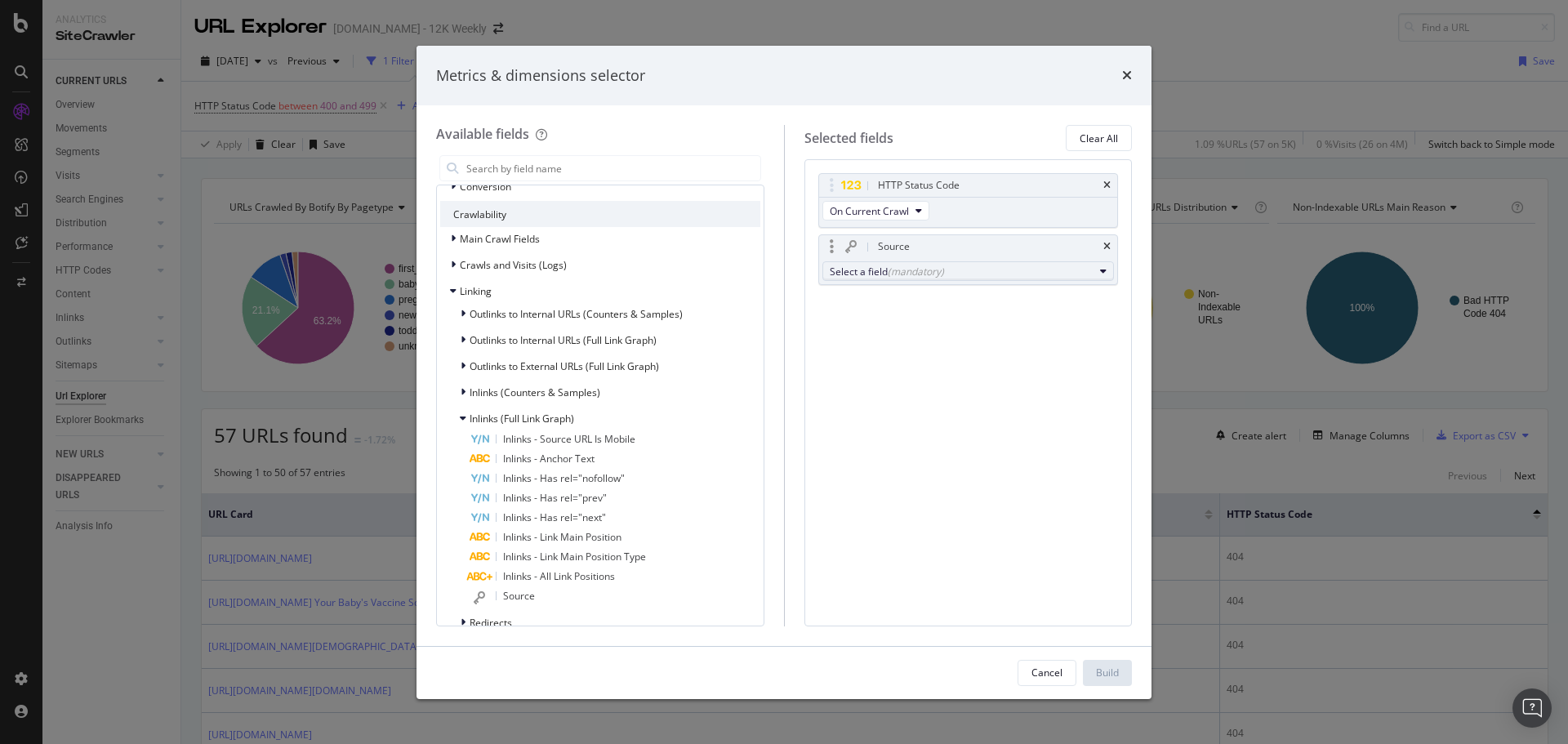
click at [935, 267] on div "(mandatory)" at bounding box center [916, 272] width 57 height 14
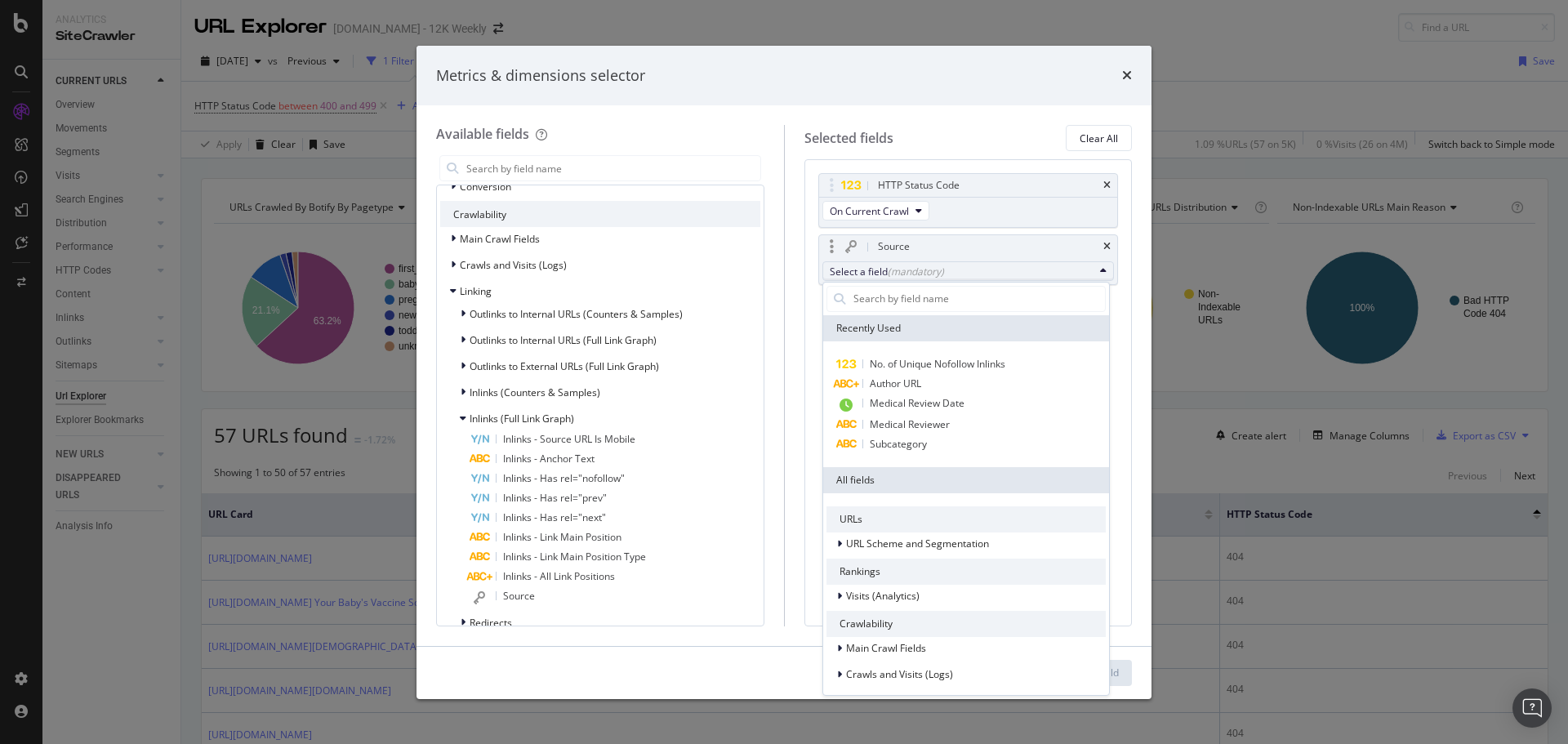
scroll to position [164, 0]
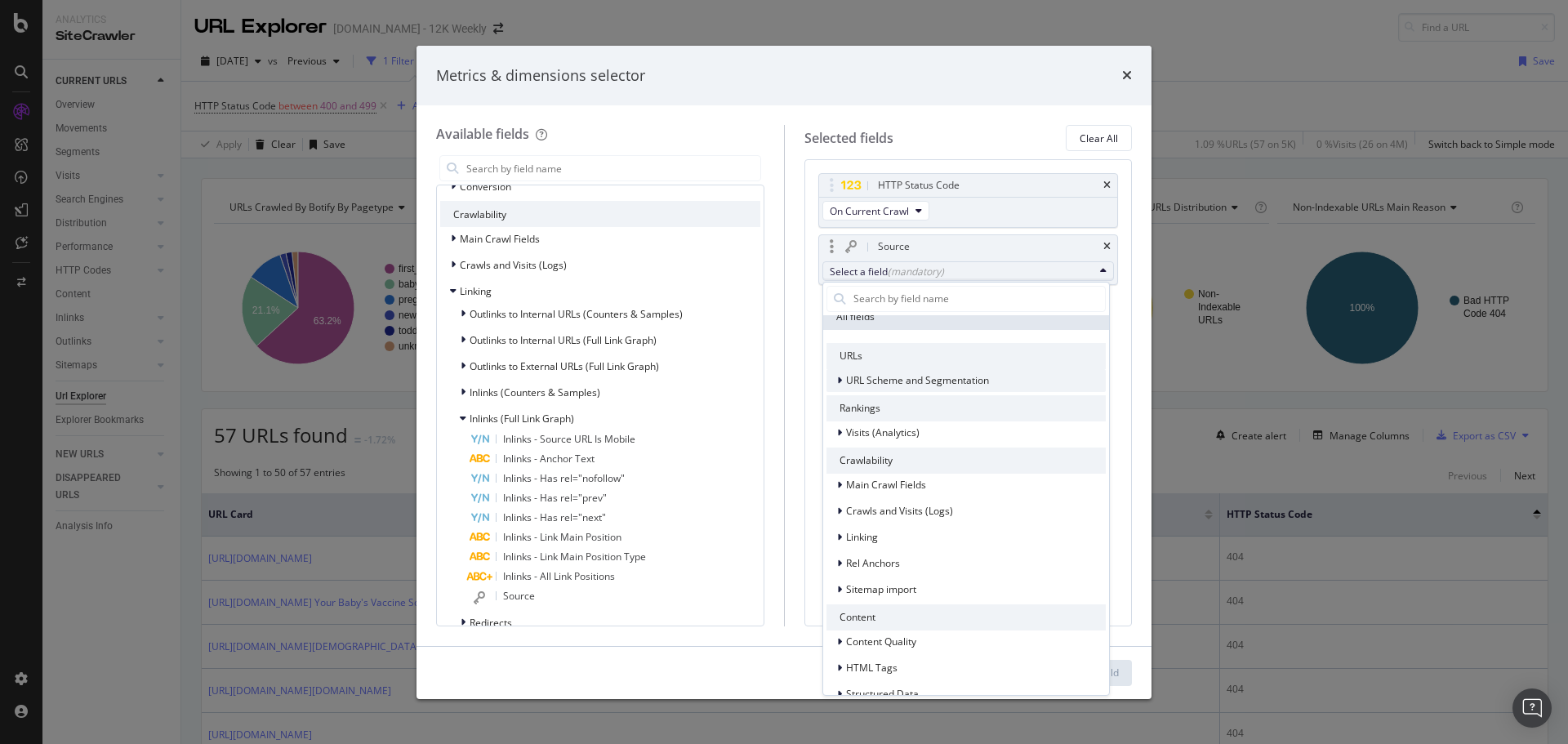
click at [895, 376] on span "URL Scheme and Segmentation" at bounding box center [918, 379] width 143 height 14
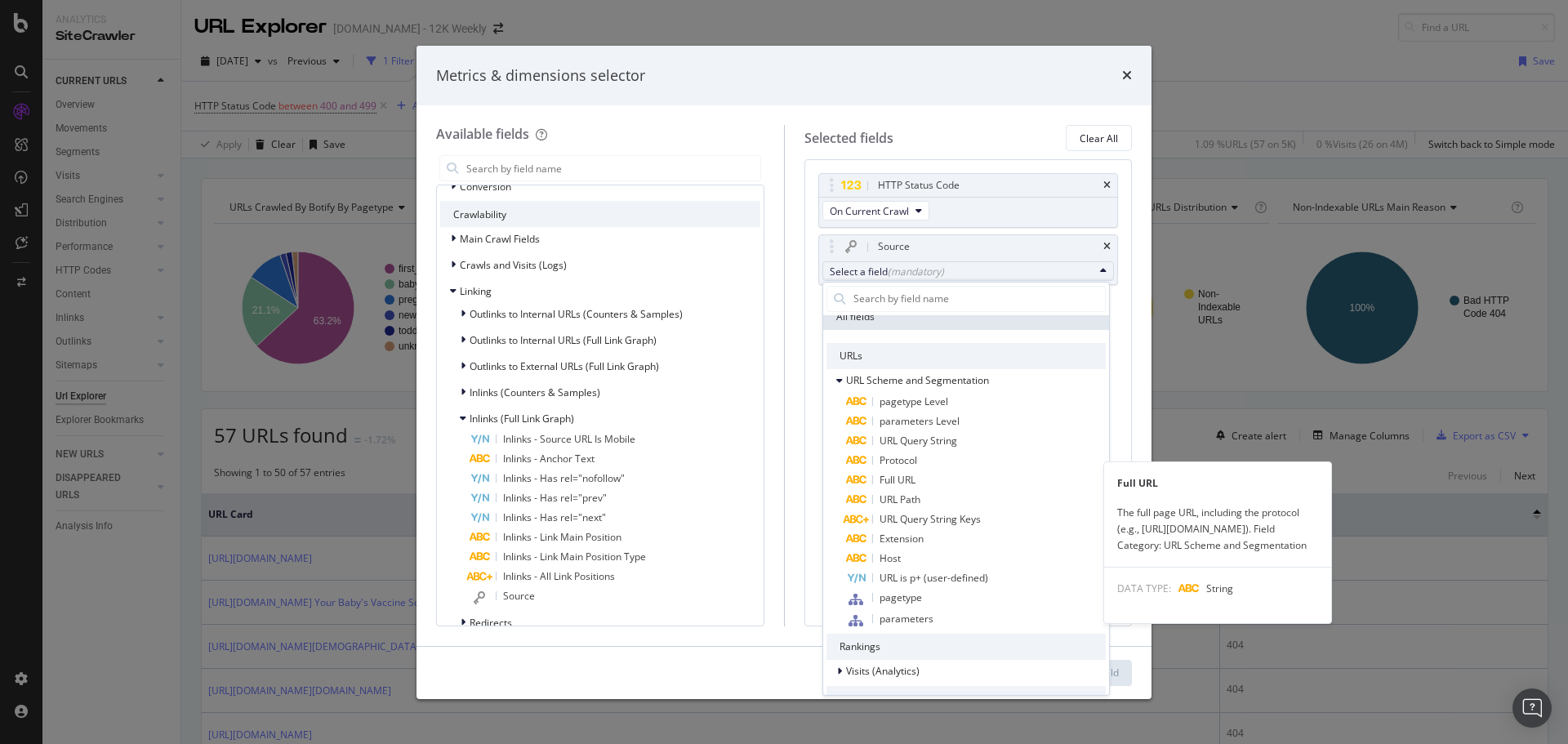
click at [932, 479] on span "Full URL" at bounding box center [976, 480] width 259 height 20
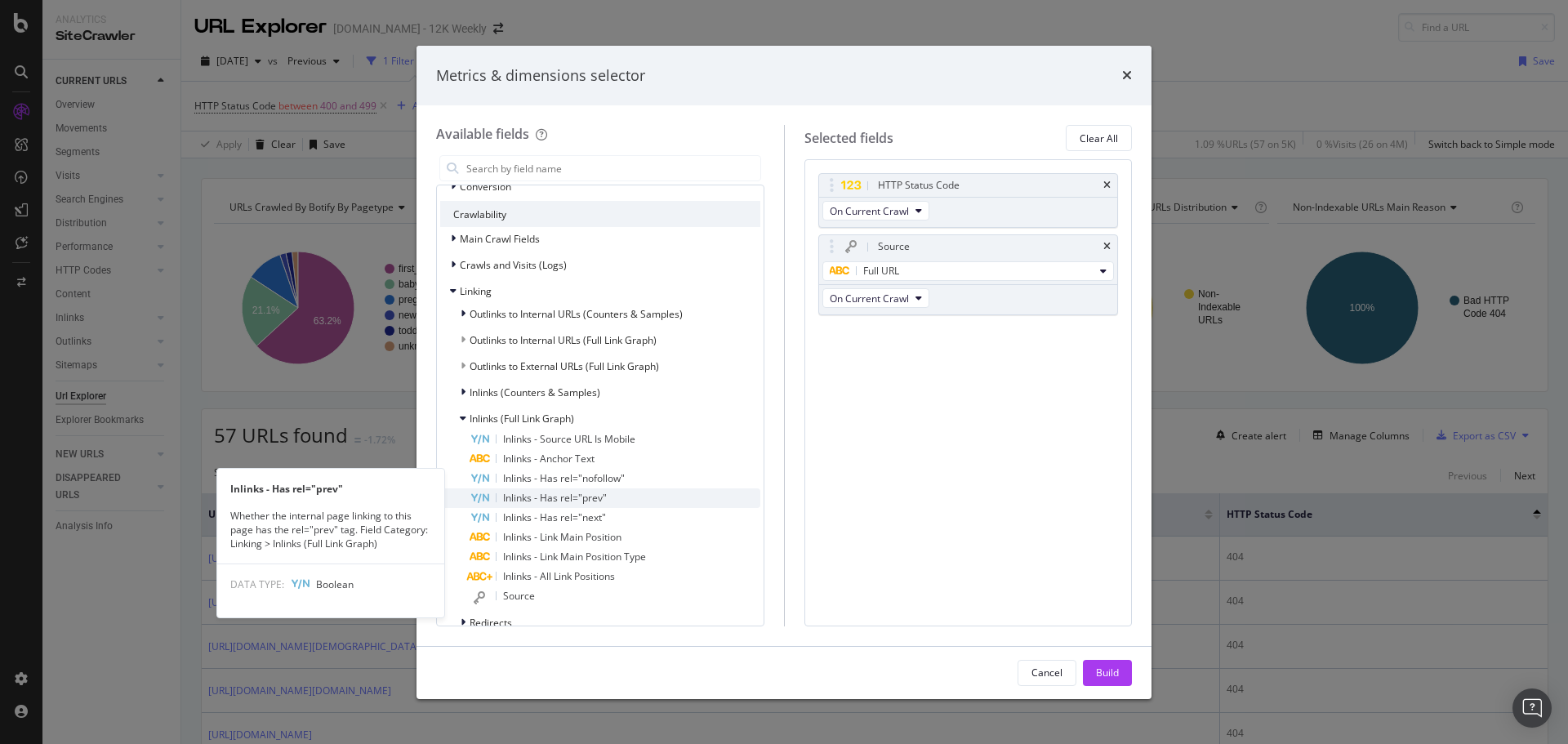
scroll to position [490, 0]
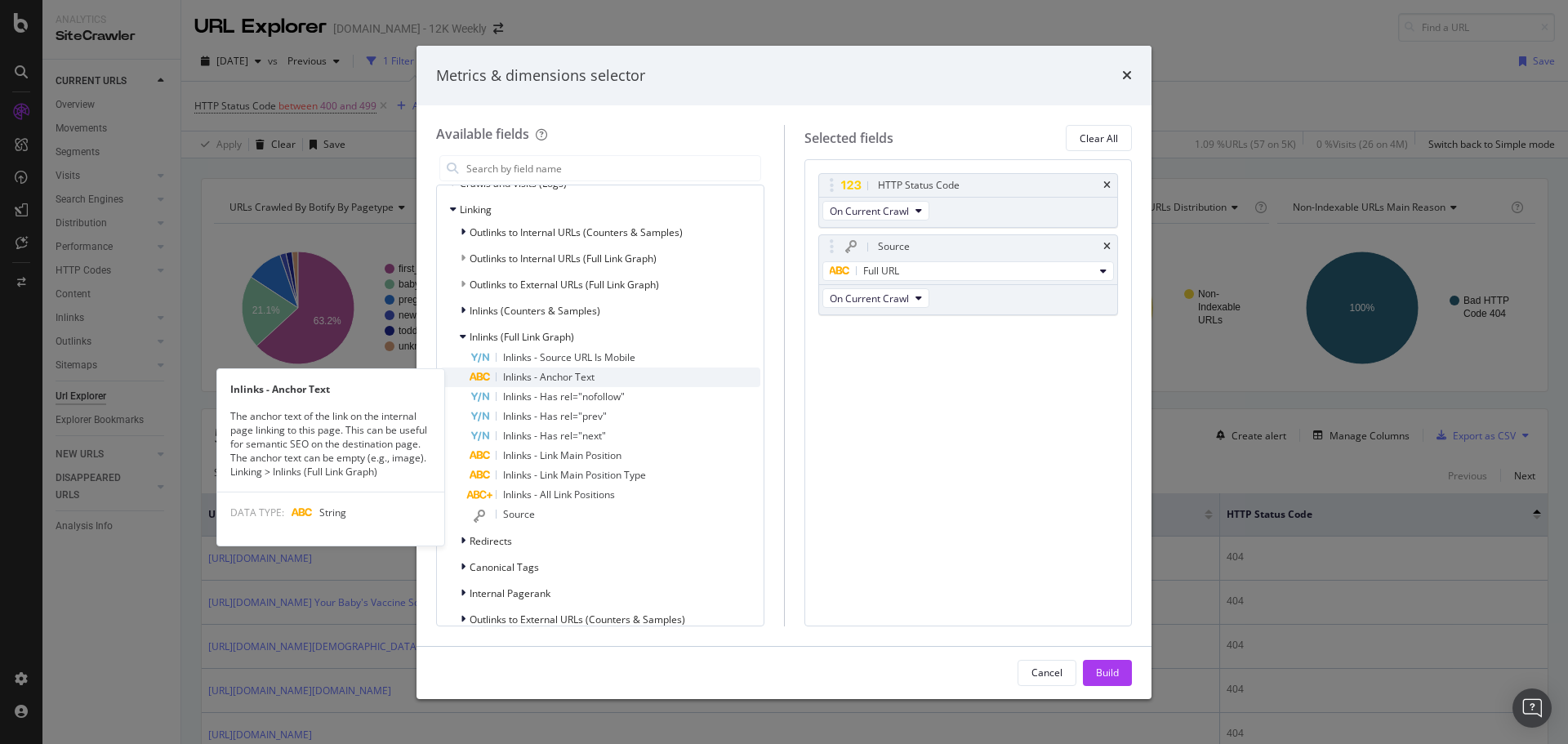
click at [577, 376] on span "Inlinks - Anchor Text" at bounding box center [549, 377] width 91 height 14
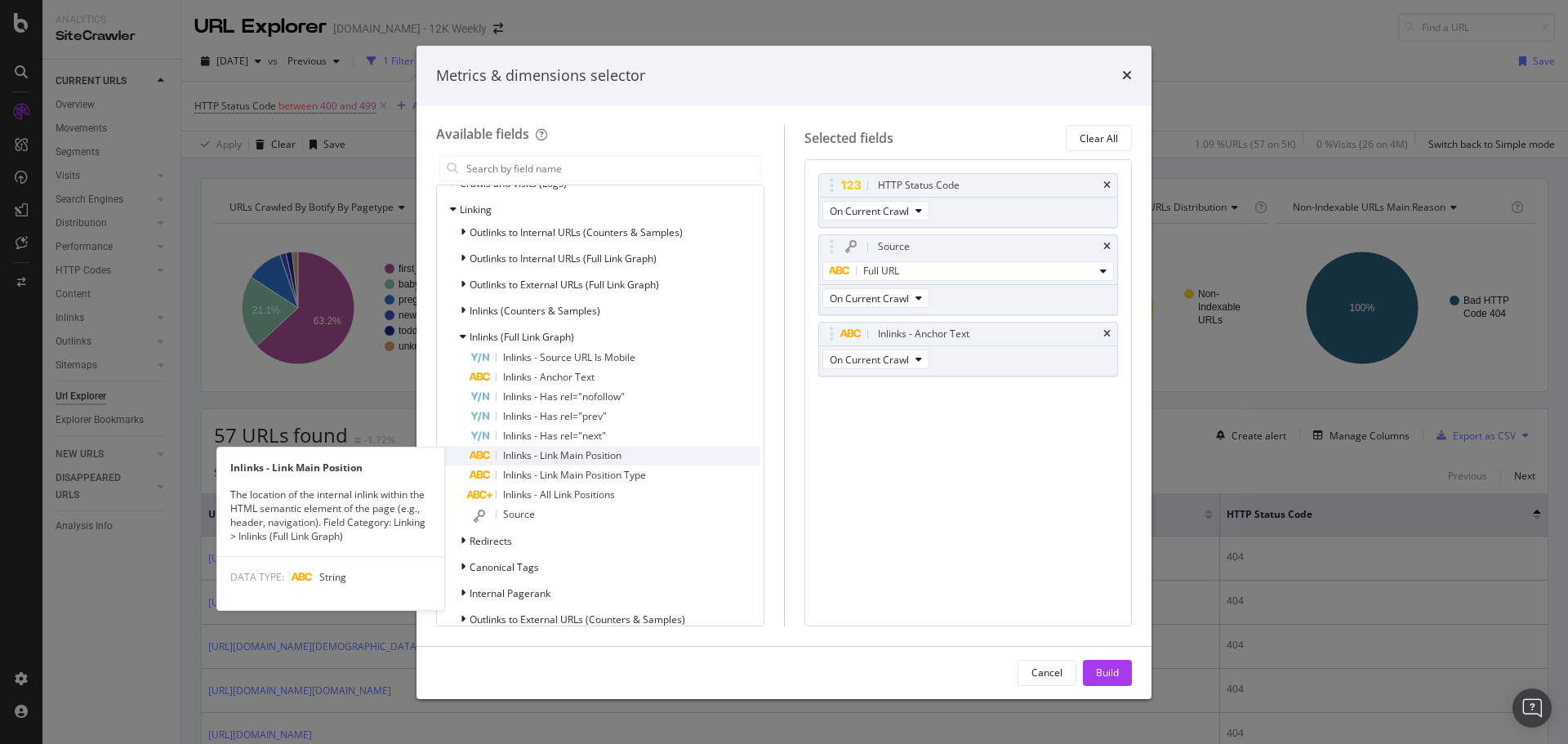
click at [616, 458] on span "Inlinks - Link Main Position" at bounding box center [562, 455] width 118 height 14
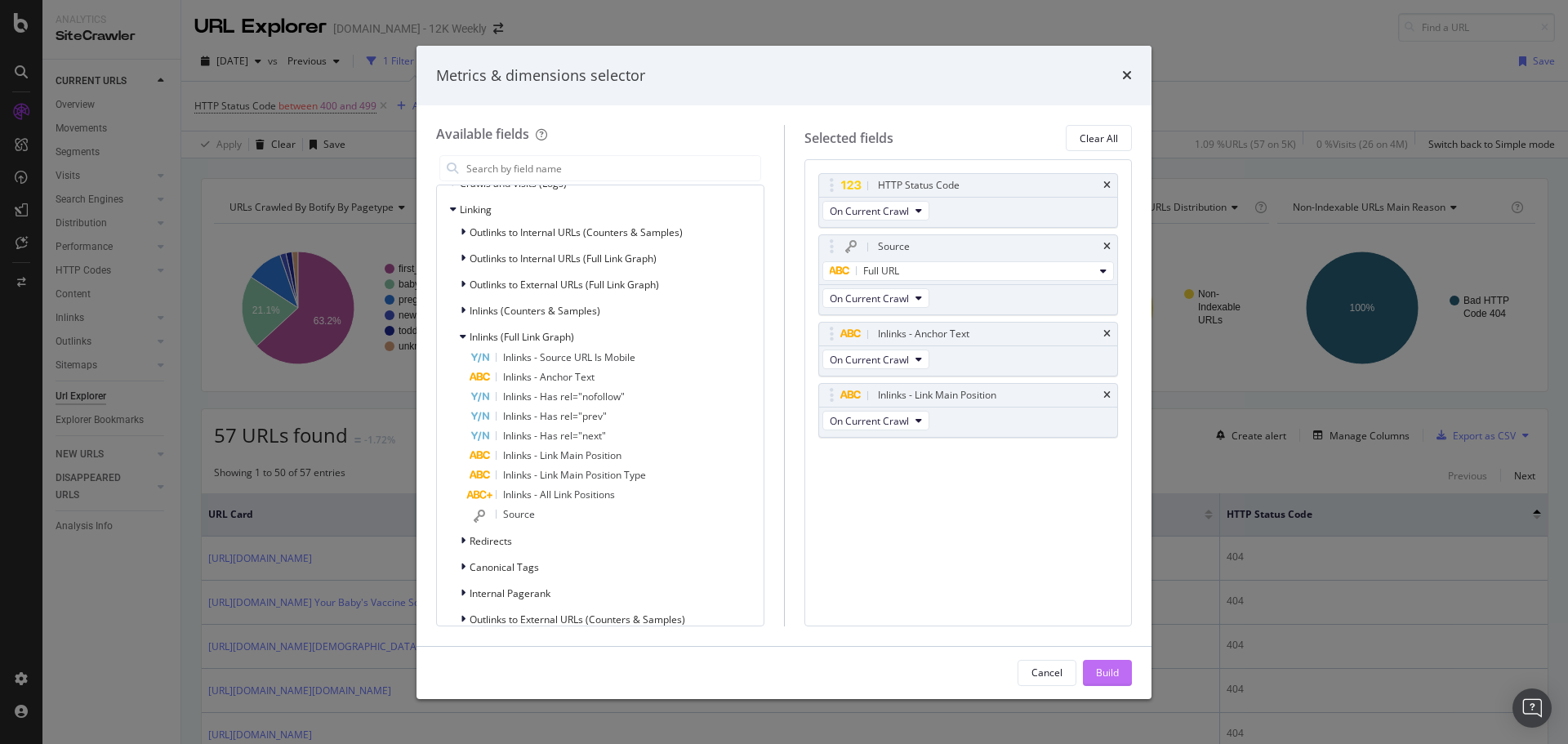
click at [1110, 677] on div "Build" at bounding box center [1108, 672] width 23 height 14
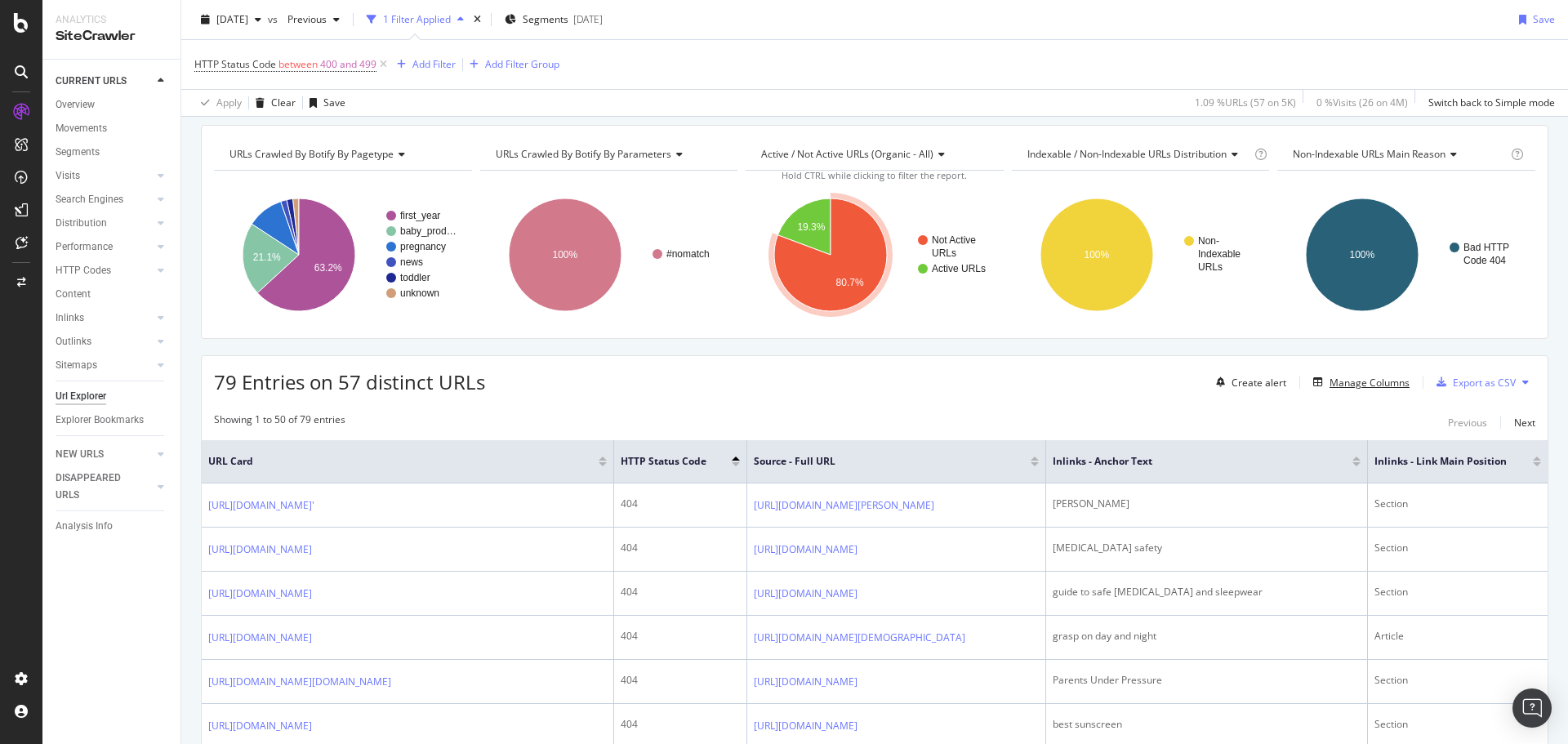
scroll to position [82, 0]
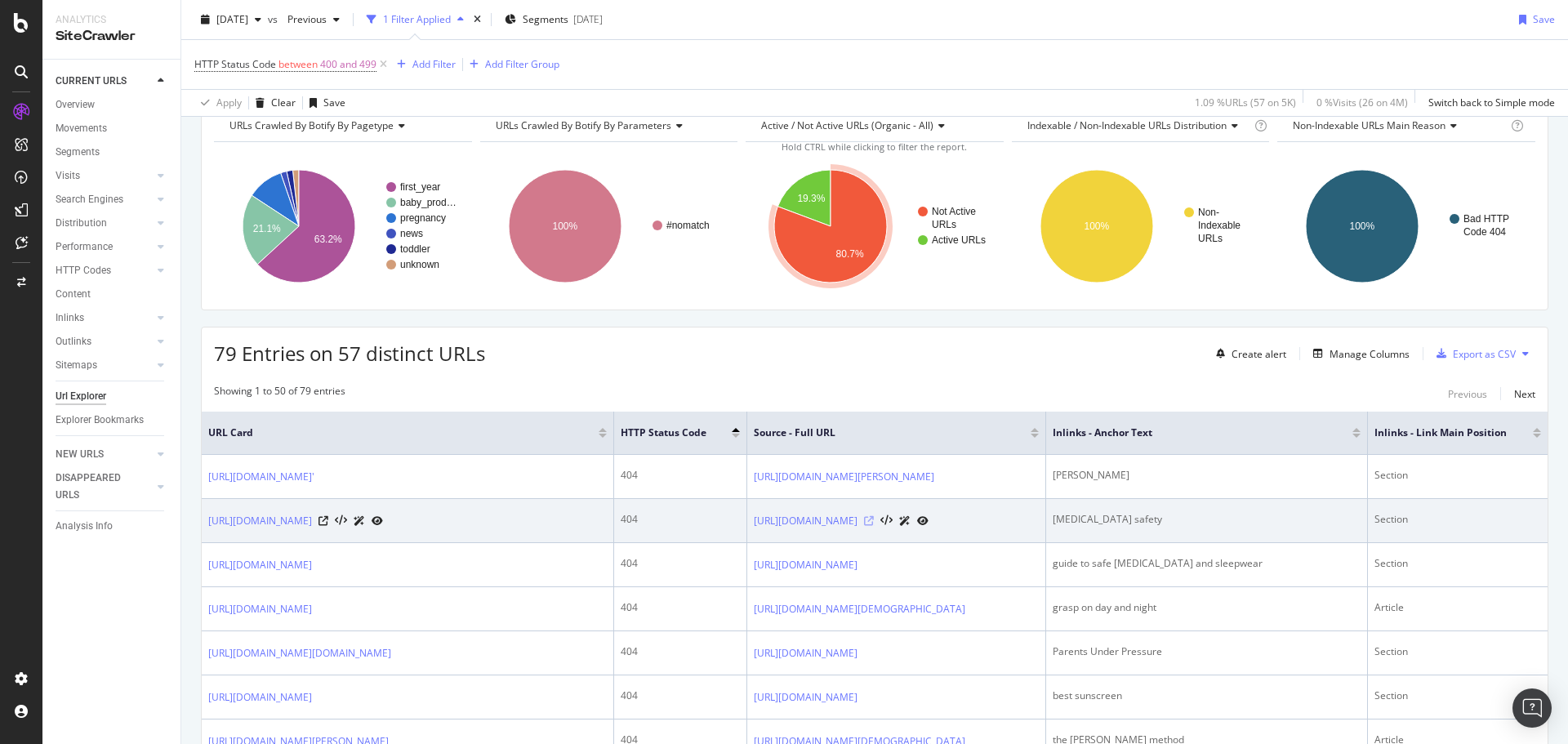
click at [874, 526] on icon at bounding box center [869, 521] width 10 height 10
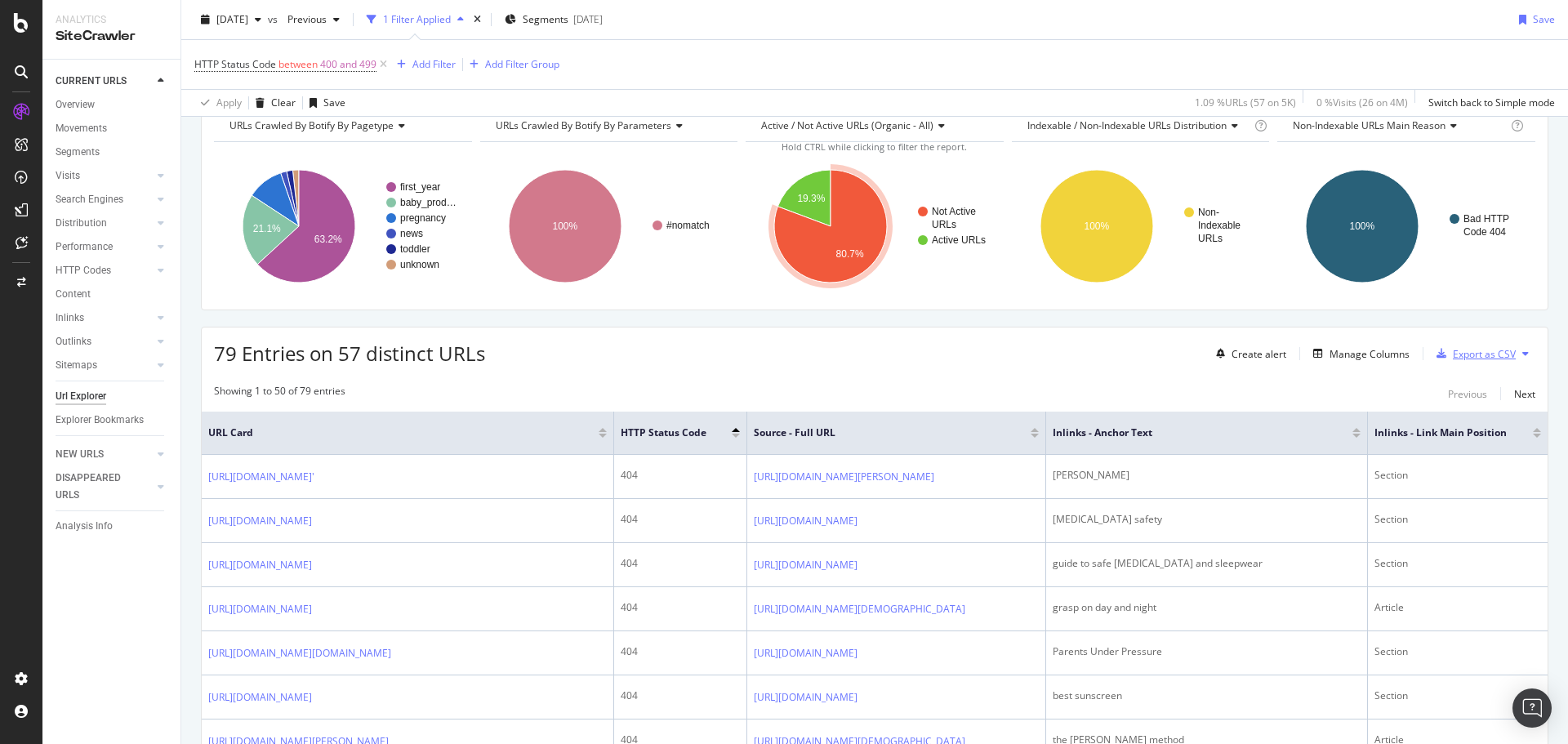
click at [1464, 356] on div "Export as CSV" at bounding box center [1484, 353] width 63 height 14
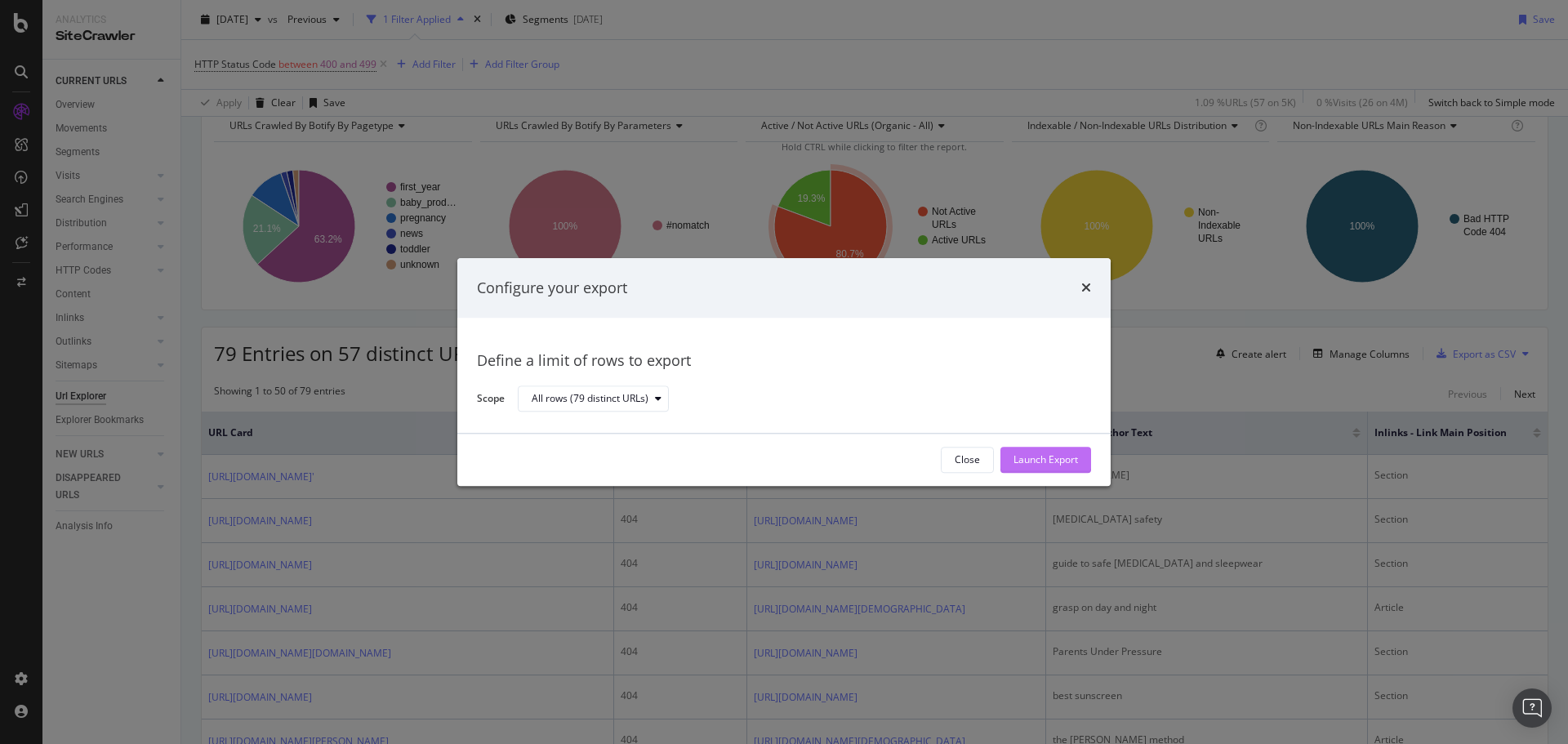
click at [1051, 461] on div "Launch Export" at bounding box center [1045, 459] width 64 height 14
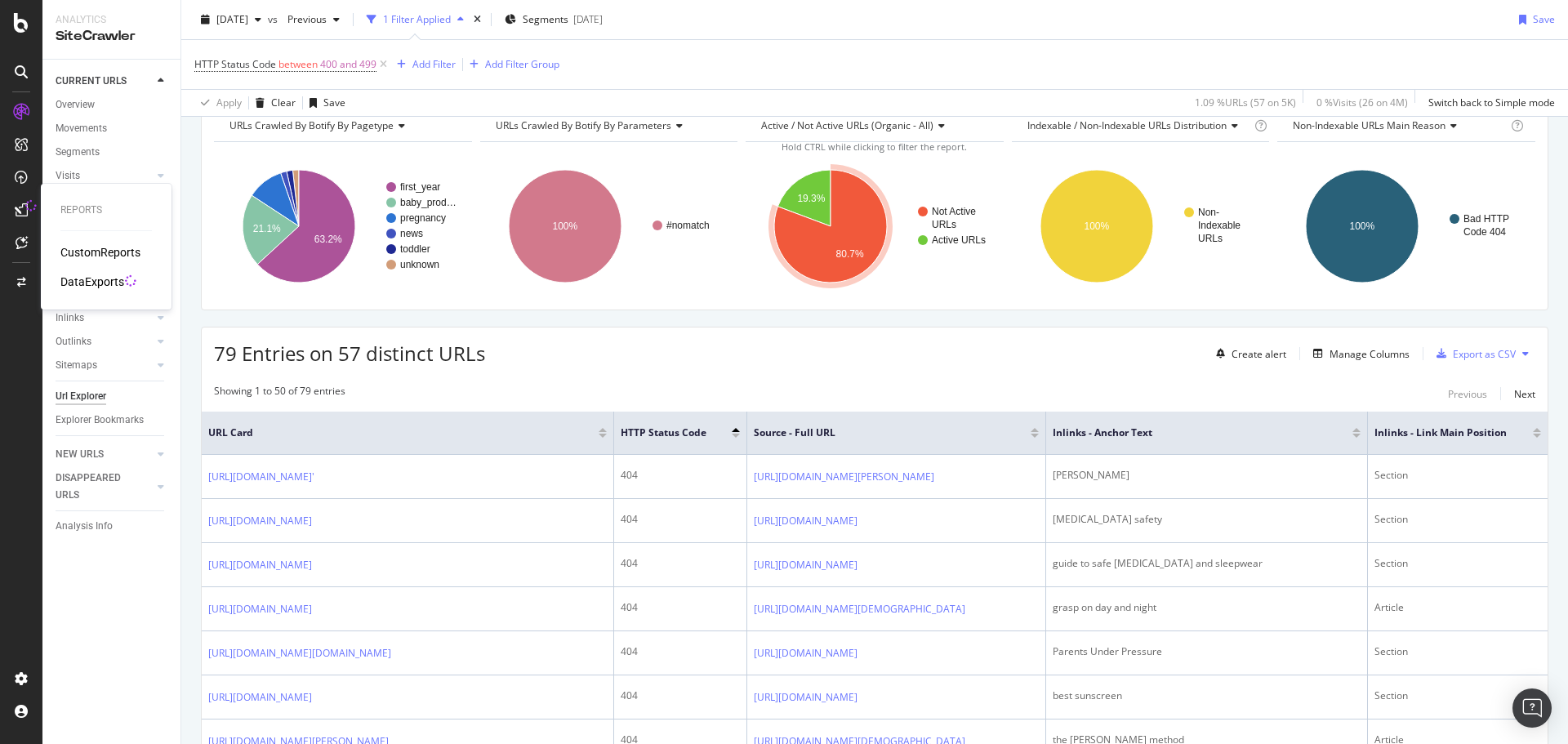
click at [88, 279] on div "DataExports" at bounding box center [92, 282] width 64 height 17
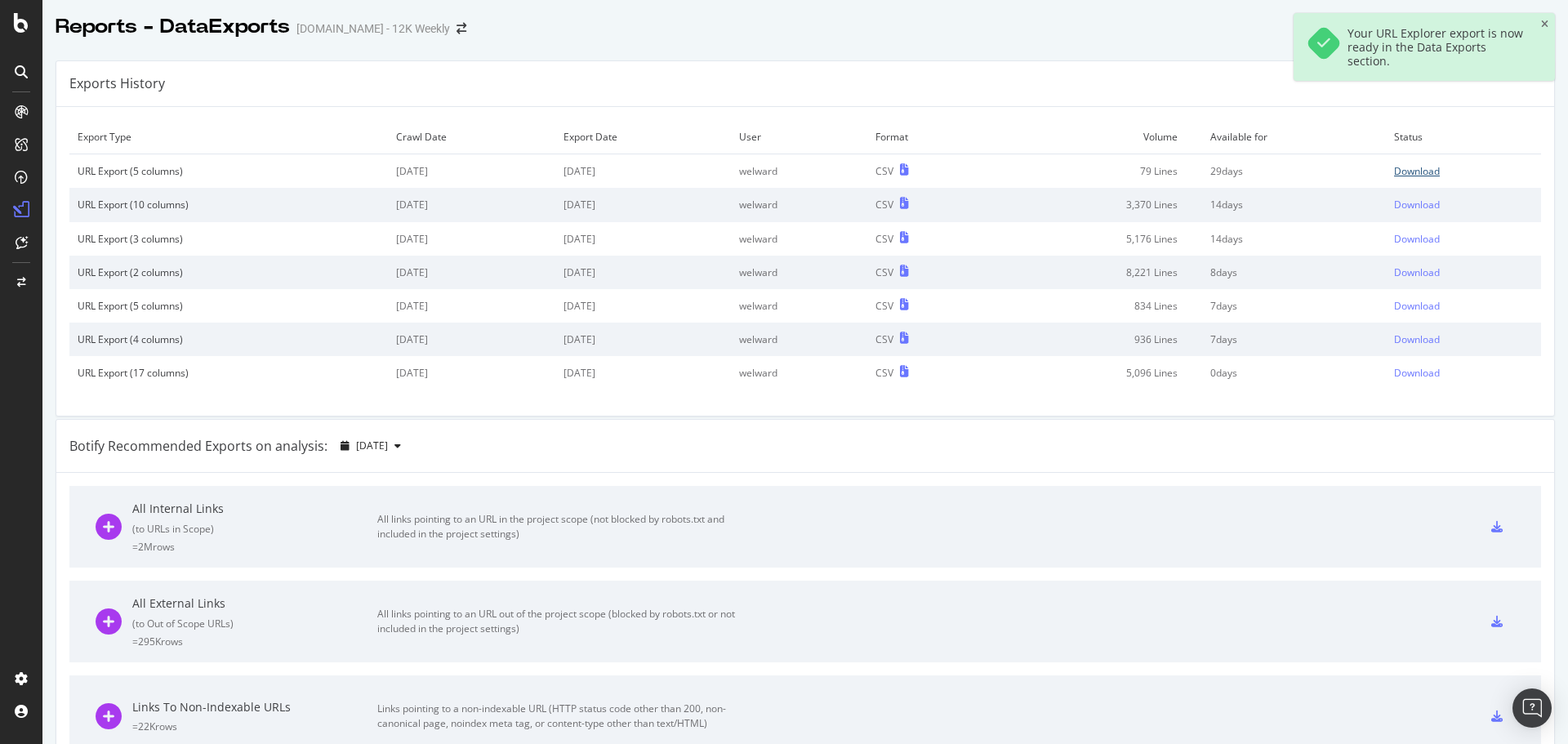
click at [1403, 166] on div "Download" at bounding box center [1416, 171] width 46 height 14
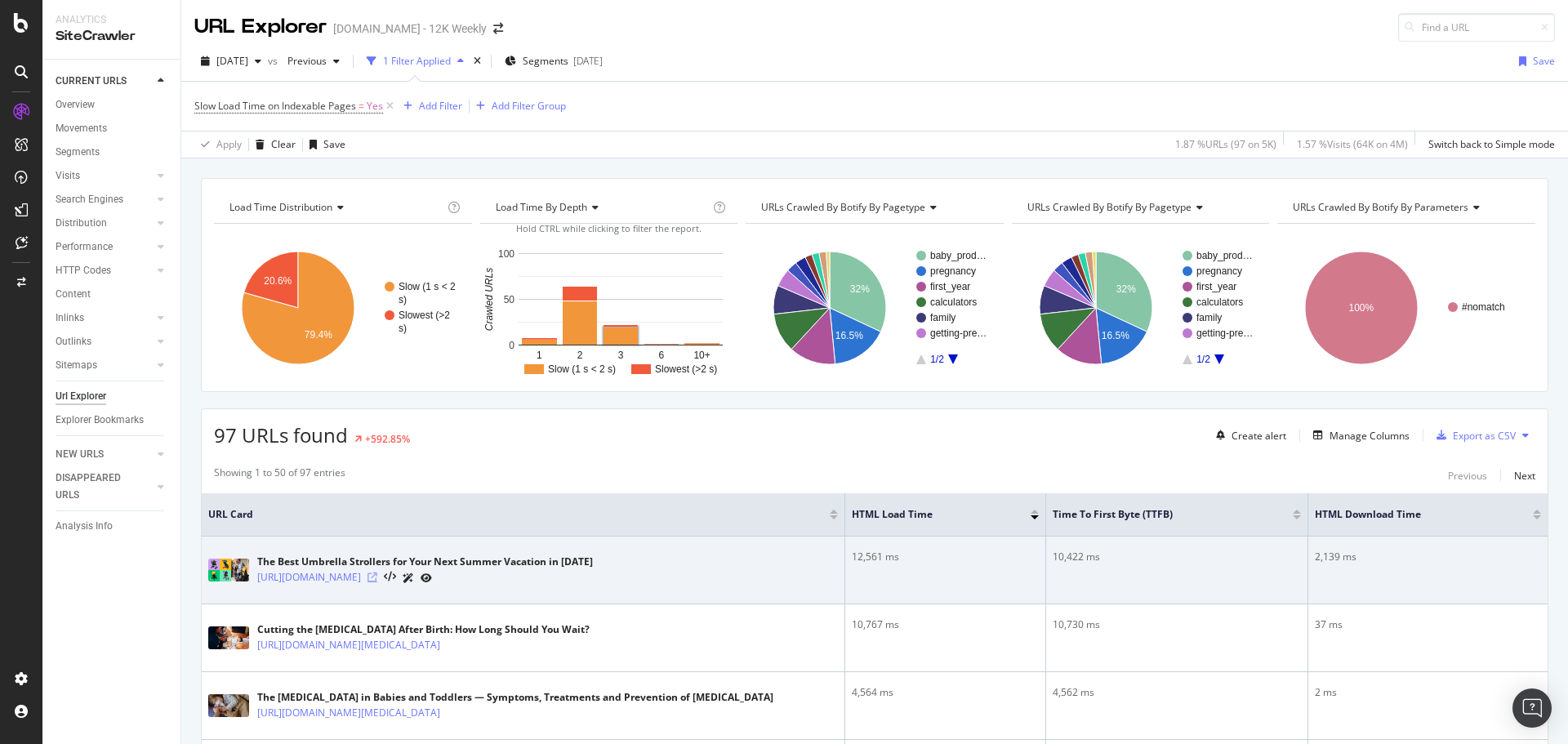
click at [378, 576] on icon at bounding box center [372, 578] width 10 height 10
